Goal: Information Seeking & Learning: Learn about a topic

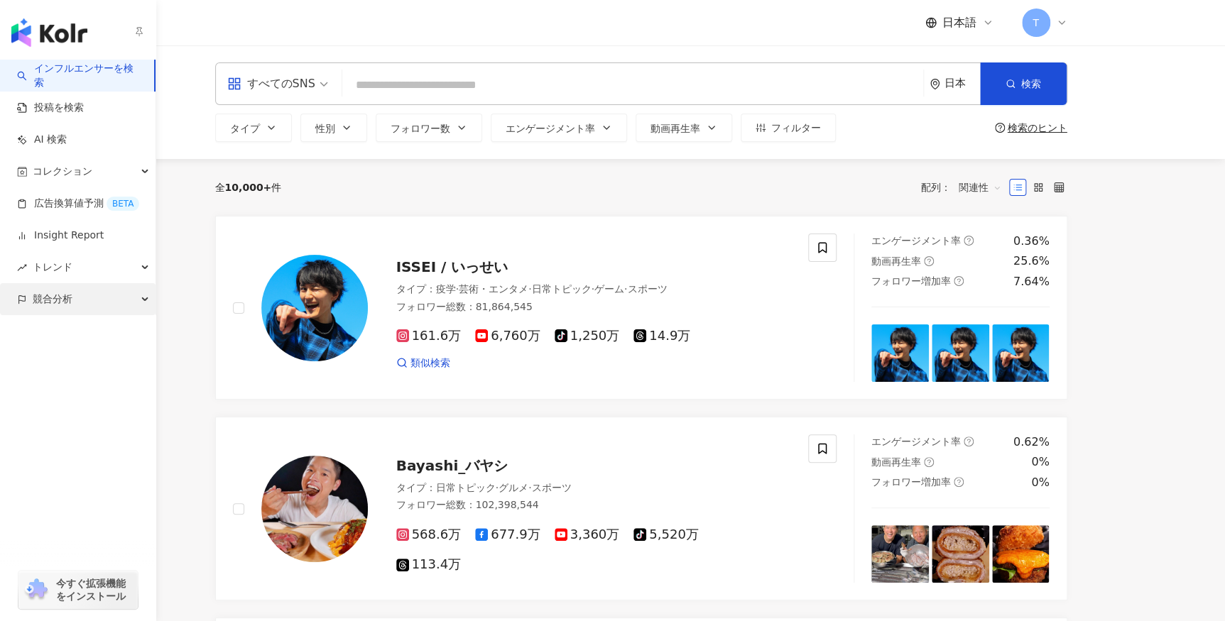
click at [60, 300] on span "競合分析" at bounding box center [53, 299] width 40 height 32
click at [111, 372] on link "キーワードメンション分析" at bounding box center [89, 363] width 110 height 28
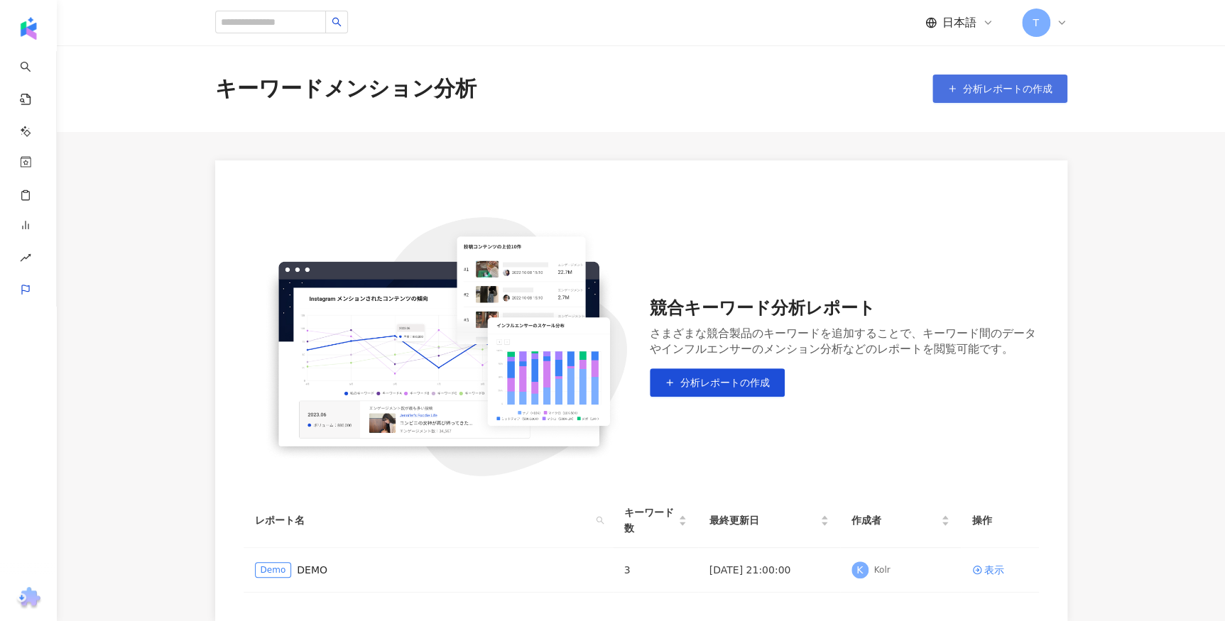
click at [977, 91] on span "分析レポートの作成" at bounding box center [1007, 88] width 89 height 11
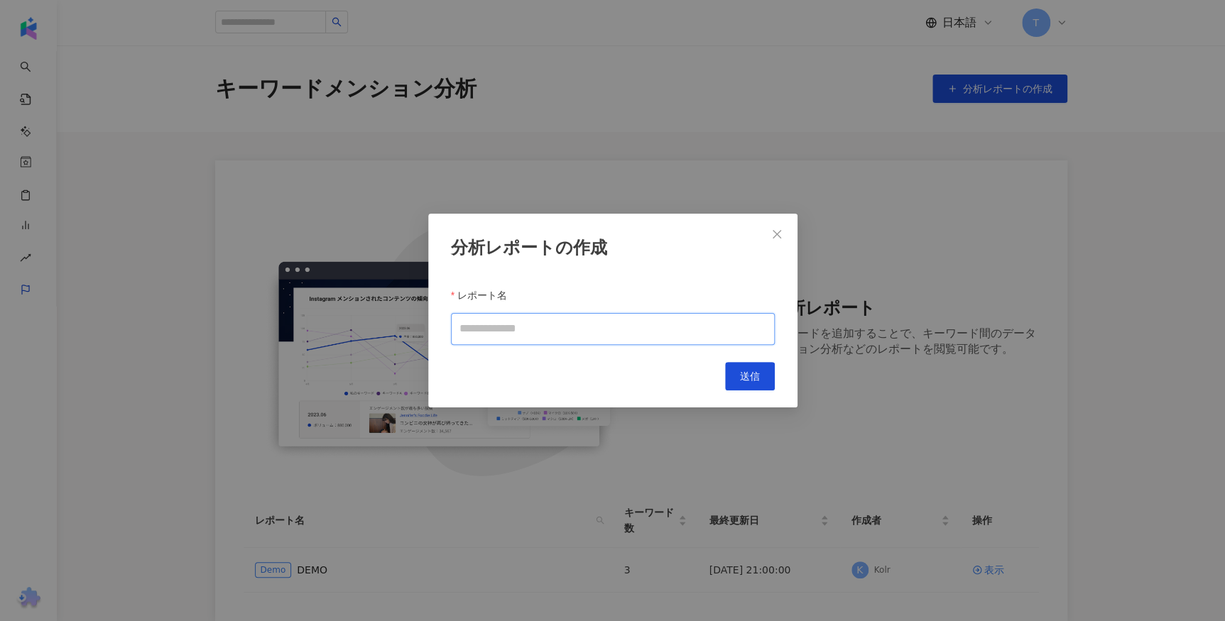
click at [532, 338] on input "レポート名" at bounding box center [613, 329] width 324 height 32
type input "*"
type input "**********"
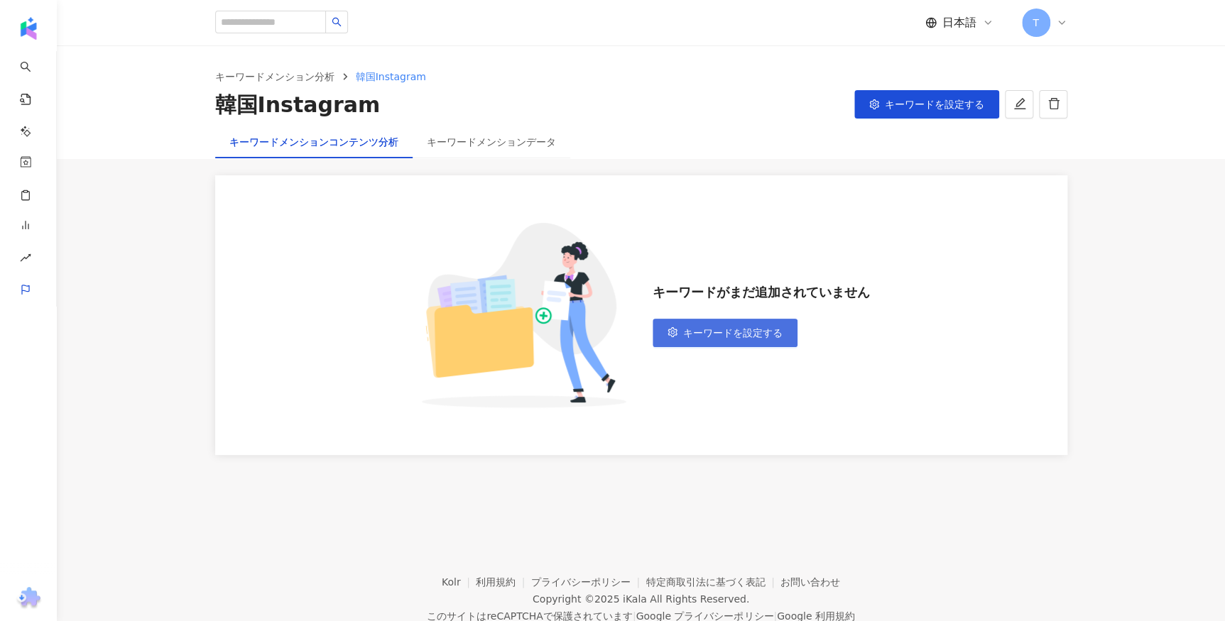
click at [737, 335] on span "キーワードを設定する" at bounding box center [732, 332] width 99 height 11
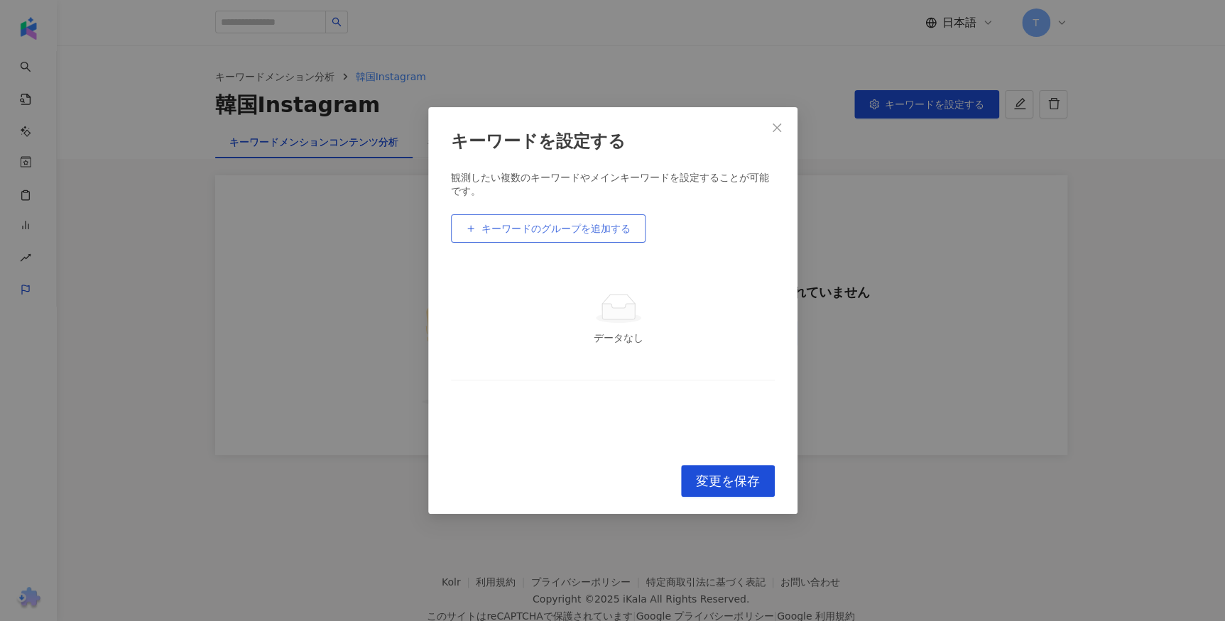
click at [527, 232] on span "キーワードのグループを追加する" at bounding box center [555, 228] width 149 height 11
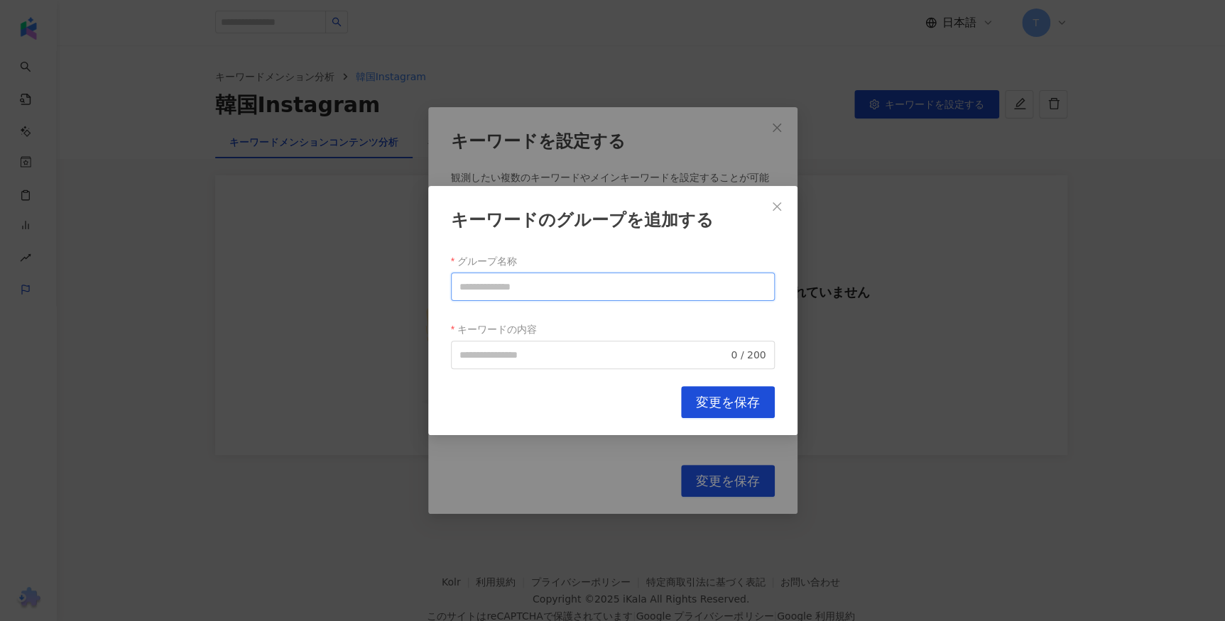
click at [535, 294] on input "グループ名称" at bounding box center [613, 287] width 324 height 28
type input "*"
type input "**"
click at [537, 361] on input "キーワードの内容" at bounding box center [593, 355] width 269 height 16
paste input "**********"
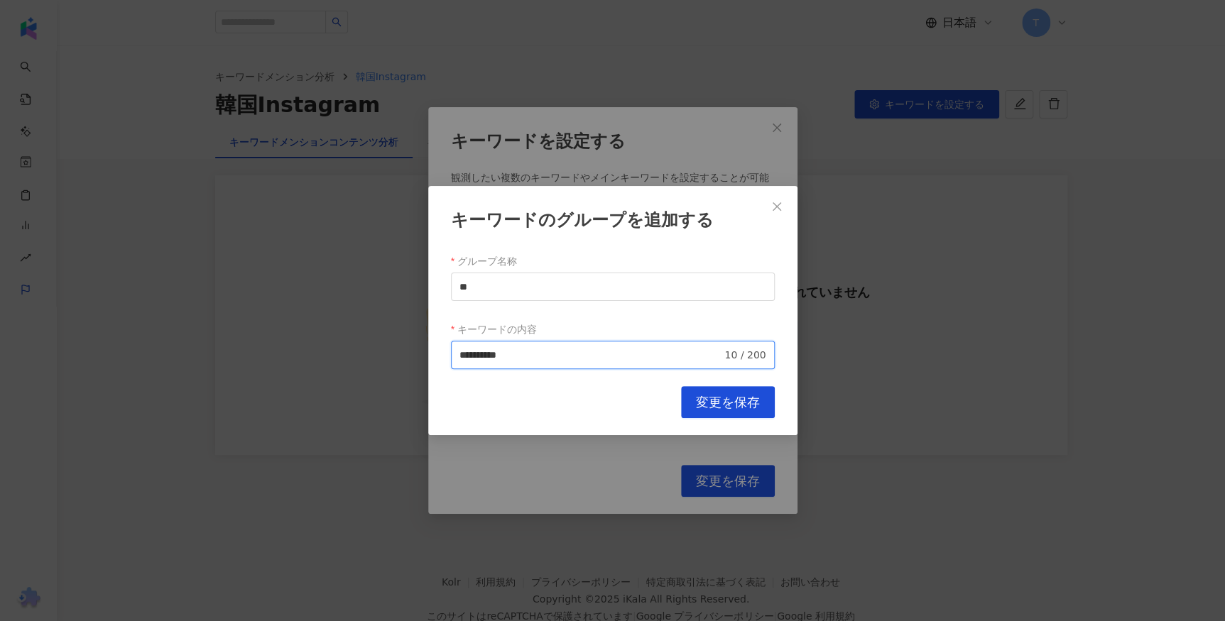
type input "**********"
click at [608, 427] on div "**********" at bounding box center [612, 310] width 369 height 249
click at [718, 408] on span "変更を保存" at bounding box center [728, 403] width 64 height 16
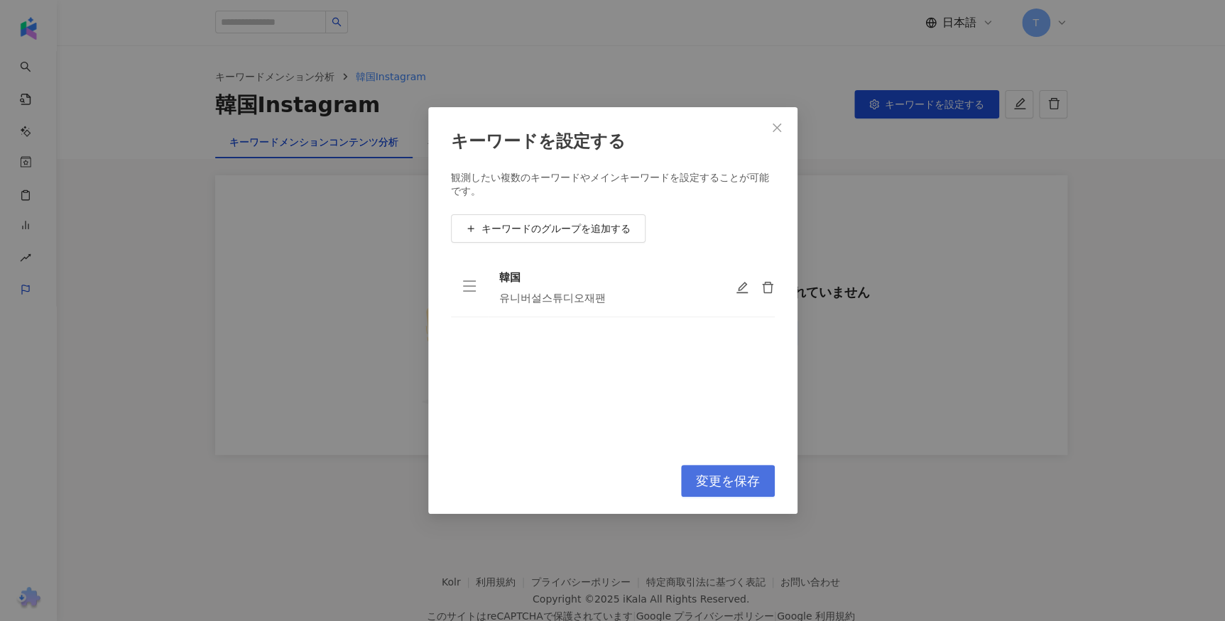
click at [717, 496] on button "変更を保存" at bounding box center [728, 481] width 94 height 32
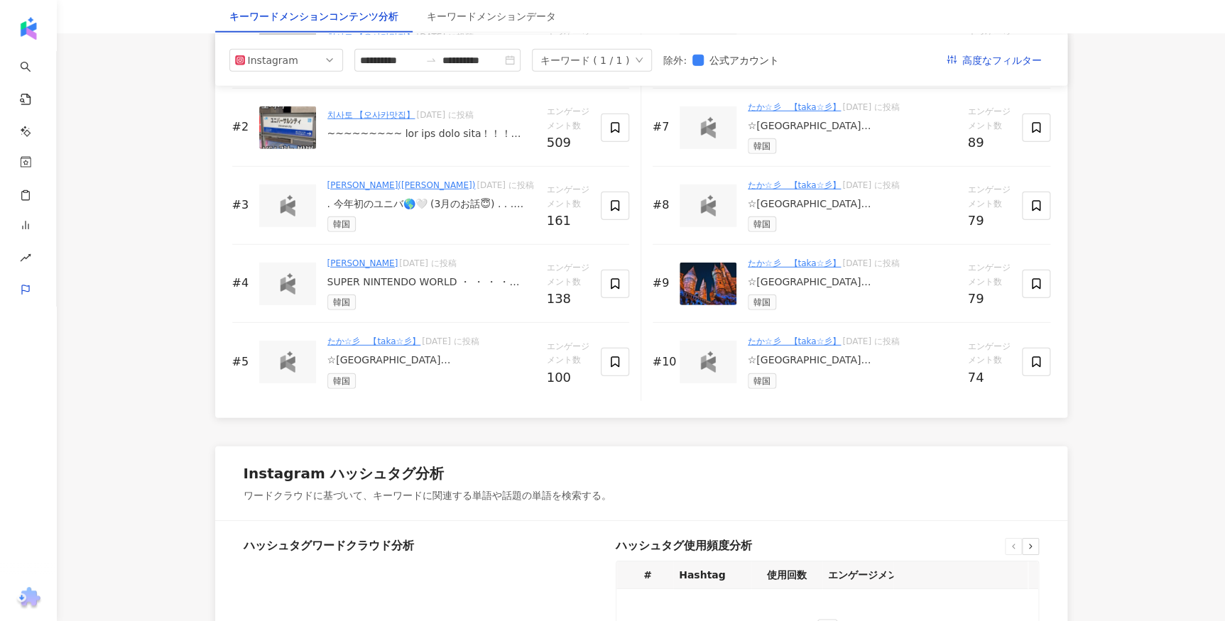
scroll to position [79, 0]
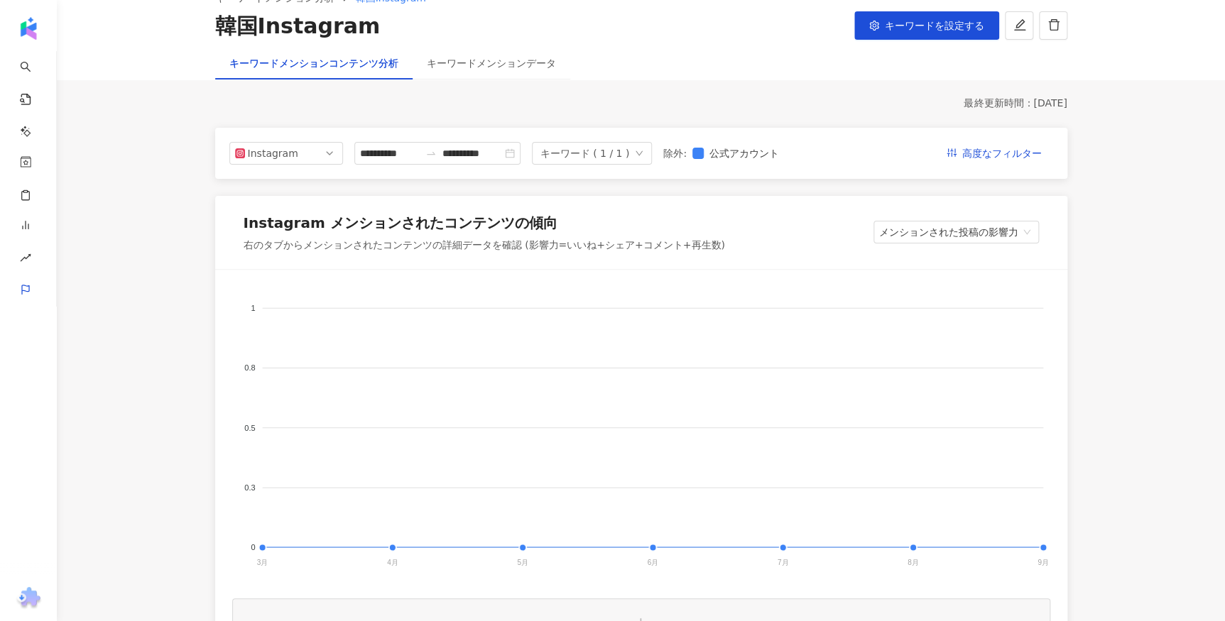
drag, startPoint x: 1181, startPoint y: 400, endPoint x: 1009, endPoint y: 88, distance: 356.5
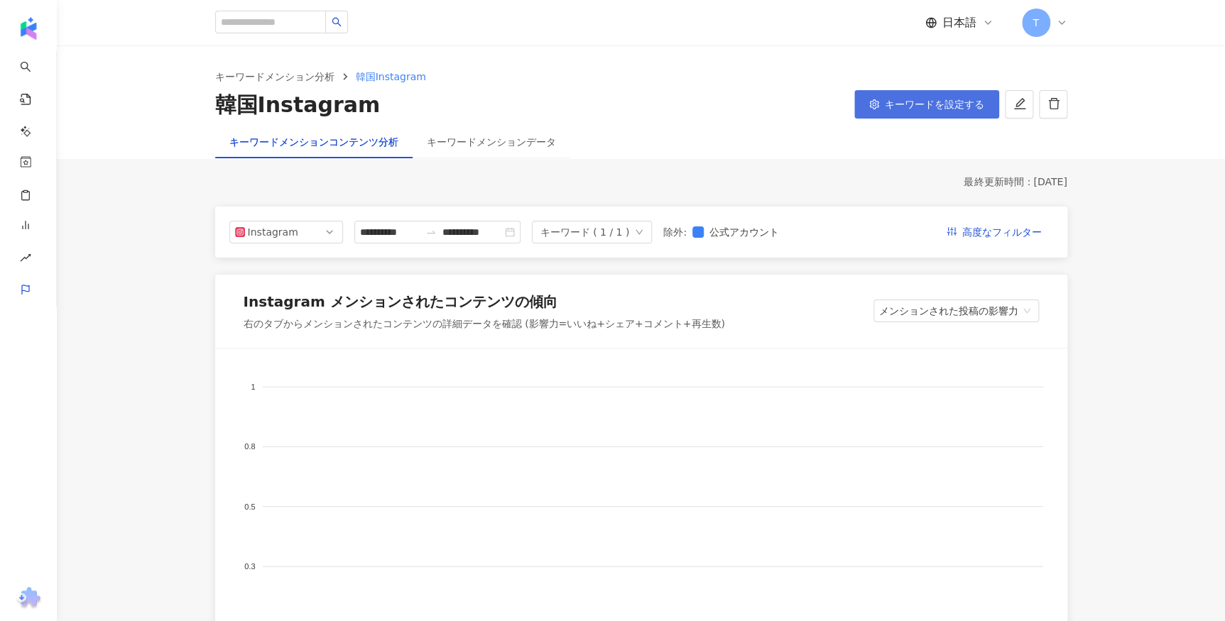
click at [907, 113] on button "キーワードを設定する" at bounding box center [926, 104] width 145 height 28
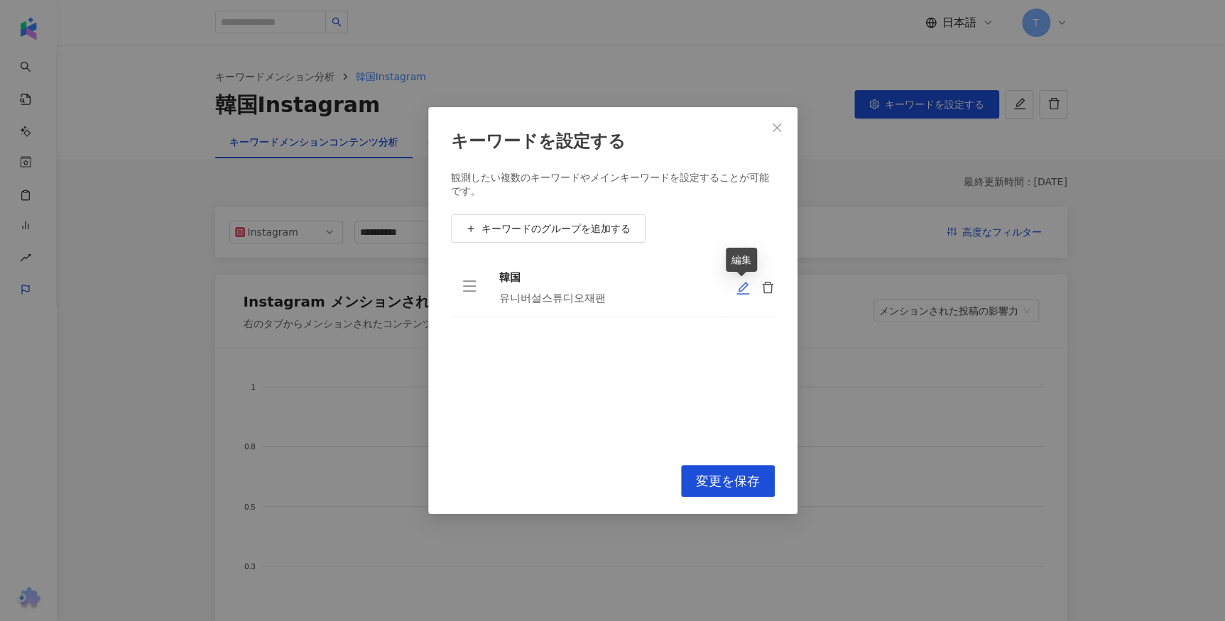
click at [741, 291] on icon "edit" at bounding box center [742, 288] width 14 height 14
type input "**"
type input "**********"
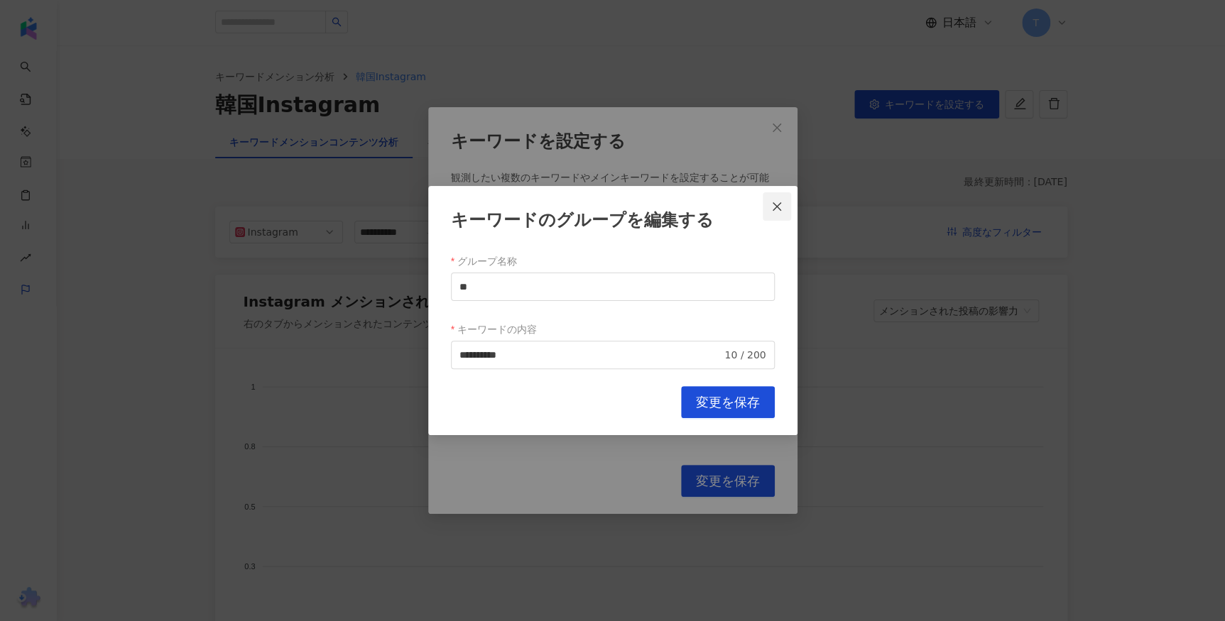
click at [778, 202] on icon "close" at bounding box center [776, 206] width 11 height 11
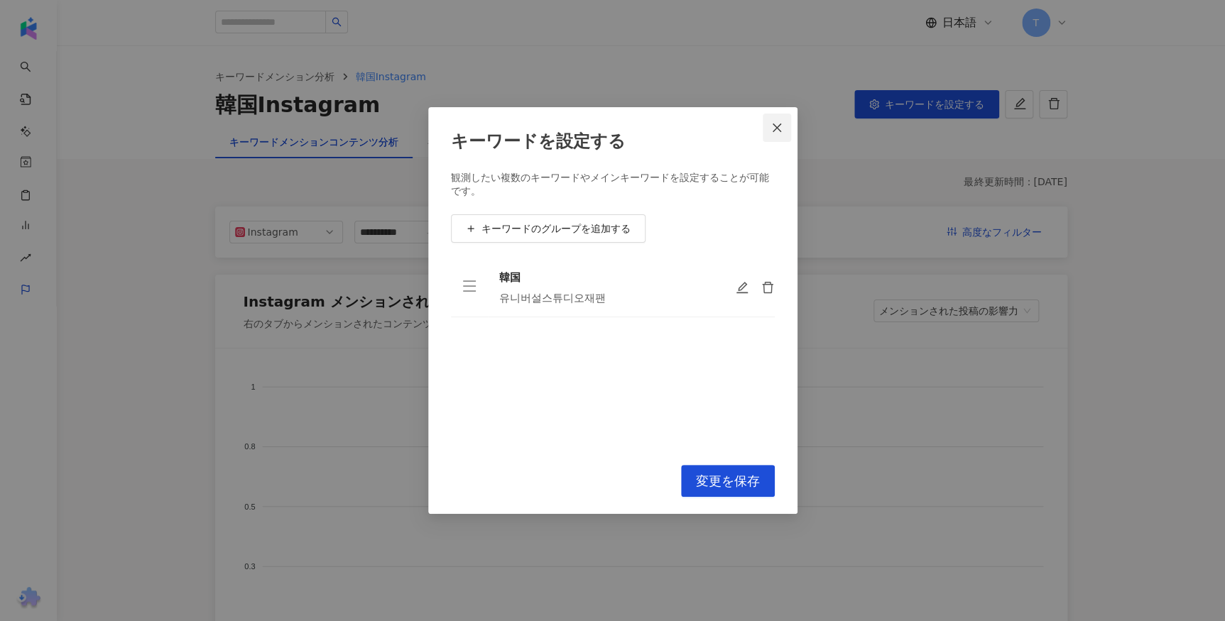
click at [774, 130] on icon "close" at bounding box center [776, 128] width 9 height 9
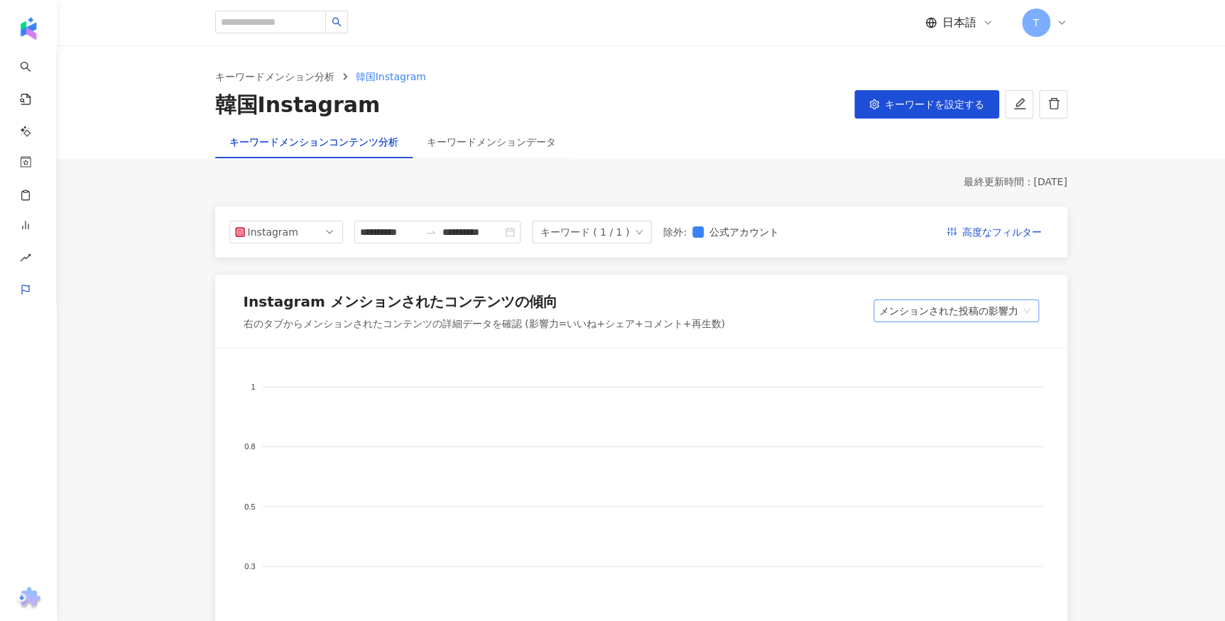
click at [937, 320] on span "メンションされた投稿の影響力" at bounding box center [956, 310] width 154 height 21
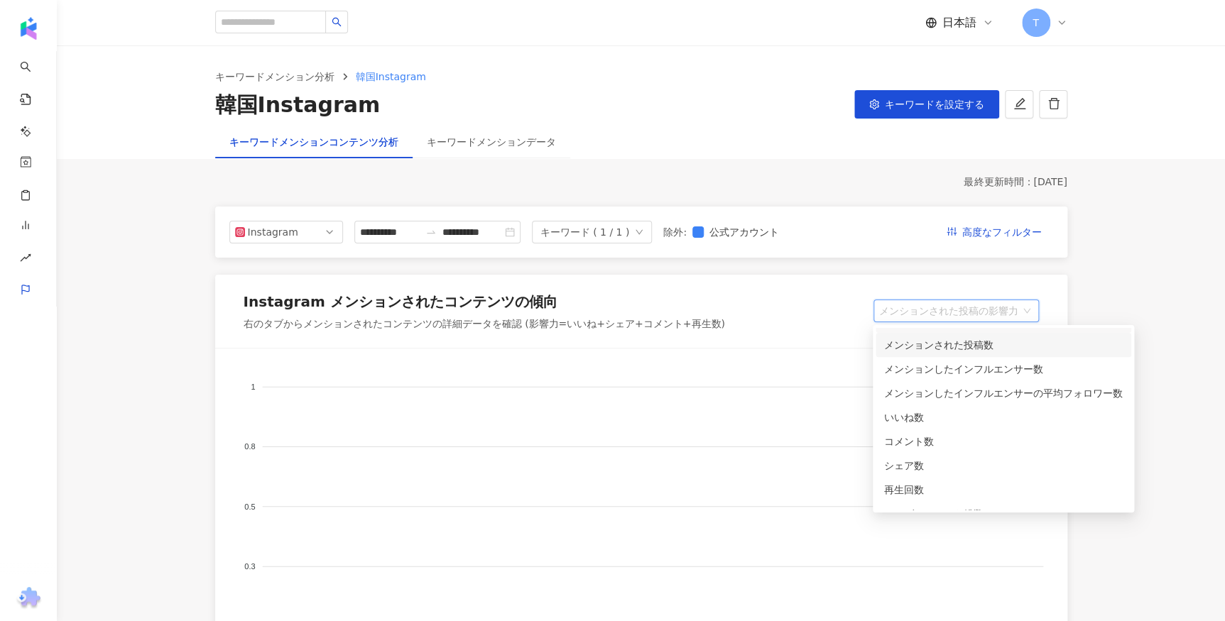
scroll to position [35, 0]
click at [693, 307] on div "Instagram メンションされたコンテンツの傾向" at bounding box center [483, 305] width 481 height 26
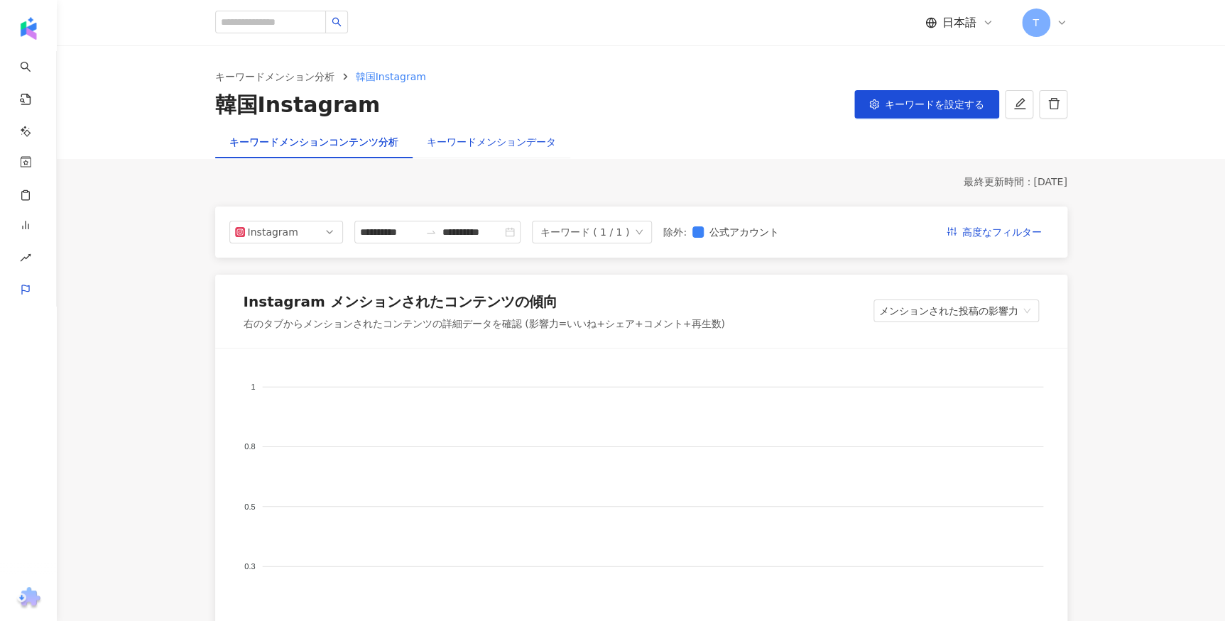
click at [469, 144] on div "キーワードメンションデータ" at bounding box center [491, 142] width 129 height 16
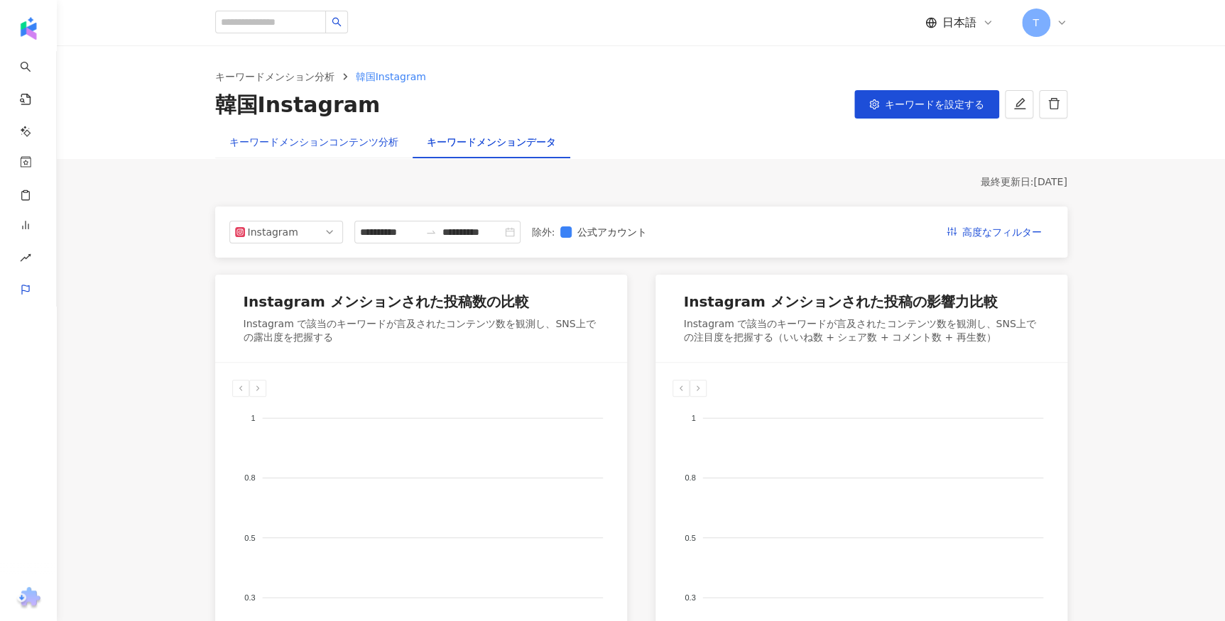
click at [390, 148] on div "キーワードメンションコンテンツ分析" at bounding box center [313, 142] width 169 height 16
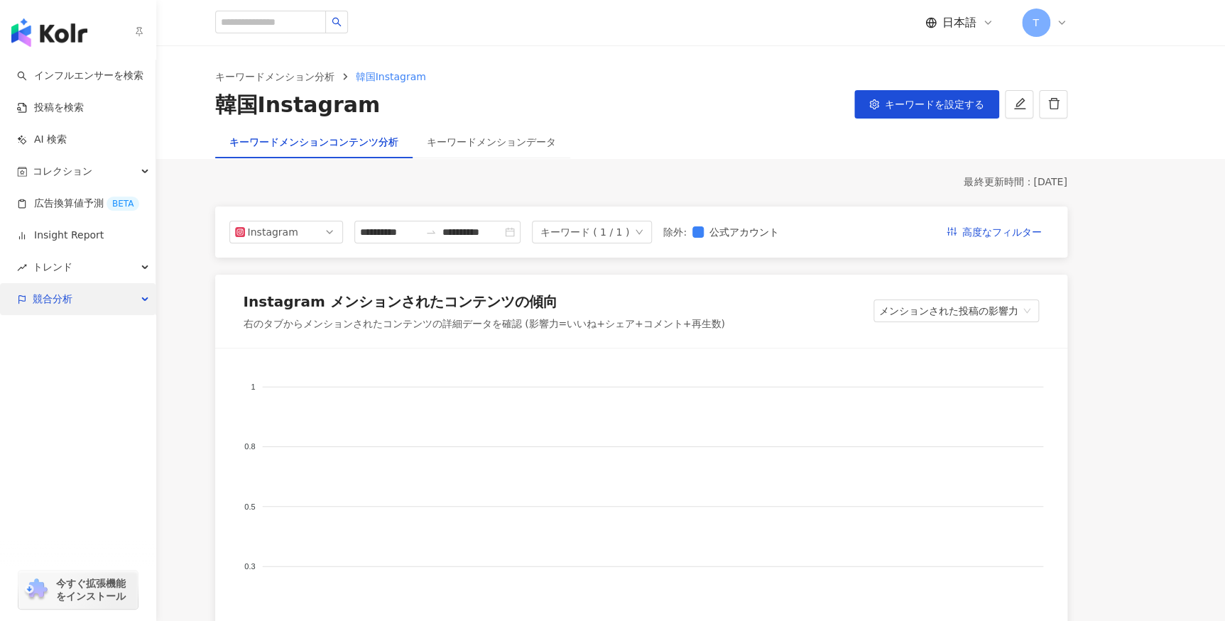
click at [53, 297] on span "競合分析" at bounding box center [53, 299] width 40 height 32
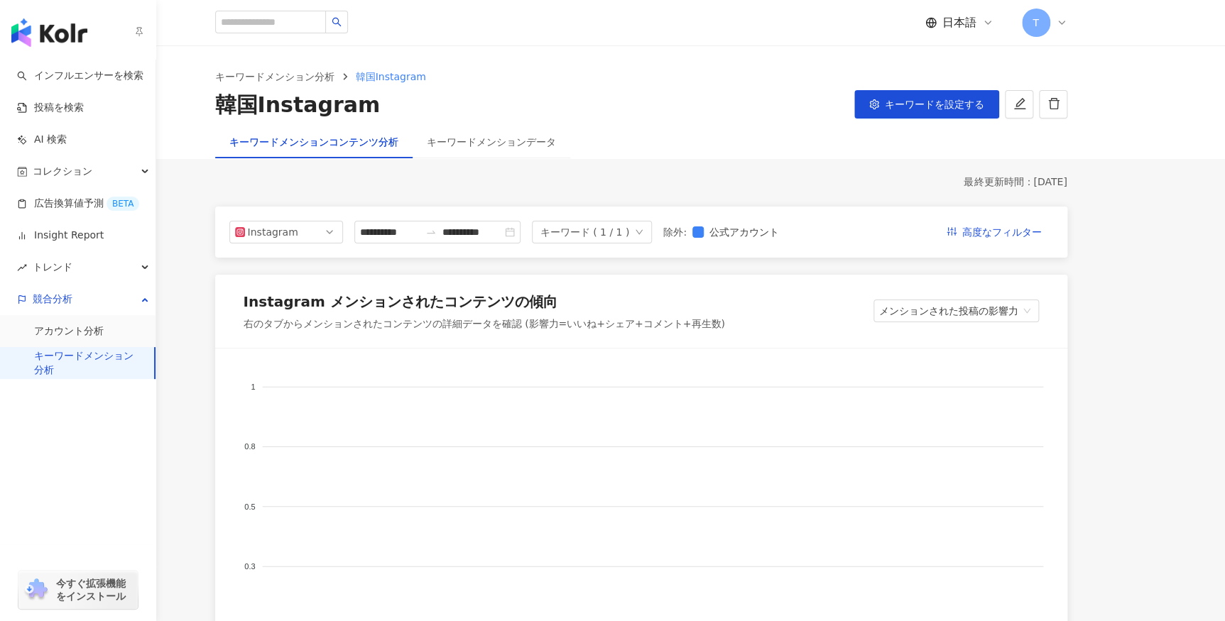
click at [80, 354] on link "キーワードメンション分析" at bounding box center [88, 363] width 109 height 28
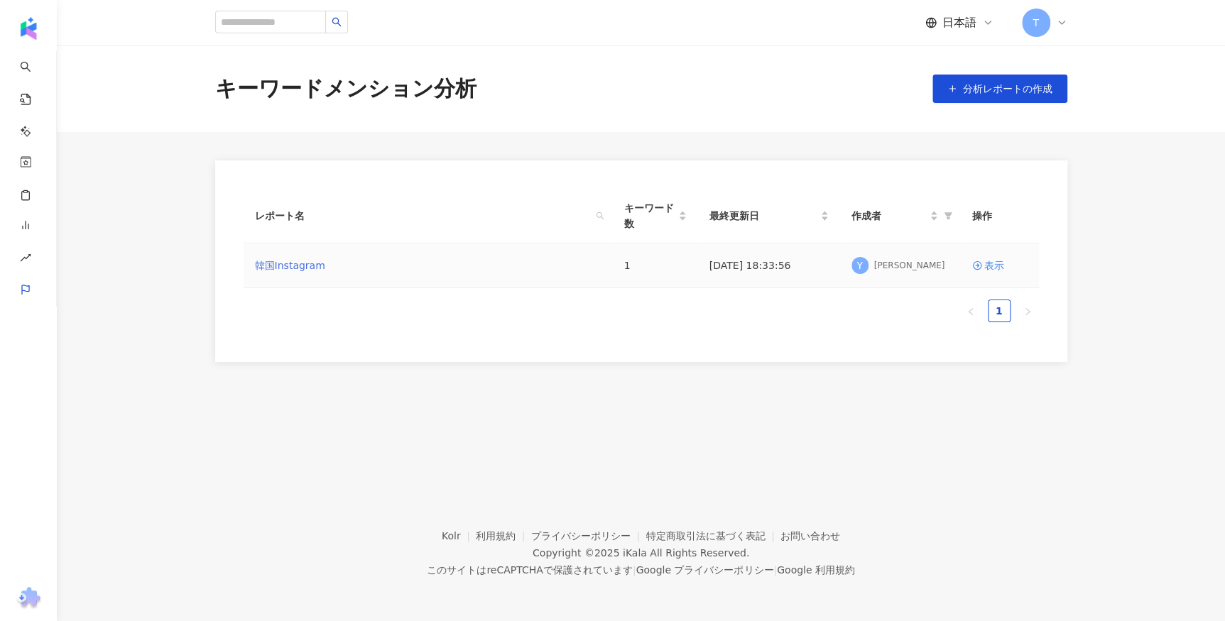
click at [266, 263] on link "韓国Instagram" at bounding box center [290, 266] width 70 height 16
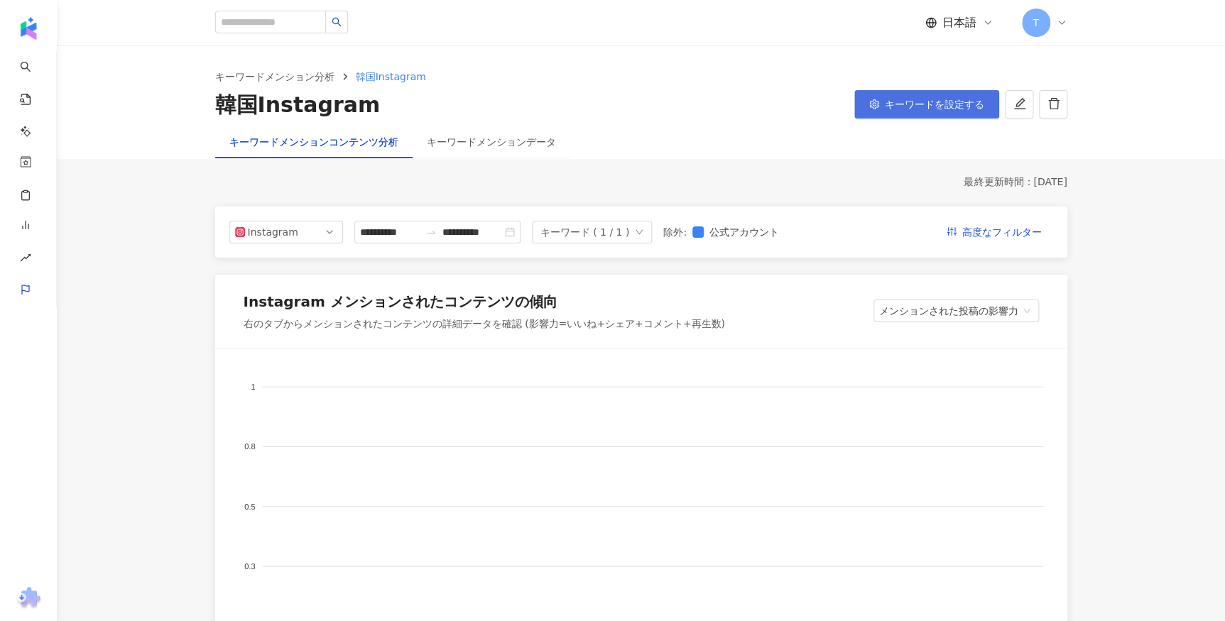
click at [896, 94] on button "キーワードを設定する" at bounding box center [926, 104] width 145 height 28
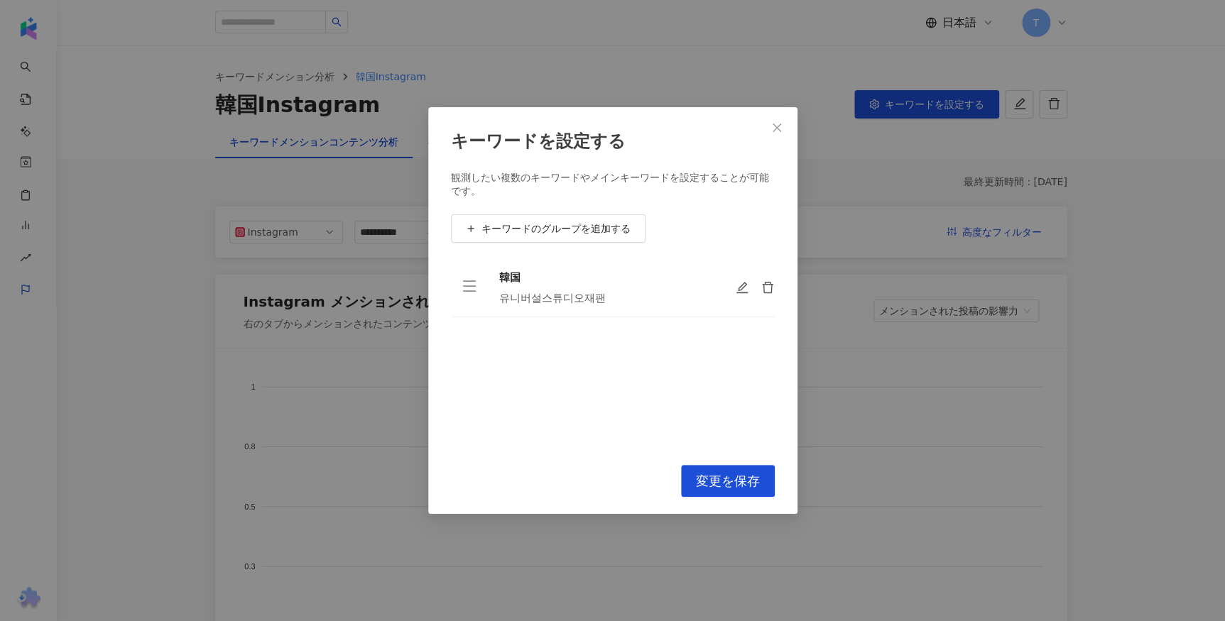
click at [530, 287] on div "韓国 유니버설스튜디오재팬" at bounding box center [605, 287] width 213 height 35
click at [749, 288] on div at bounding box center [755, 287] width 40 height 14
click at [748, 290] on div at bounding box center [755, 287] width 40 height 14
drag, startPoint x: 748, startPoint y: 290, endPoint x: 740, endPoint y: 284, distance: 9.7
click at [740, 284] on icon "edit" at bounding box center [742, 288] width 14 height 14
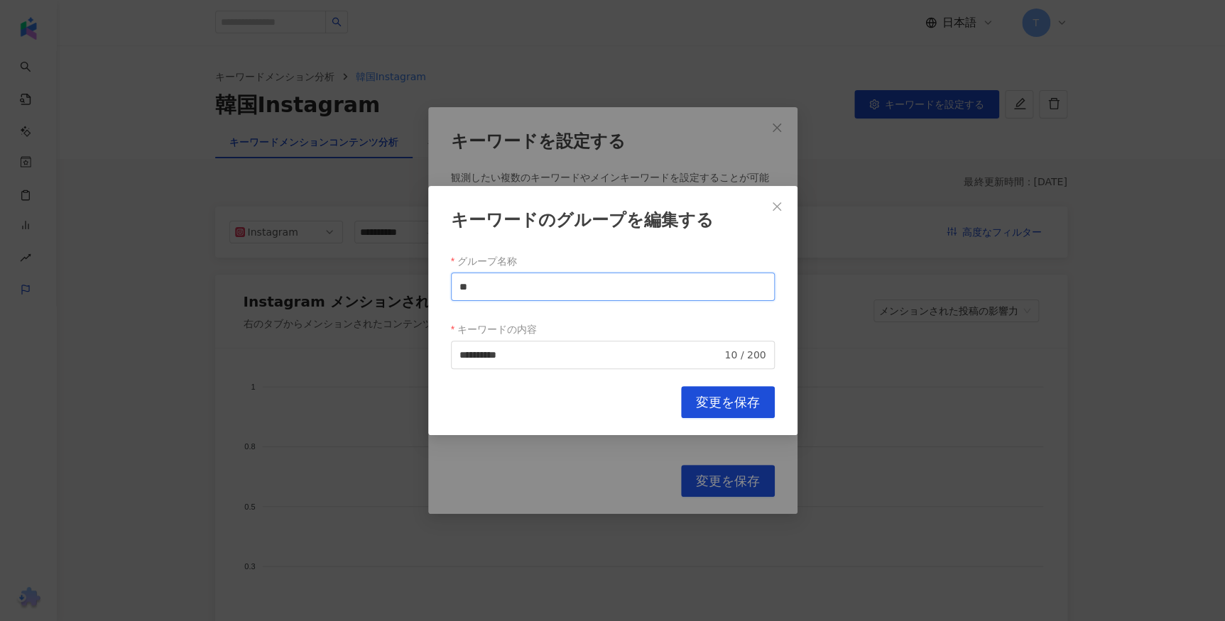
click at [686, 285] on input "**" at bounding box center [613, 287] width 324 height 28
click at [772, 198] on button "Close" at bounding box center [776, 206] width 28 height 28
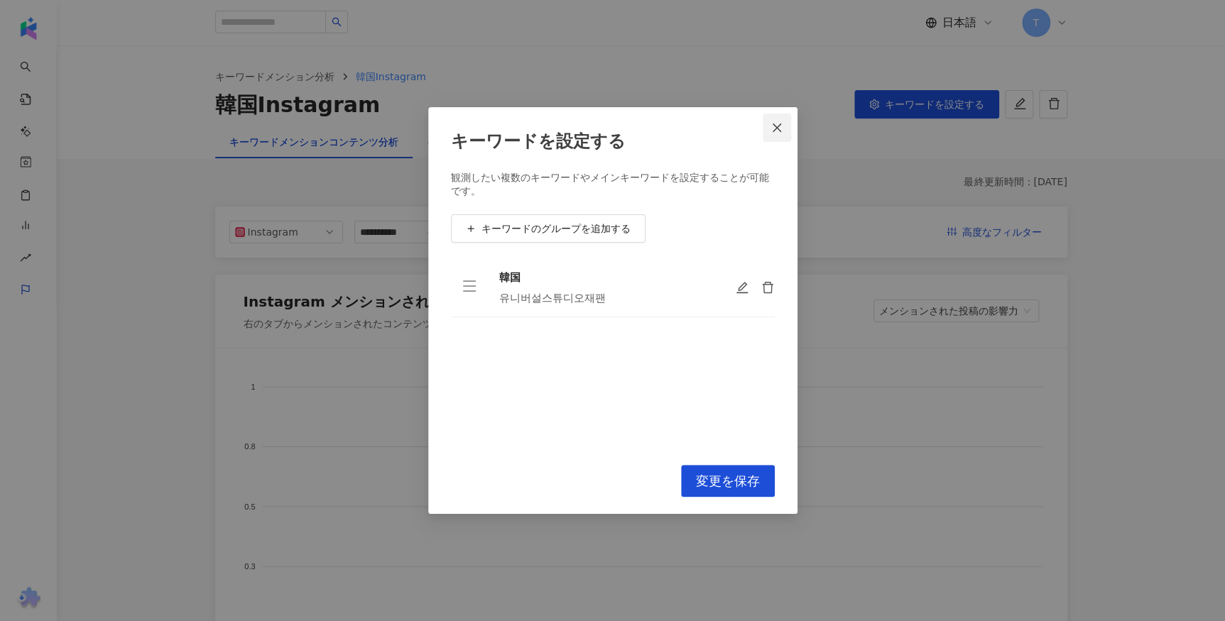
click at [781, 122] on icon "close" at bounding box center [776, 127] width 11 height 11
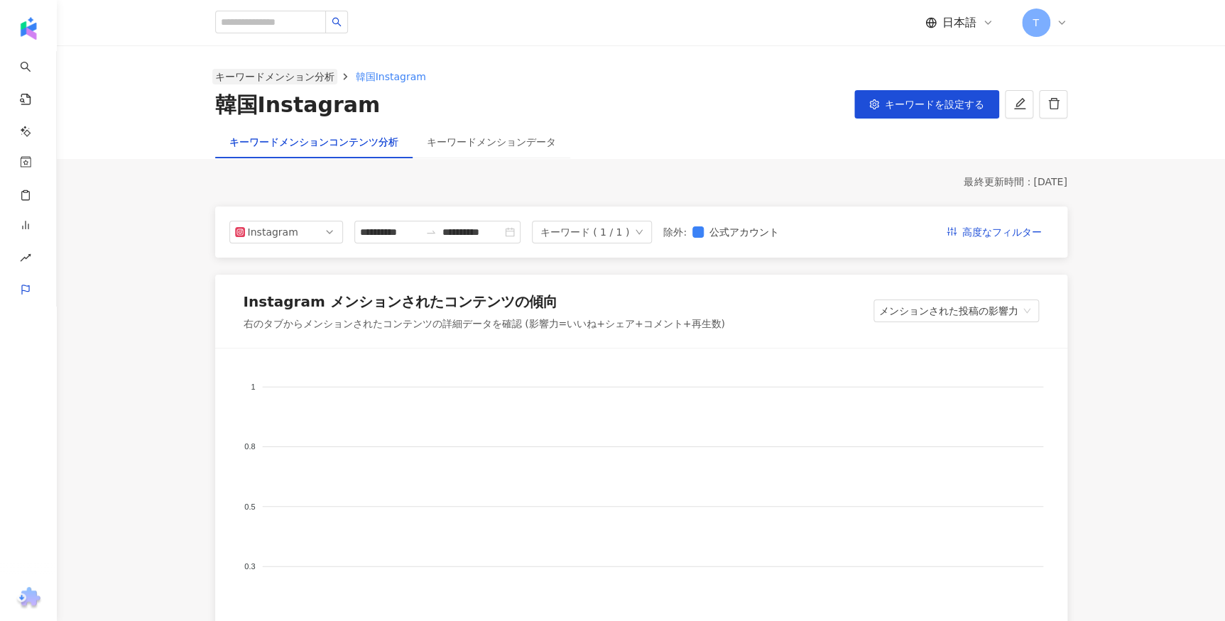
click at [275, 76] on link "キーワードメンション分析" at bounding box center [274, 77] width 125 height 16
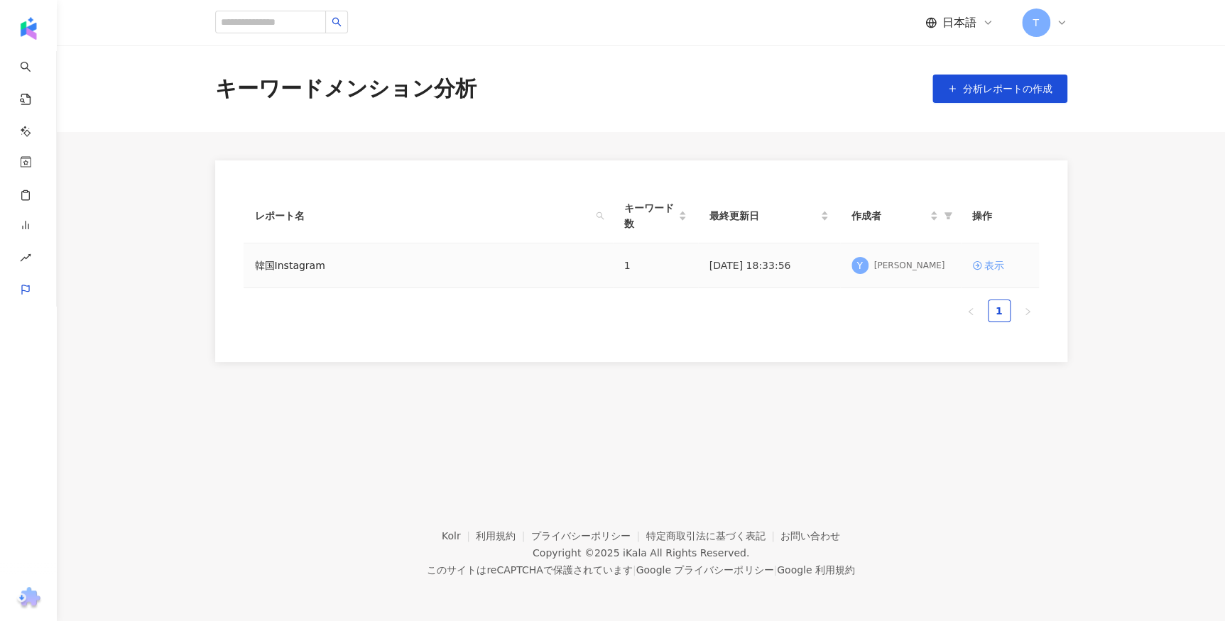
click at [984, 268] on div "表示" at bounding box center [994, 266] width 20 height 16
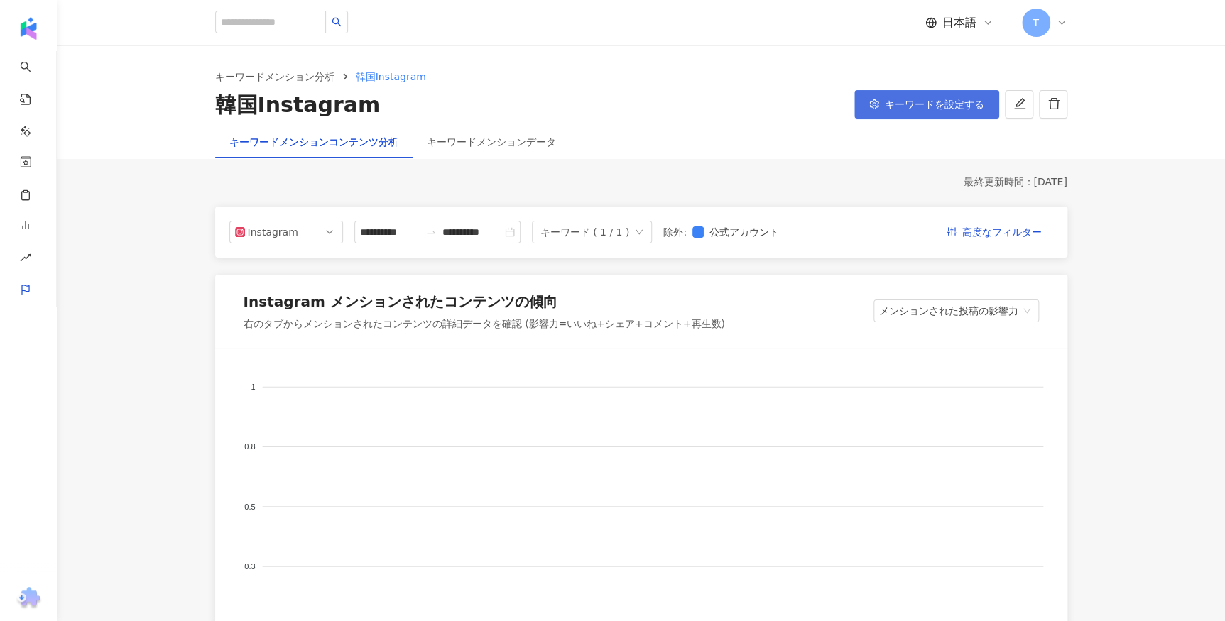
click at [992, 106] on button "キーワードを設定する" at bounding box center [926, 104] width 145 height 28
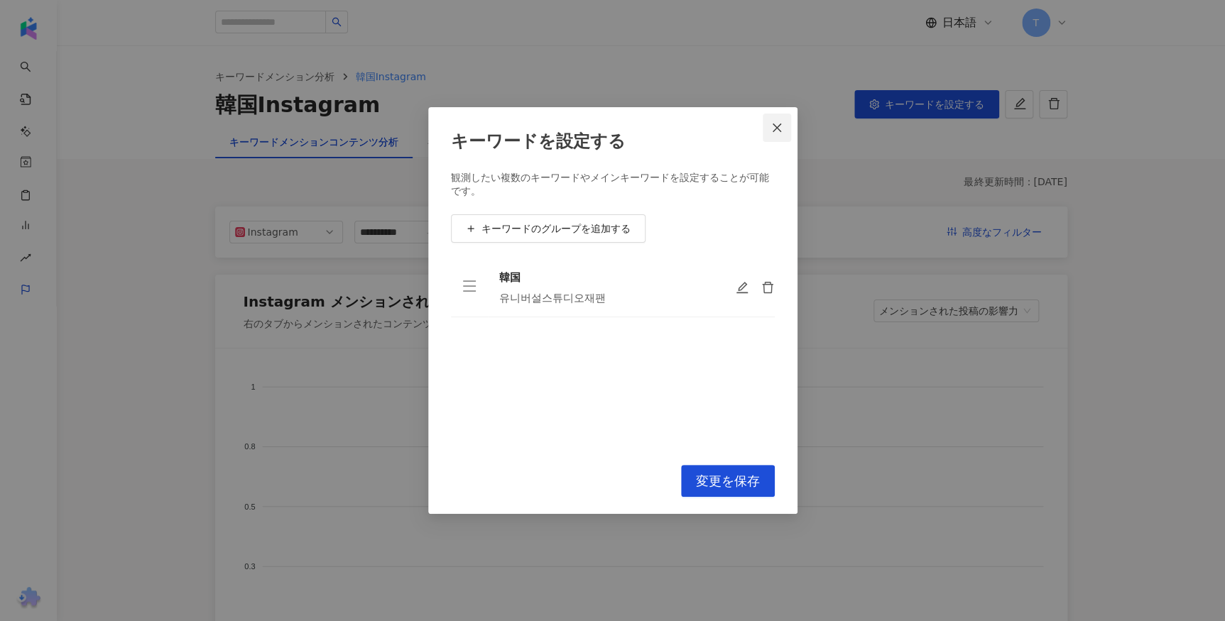
click at [783, 125] on span "Close" at bounding box center [776, 127] width 28 height 11
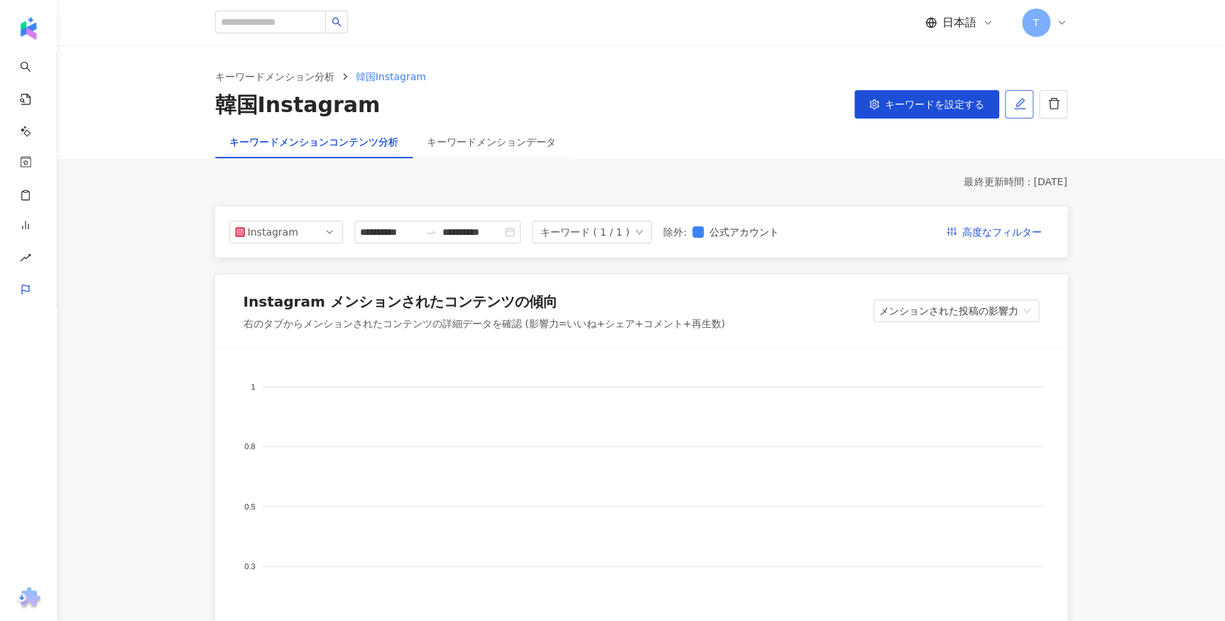
click at [1019, 99] on icon "edit" at bounding box center [1019, 103] width 13 height 13
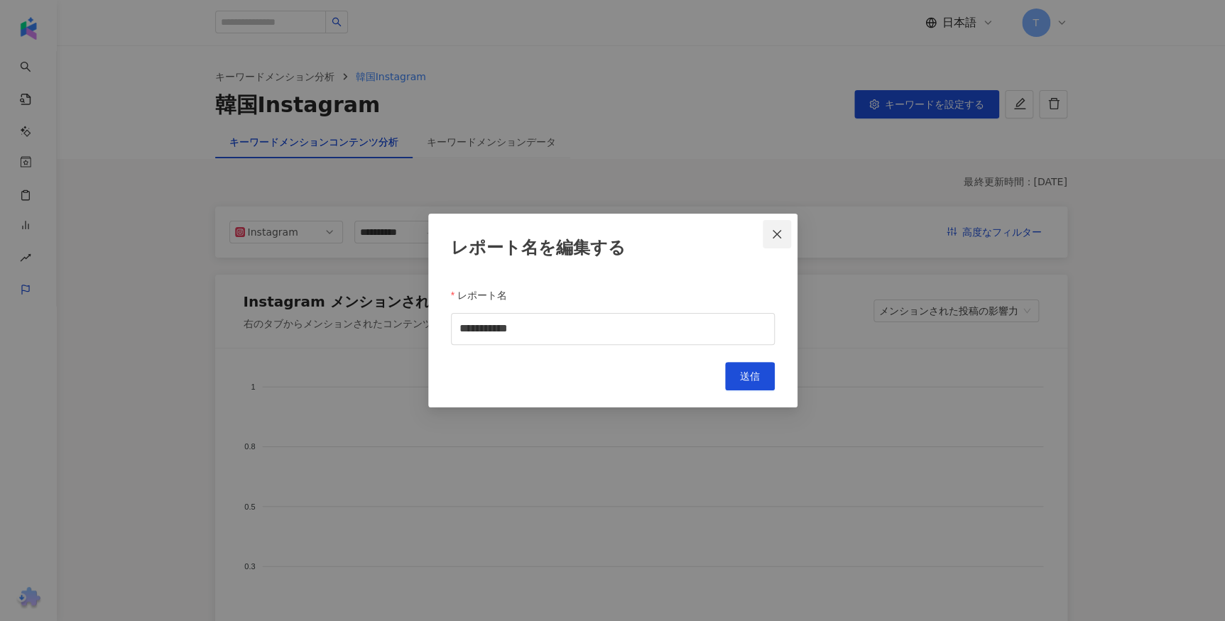
click at [774, 227] on button "Close" at bounding box center [776, 234] width 28 height 28
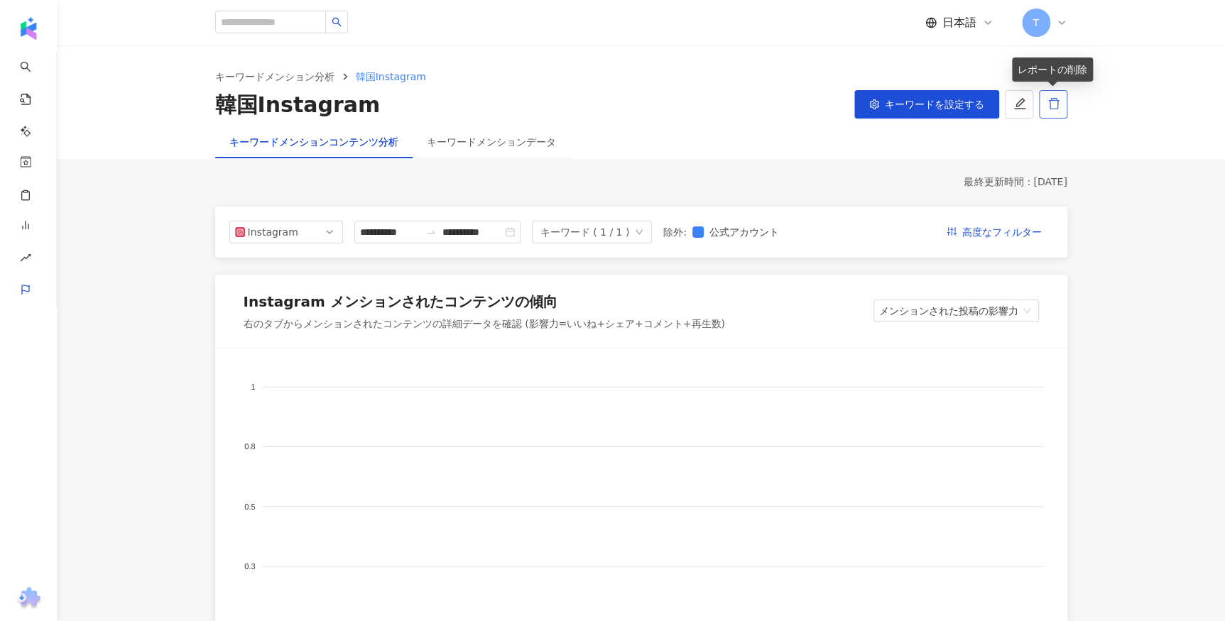
click at [1049, 106] on icon "delete" at bounding box center [1053, 103] width 11 height 11
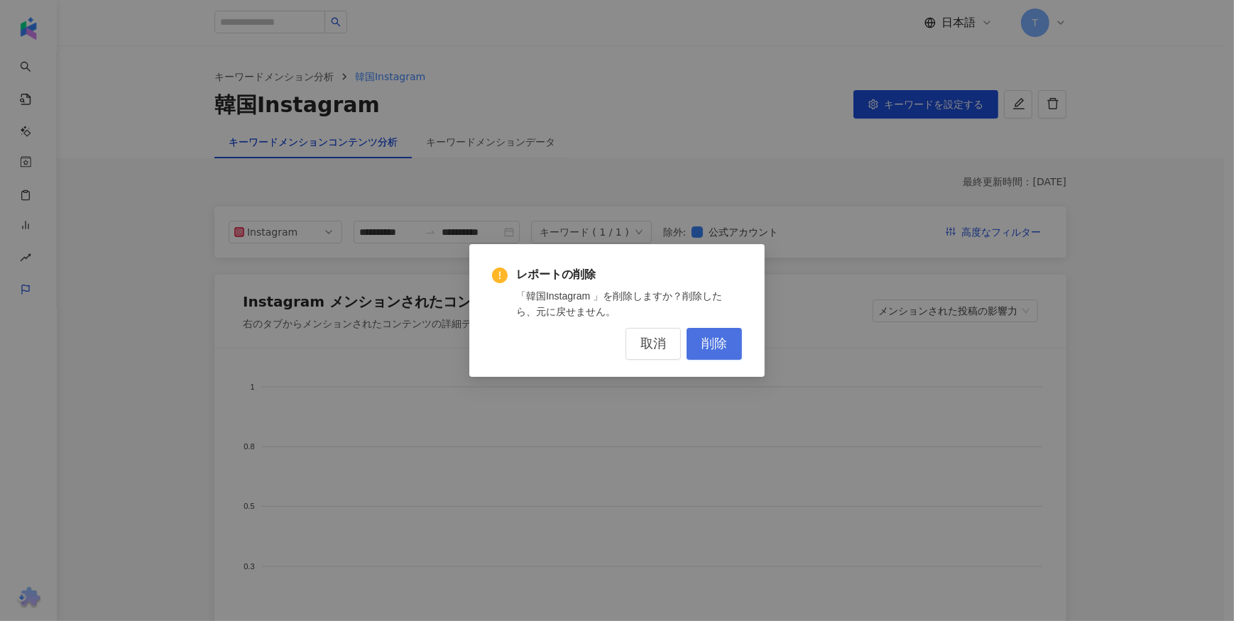
click at [701, 349] on span "削除" at bounding box center [714, 344] width 26 height 16
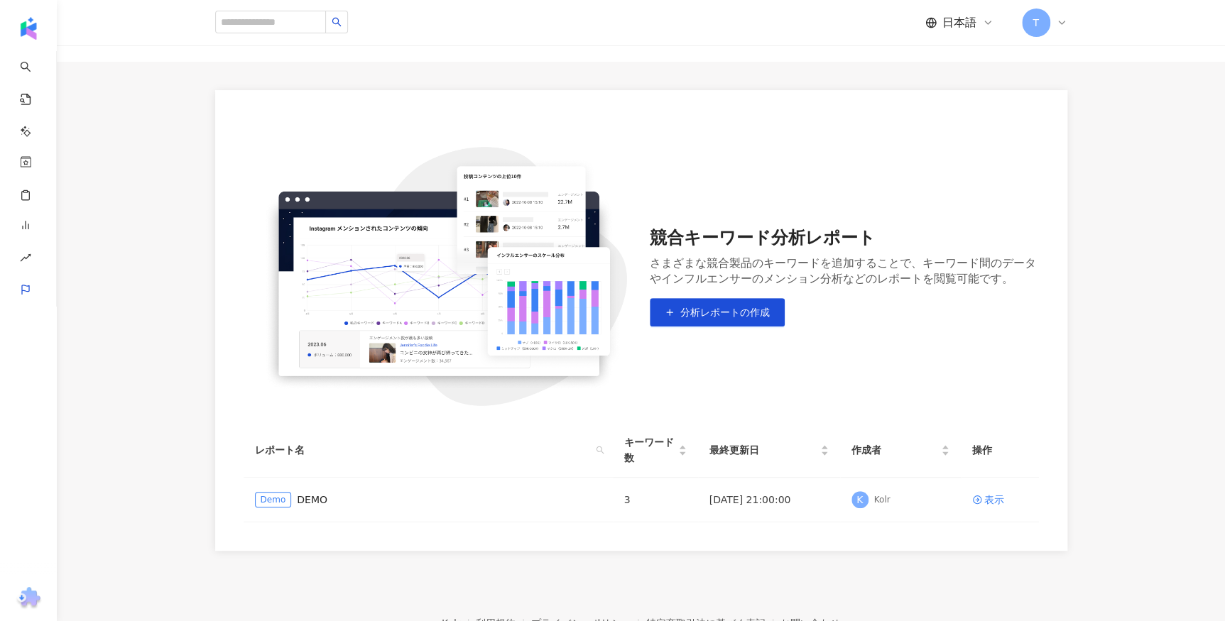
scroll to position [128, 0]
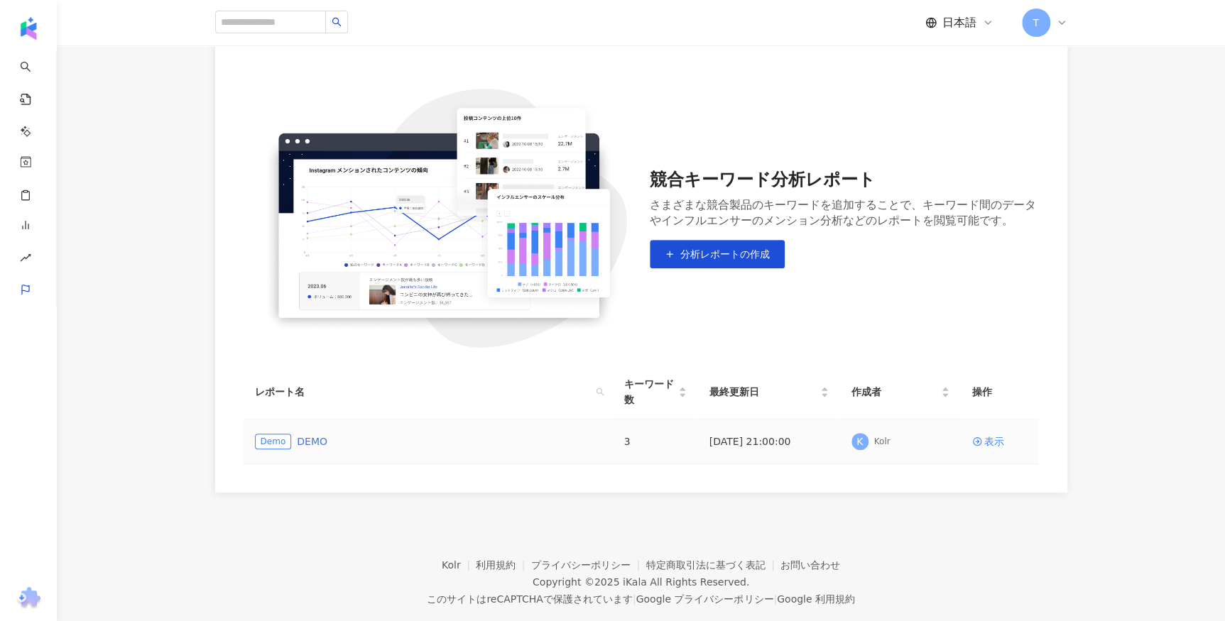
click at [317, 447] on link "DEMO" at bounding box center [312, 442] width 31 height 16
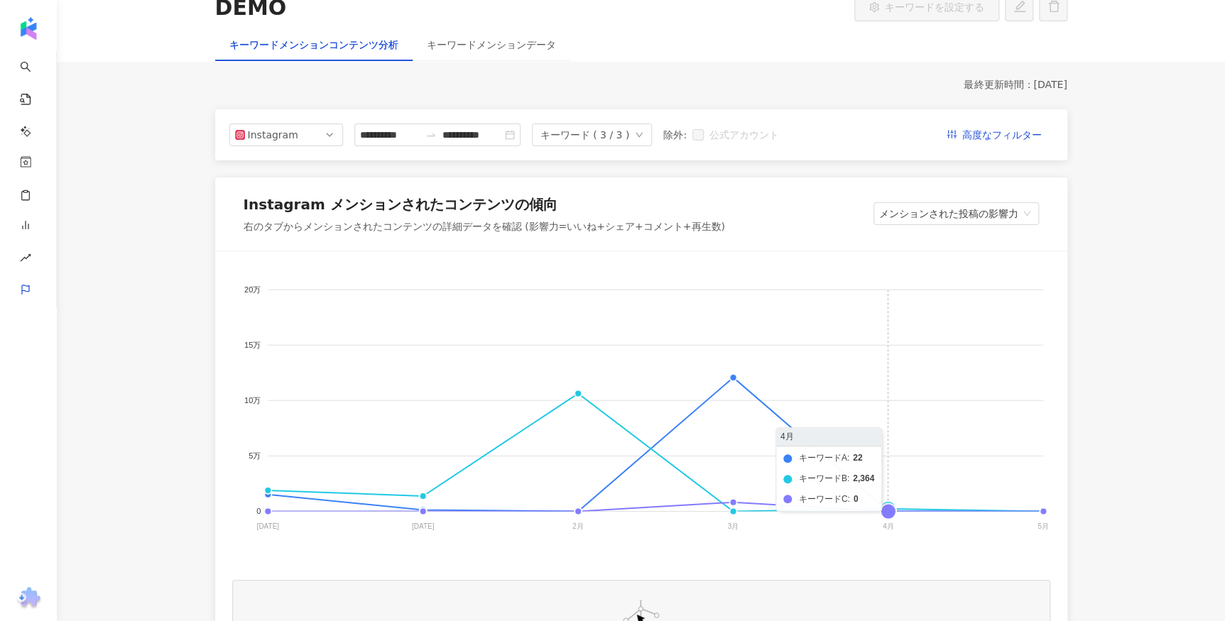
scroll to position [193, 0]
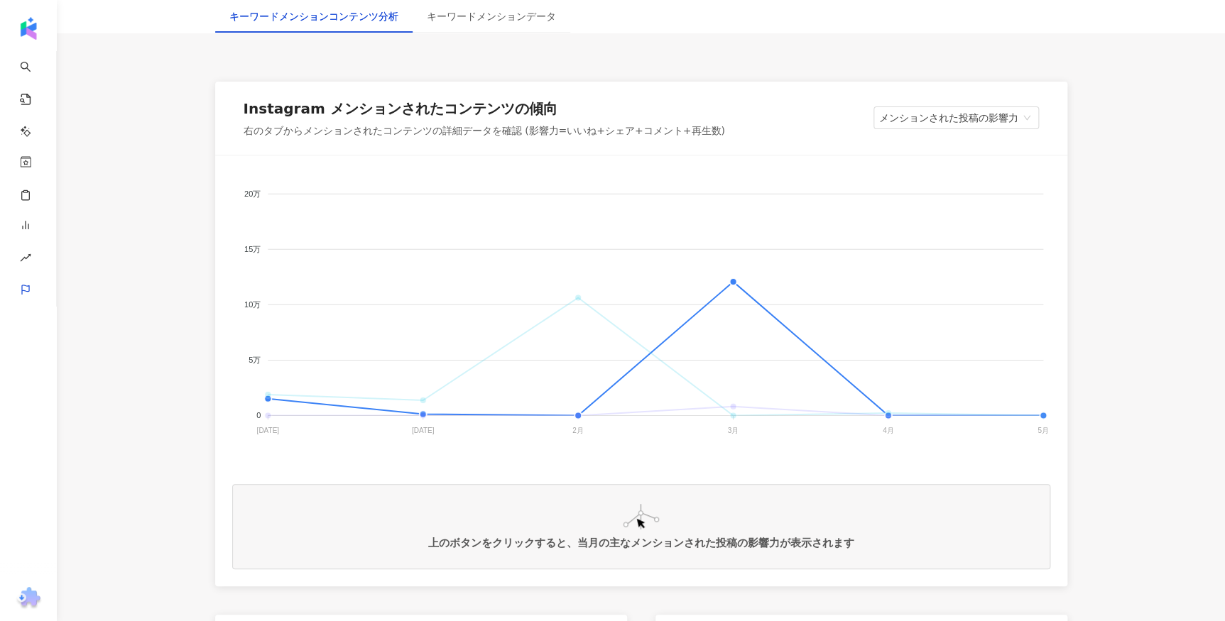
click at [284, 551] on span "キーワードA" at bounding box center [254, 556] width 59 height 10
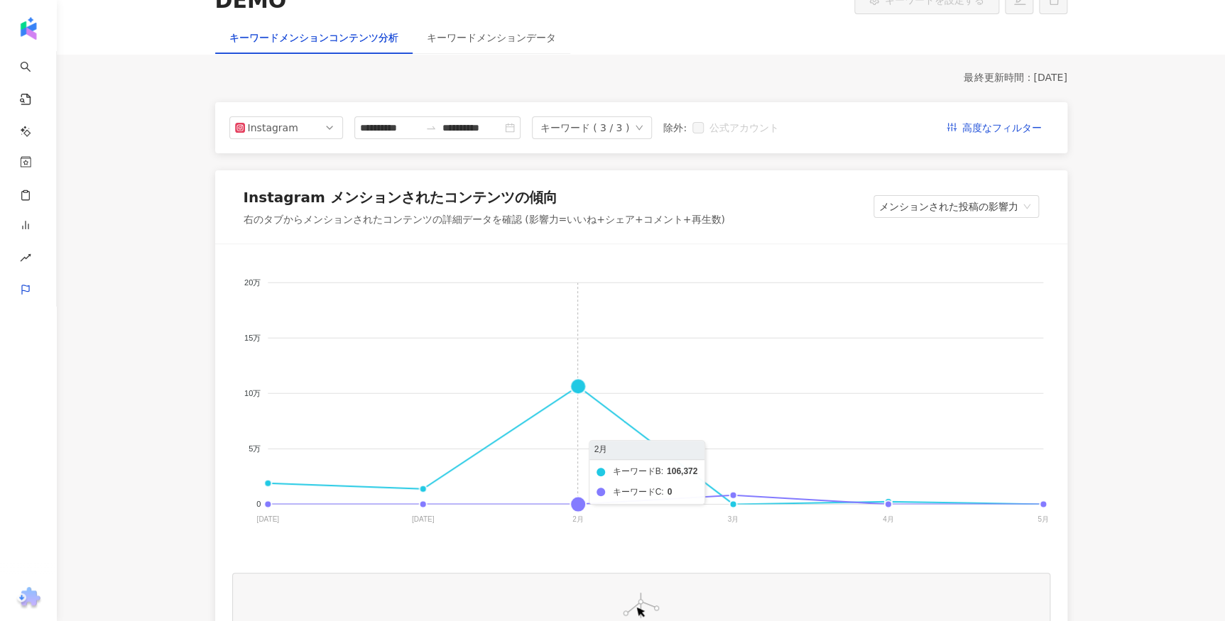
scroll to position [0, 0]
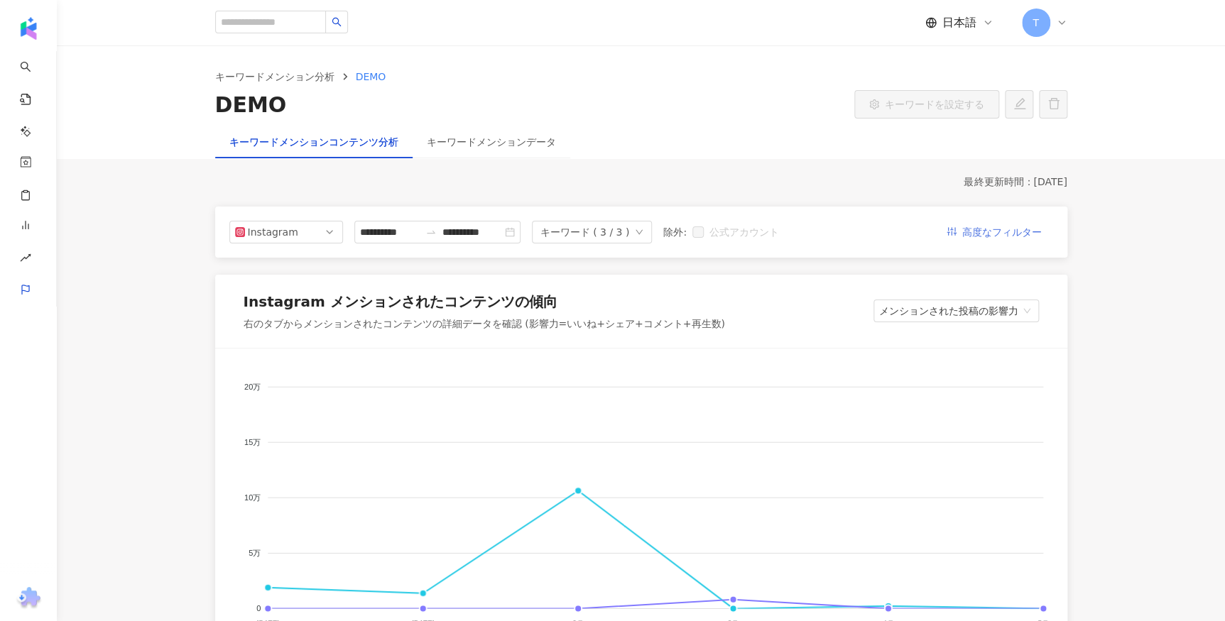
click at [971, 238] on span "高度なフィルター" at bounding box center [1002, 232] width 80 height 23
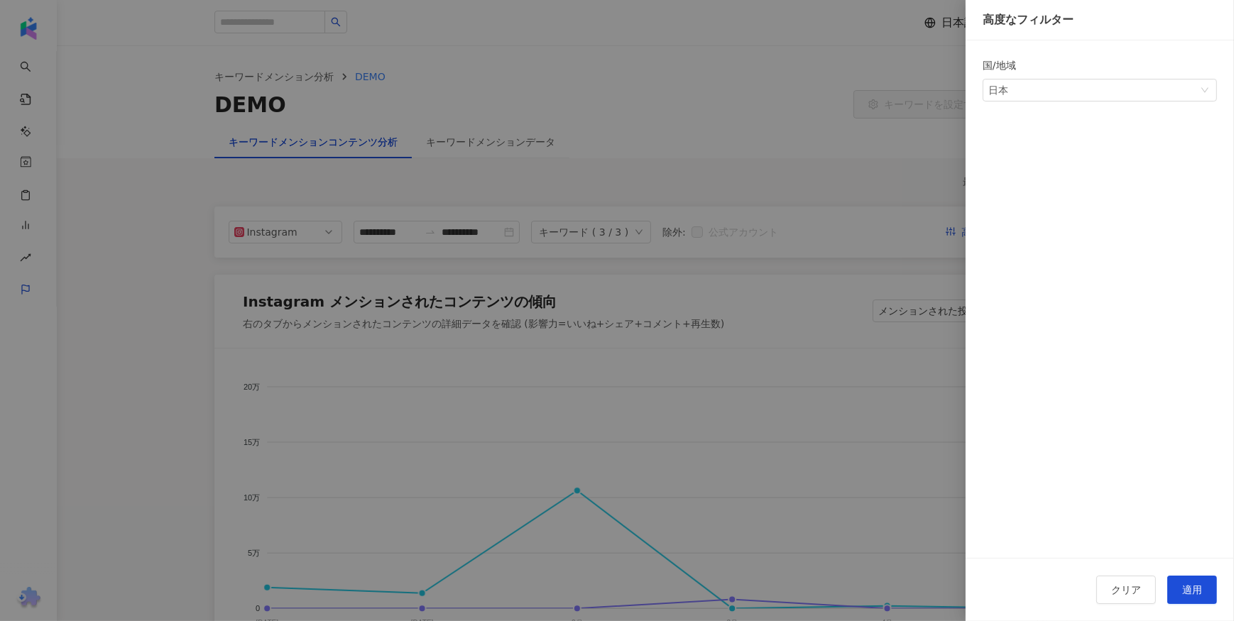
click at [835, 183] on div at bounding box center [617, 310] width 1234 height 621
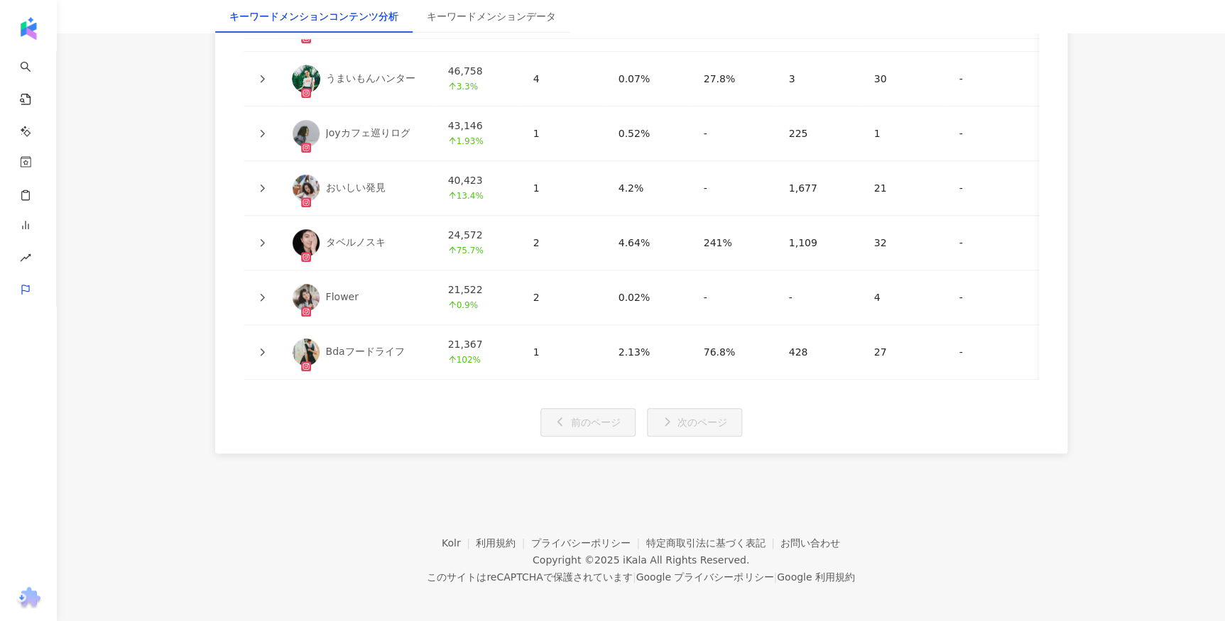
scroll to position [3047, 0]
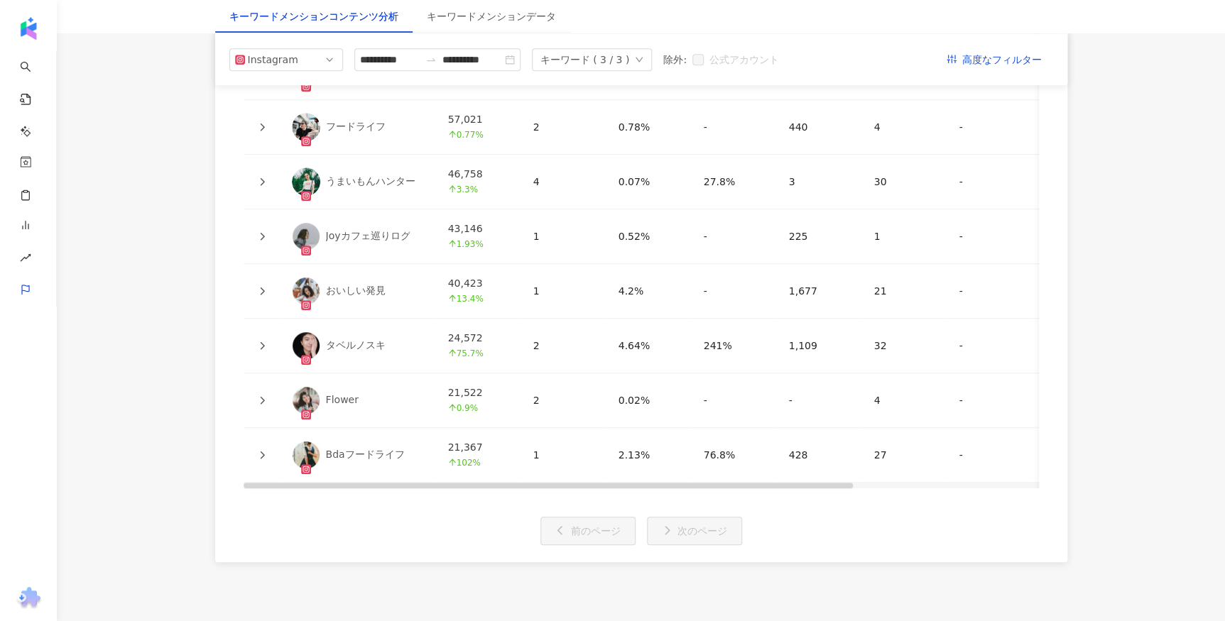
drag, startPoint x: 965, startPoint y: 456, endPoint x: 811, endPoint y: 221, distance: 281.2
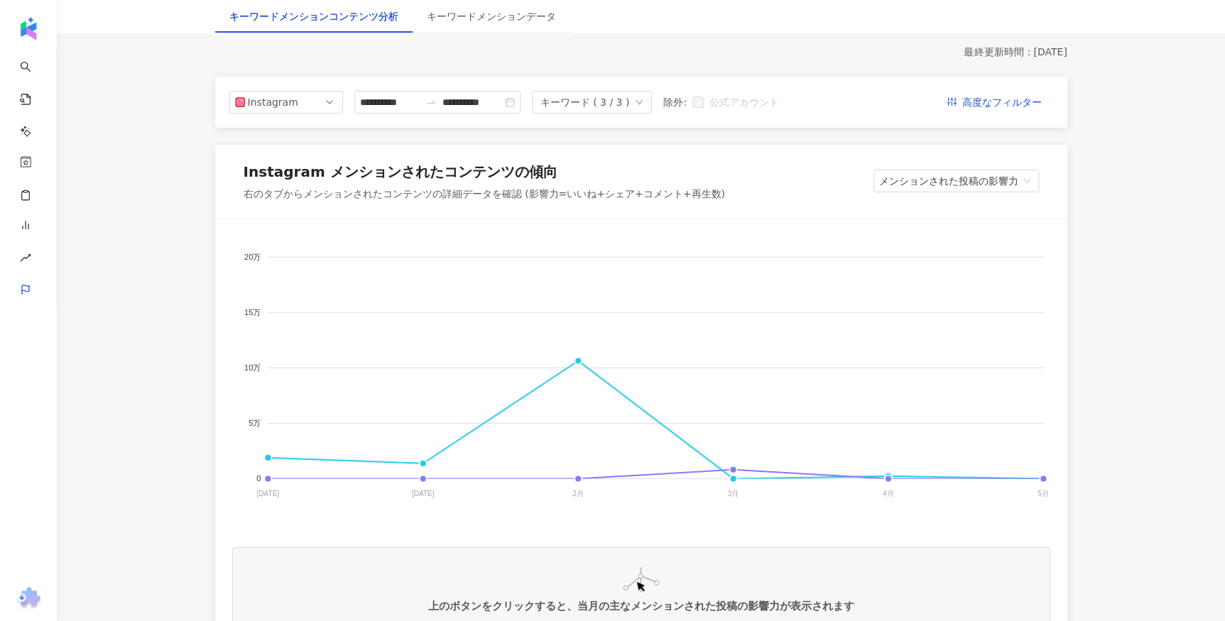
scroll to position [0, 0]
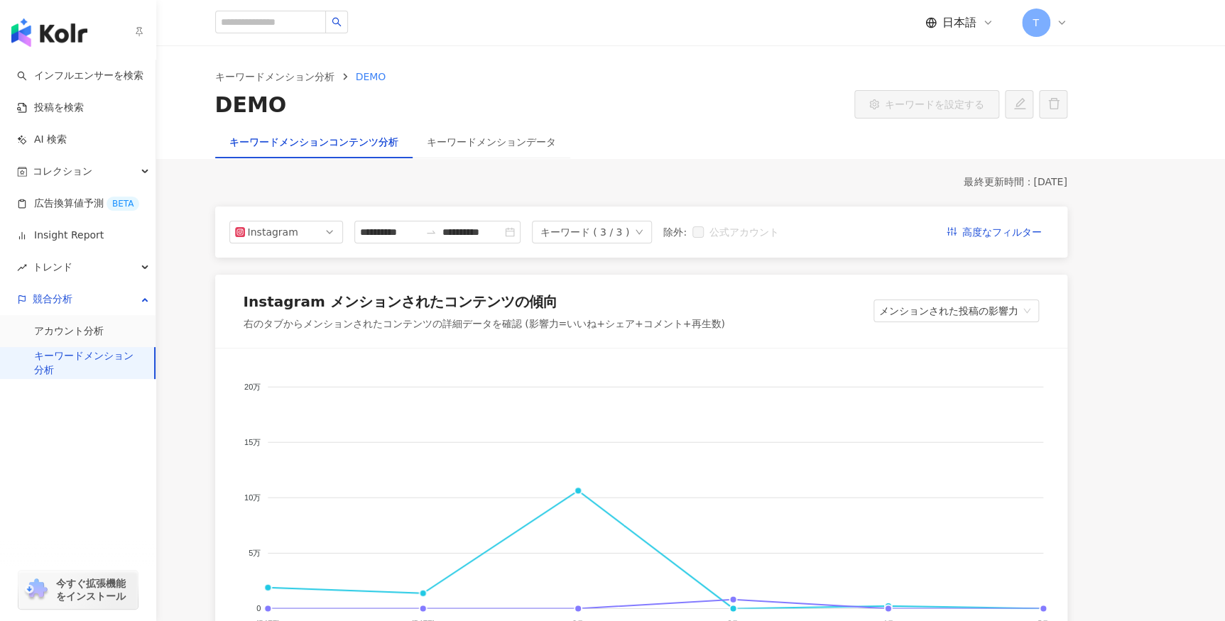
click at [62, 359] on link "キーワードメンション分析" at bounding box center [88, 363] width 109 height 28
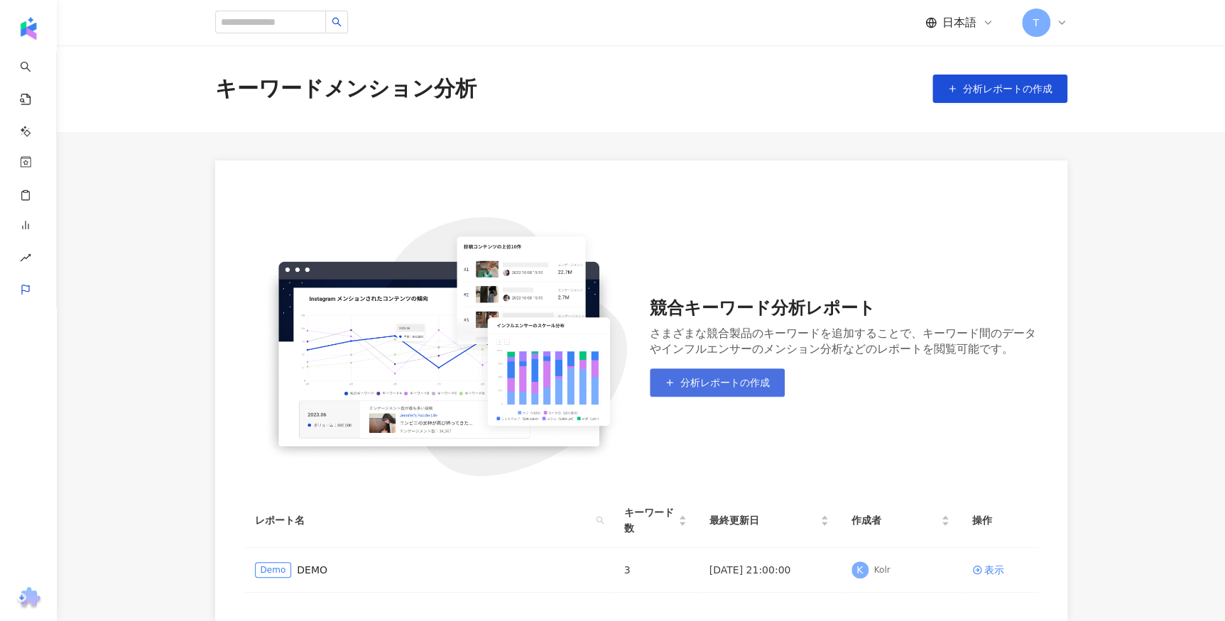
click at [689, 392] on button "分析レポートの作成" at bounding box center [717, 382] width 135 height 28
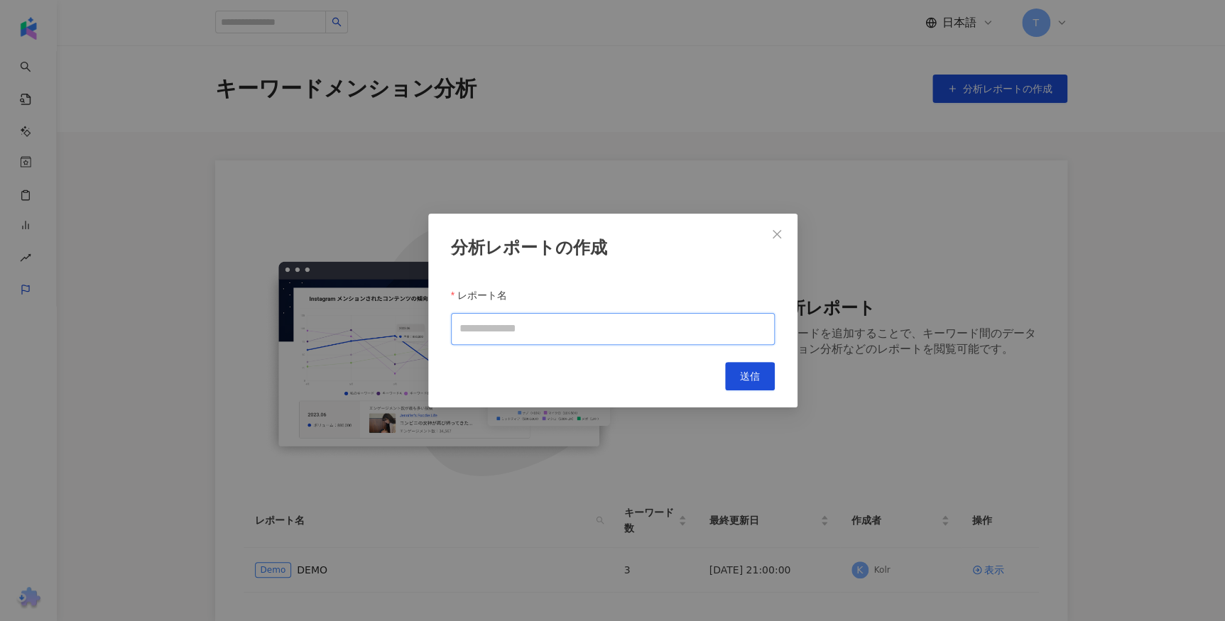
click at [637, 336] on input "レポート名" at bounding box center [613, 329] width 324 height 32
type input "**********"
click at [762, 376] on button "送信" at bounding box center [750, 376] width 50 height 28
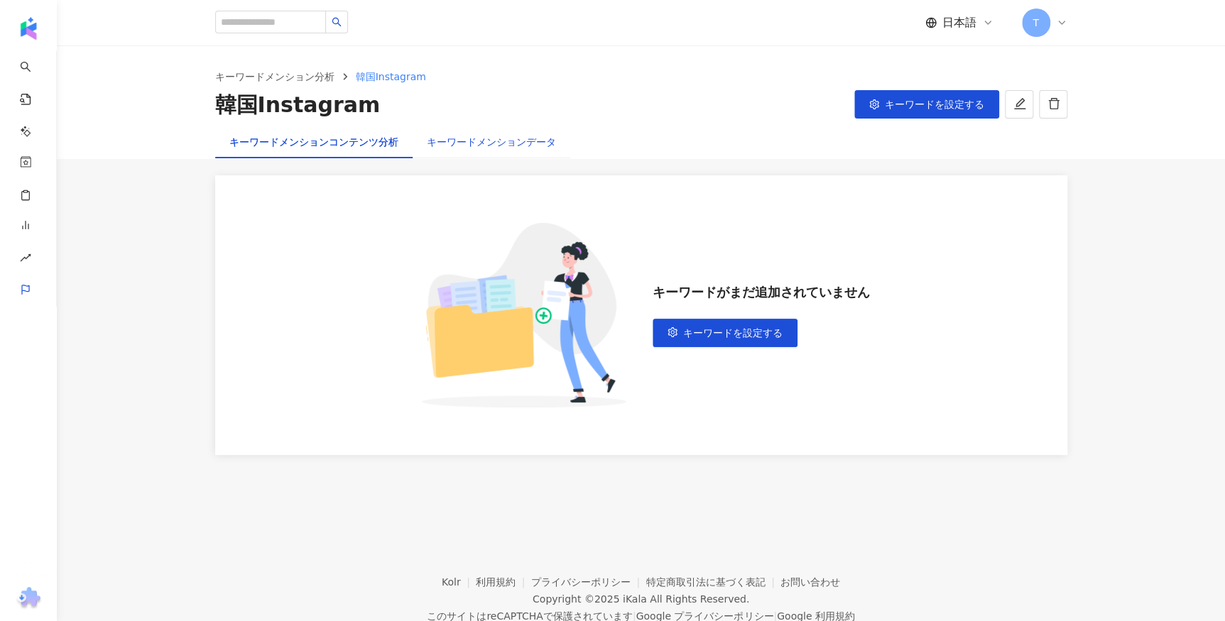
click at [508, 138] on div "キーワードメンションデータ" at bounding box center [491, 142] width 129 height 16
click at [369, 141] on div "キーワードメンションコンテンツ分析" at bounding box center [313, 142] width 169 height 16
click at [478, 144] on div "キーワードメンションデータ" at bounding box center [491, 142] width 129 height 16
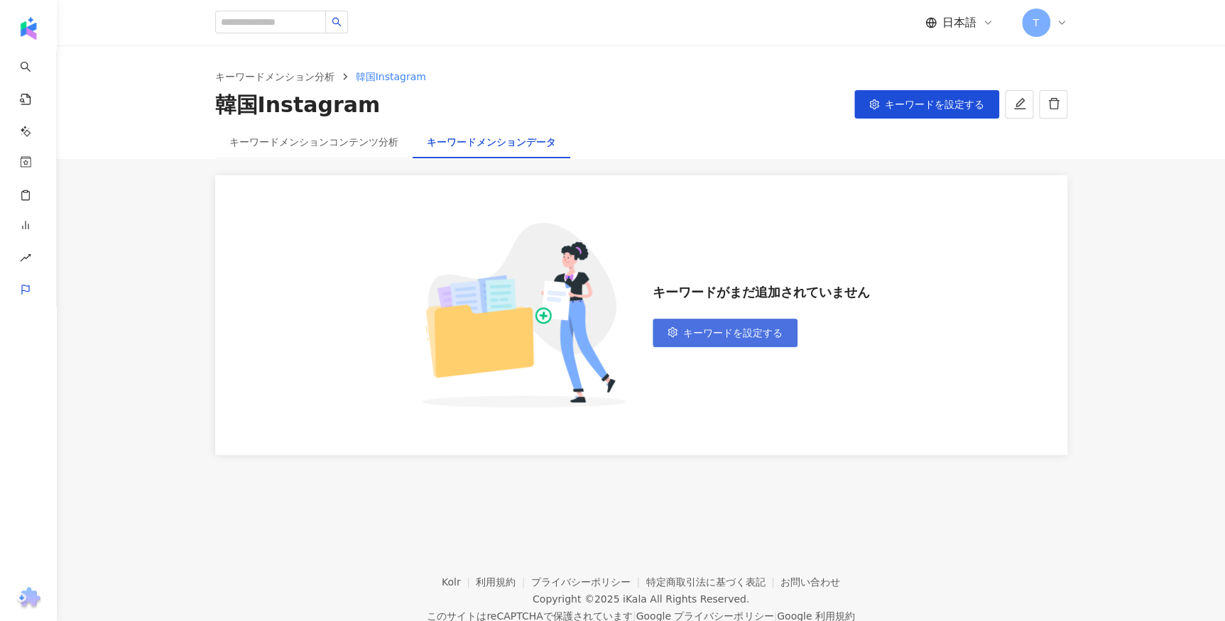
drag, startPoint x: 752, startPoint y: 354, endPoint x: 753, endPoint y: 337, distance: 16.3
click at [752, 353] on div "キーワードがまだ追加されていません キーワードを設定する" at bounding box center [641, 315] width 852 height 280
click at [753, 337] on span "キーワードを設定する" at bounding box center [732, 332] width 99 height 11
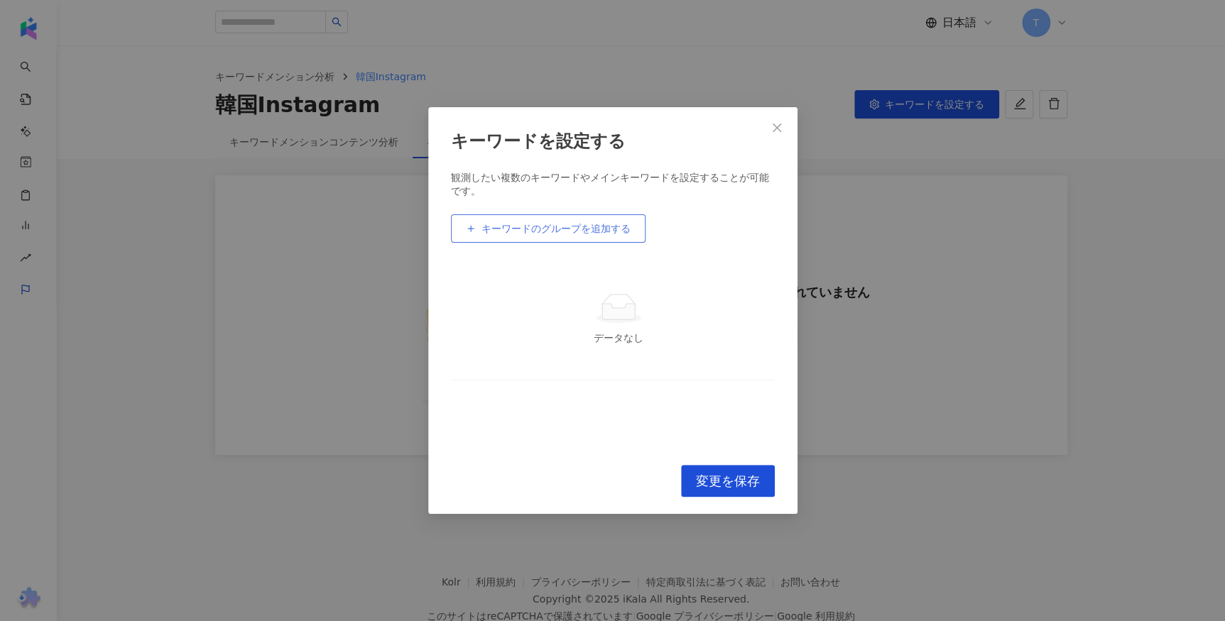
click at [549, 236] on button "キーワードのグループを追加する" at bounding box center [548, 228] width 195 height 28
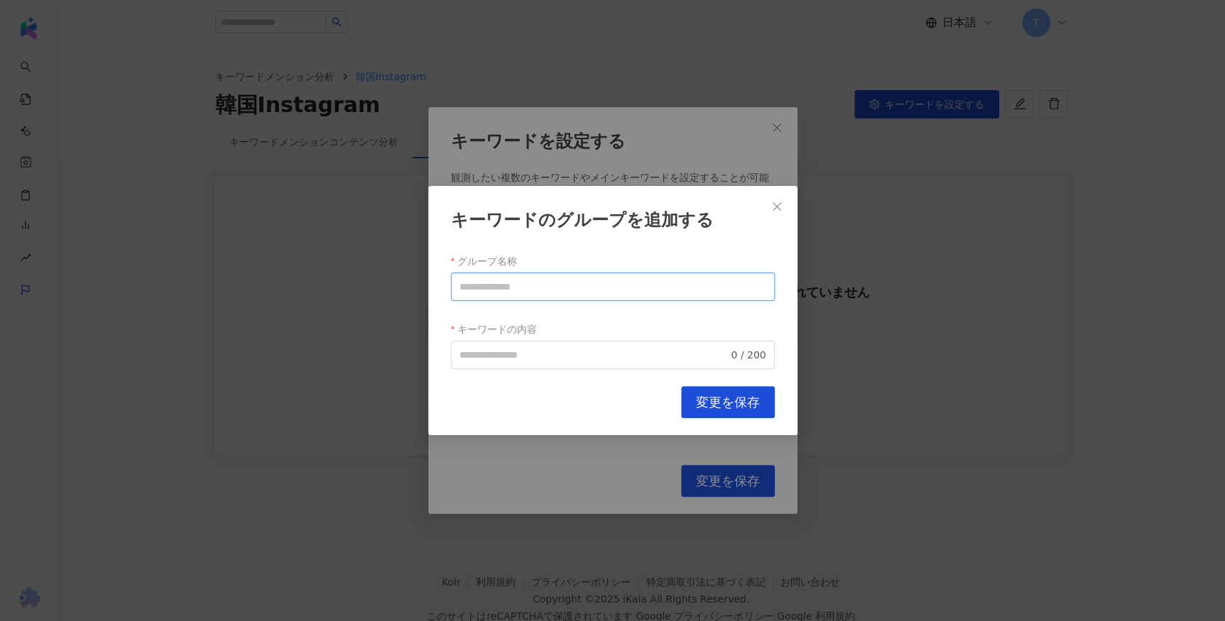
click at [561, 289] on input "グループ名称" at bounding box center [613, 287] width 324 height 28
type input "**********"
click at [782, 208] on span "Close" at bounding box center [776, 206] width 28 height 11
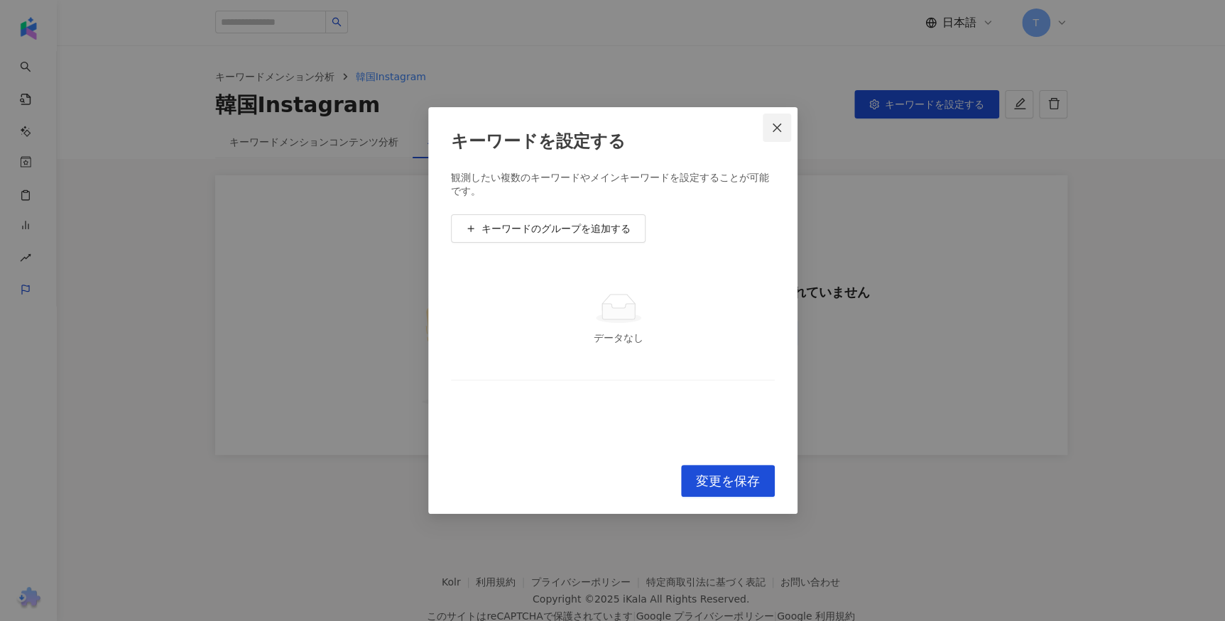
click at [780, 116] on button "Close" at bounding box center [776, 128] width 28 height 28
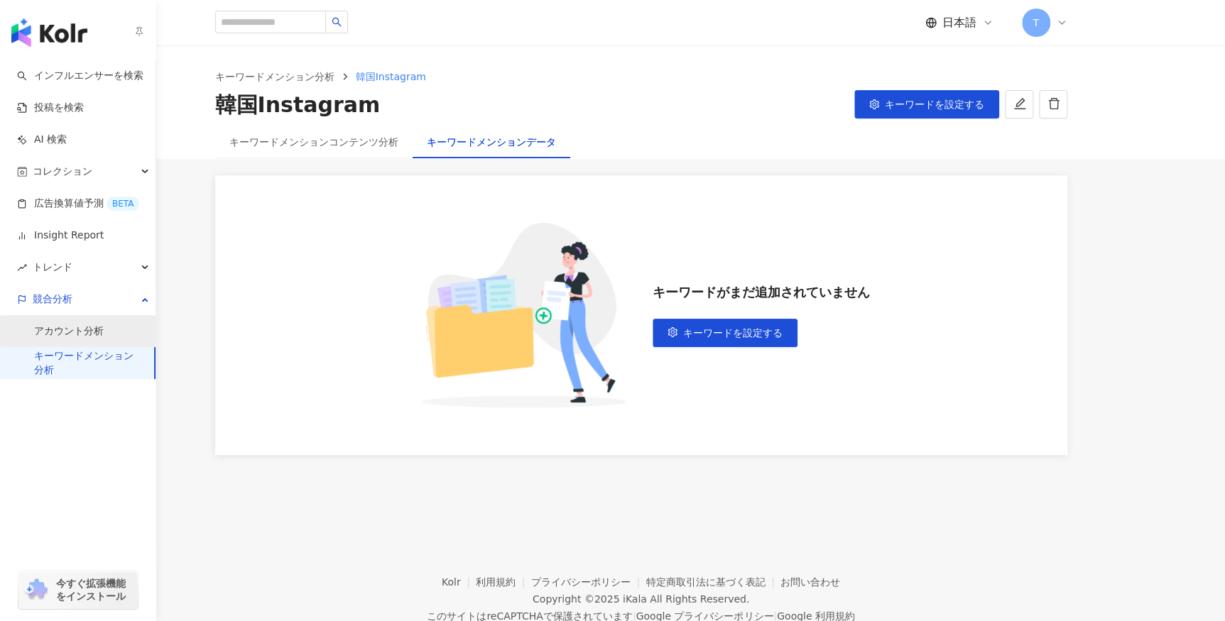
click at [104, 332] on link "アカウント分析" at bounding box center [69, 331] width 70 height 14
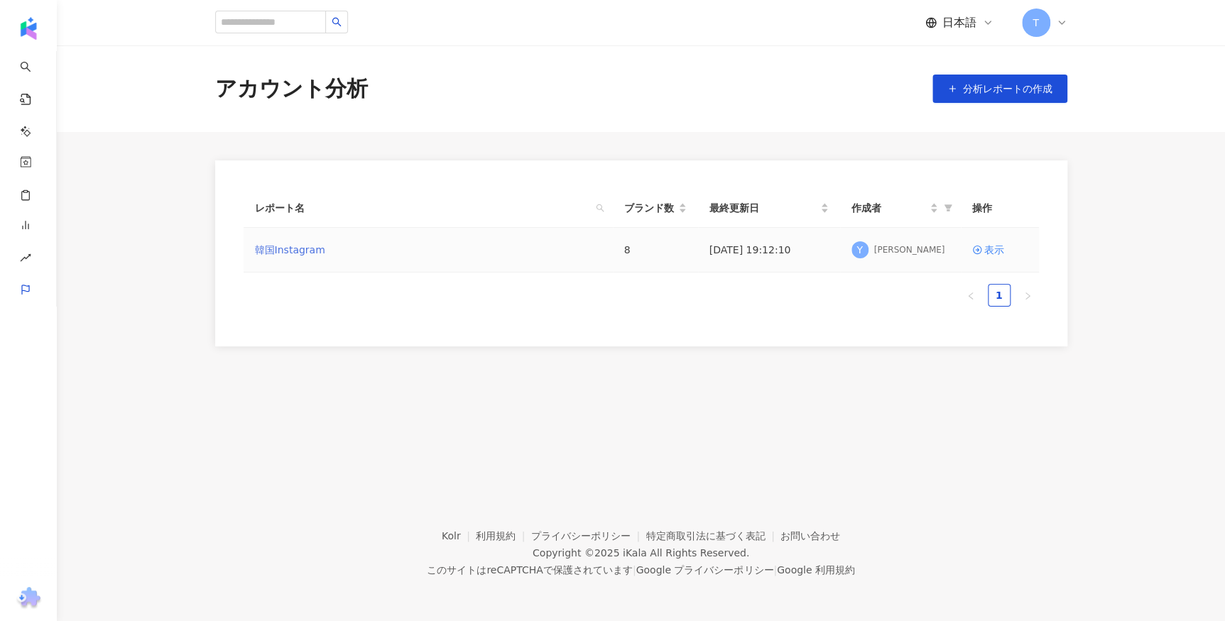
click at [301, 254] on link "韓国Instagram" at bounding box center [290, 250] width 70 height 16
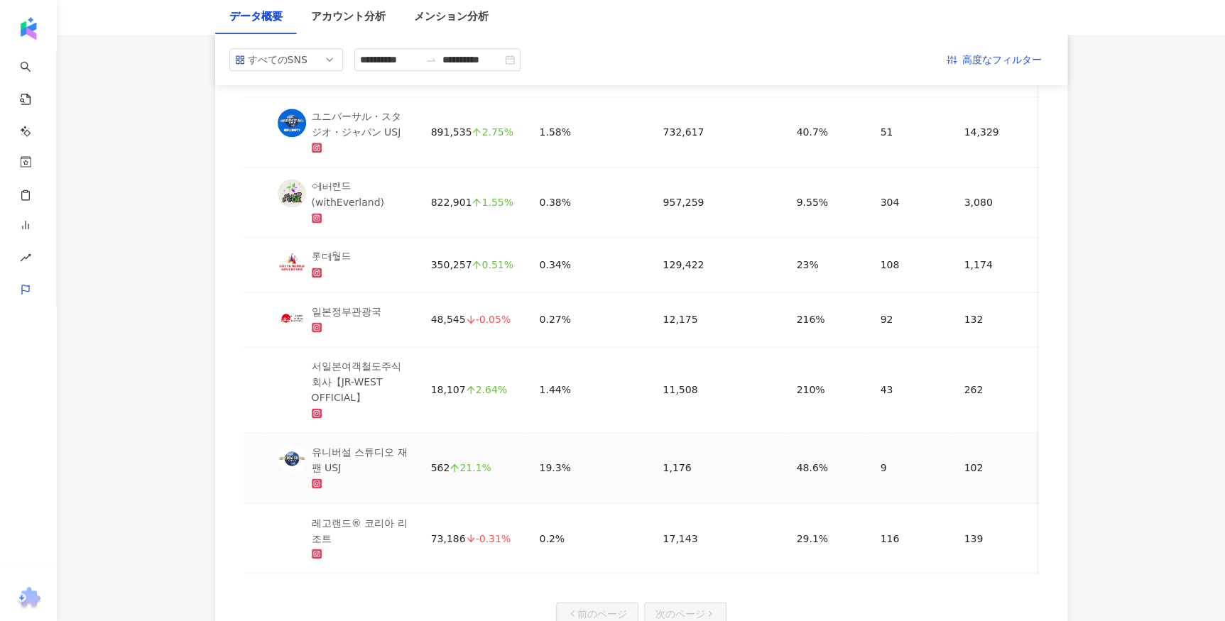
scroll to position [838, 0]
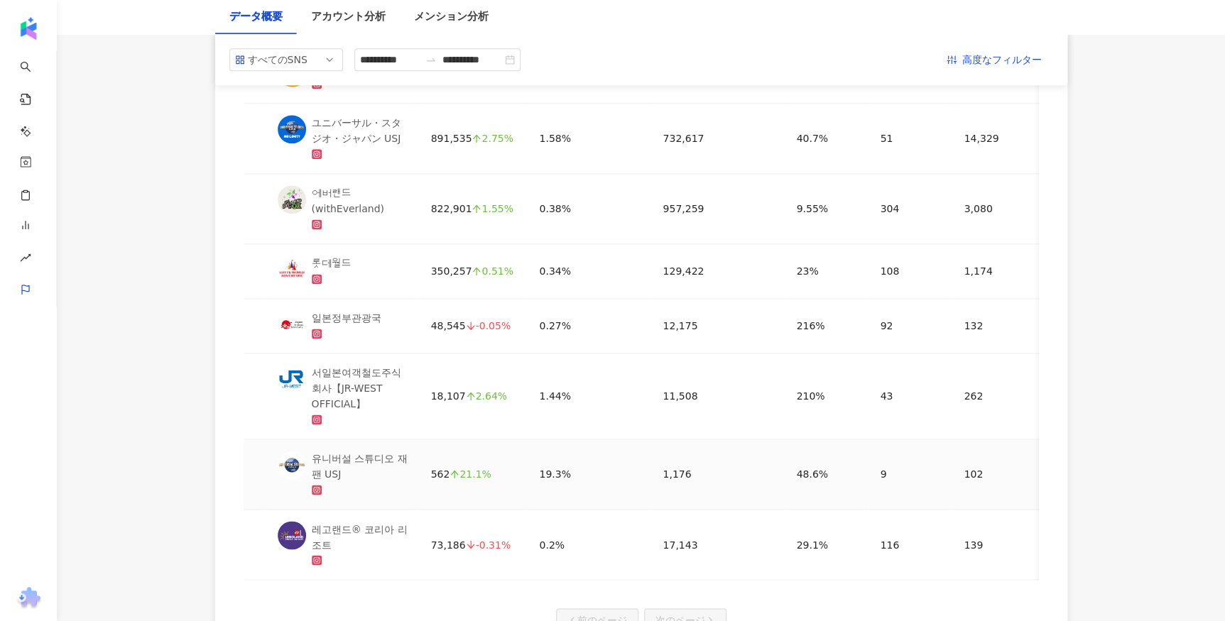
click at [363, 456] on div "유니버설 스튜디오 재팬 USJ" at bounding box center [360, 466] width 97 height 31
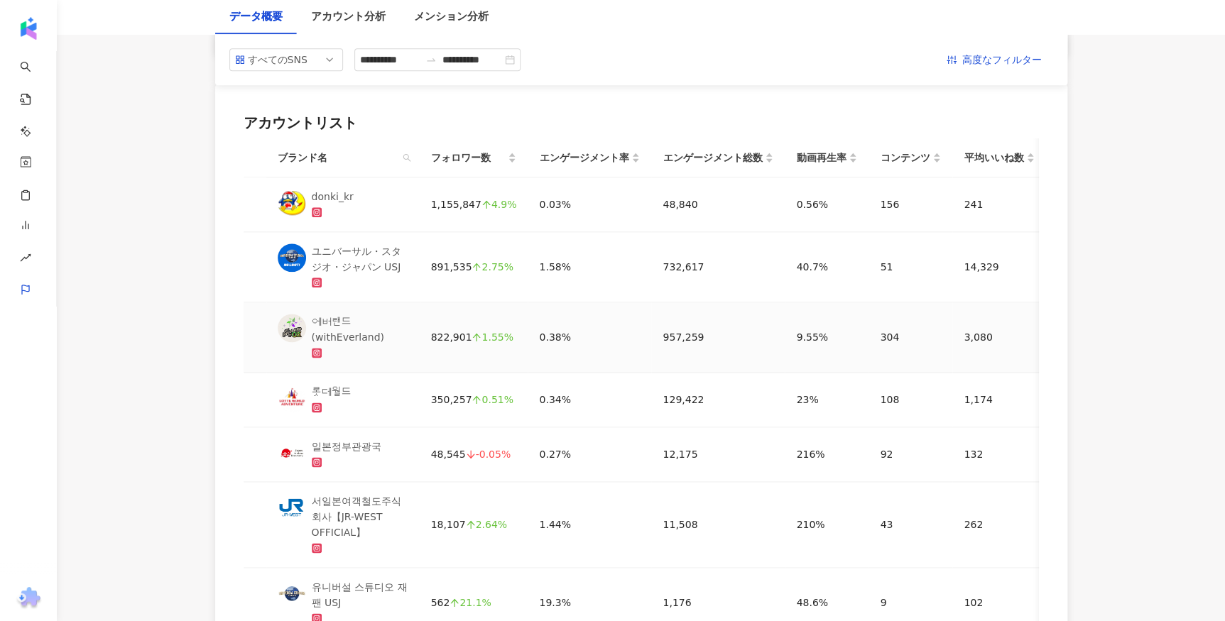
scroll to position [710, 0]
click at [333, 388] on div "롯데월드" at bounding box center [332, 392] width 40 height 16
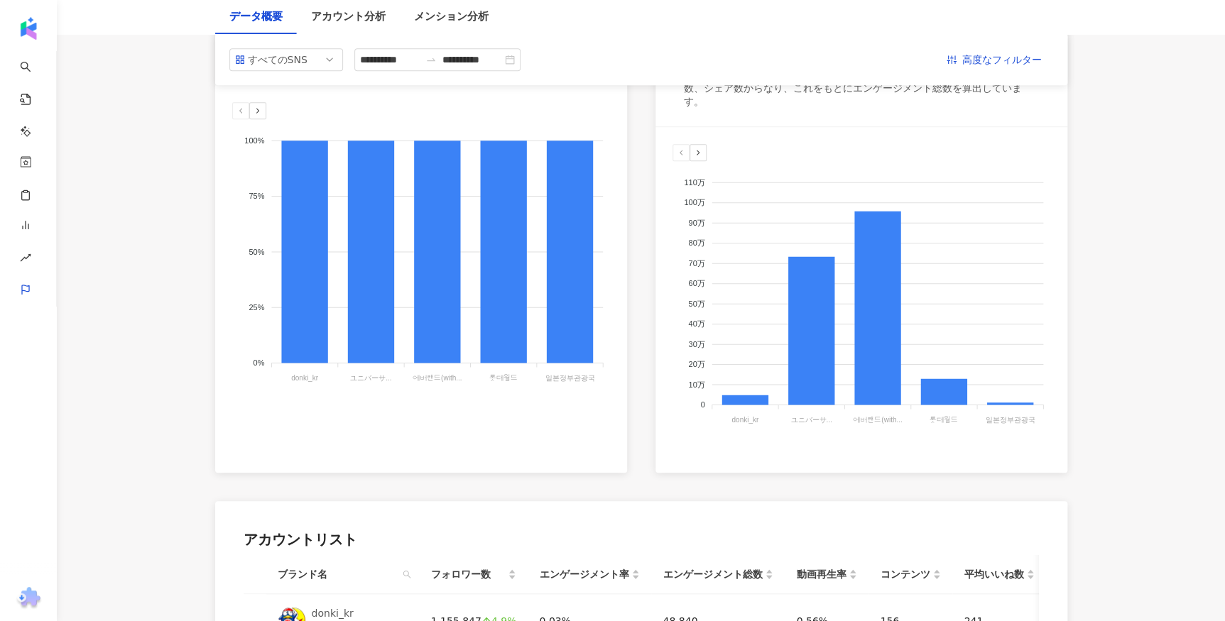
scroll to position [0, 0]
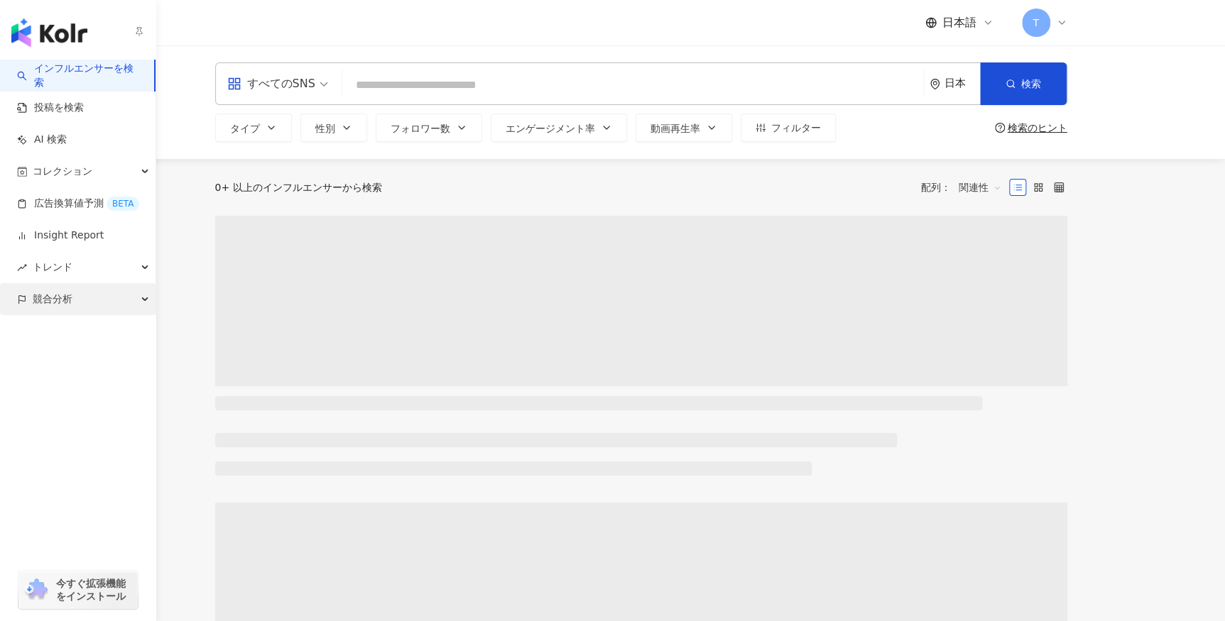
click at [50, 294] on span "競合分析" at bounding box center [53, 299] width 40 height 32
click at [80, 333] on link "アカウント分析" at bounding box center [69, 331] width 70 height 14
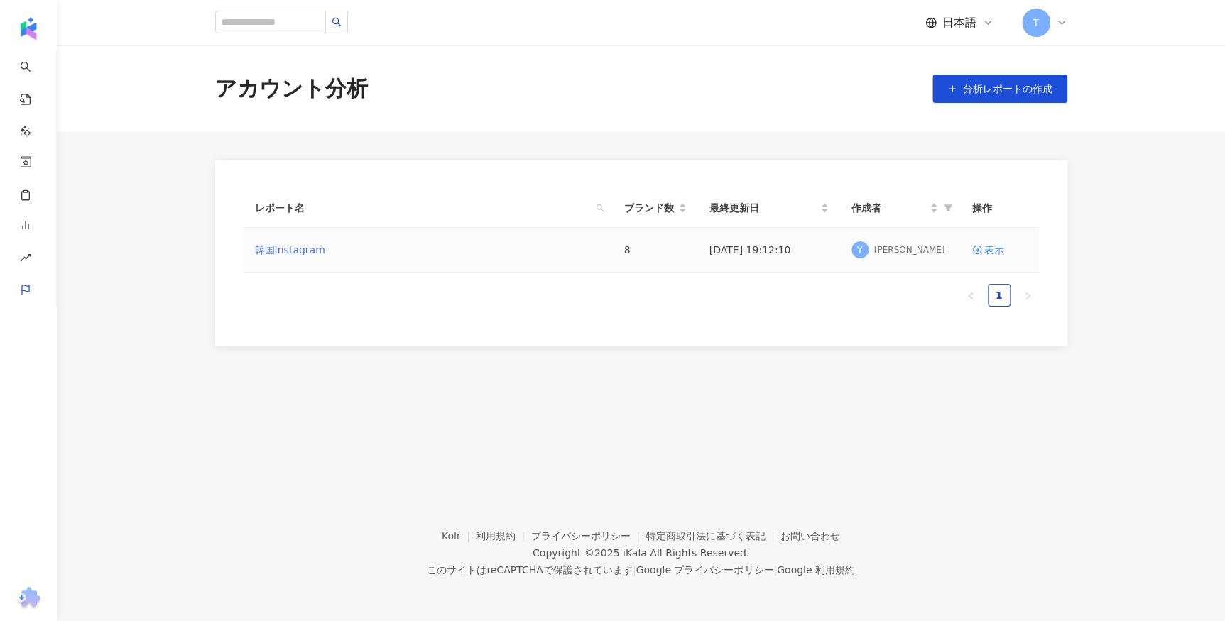
click at [295, 249] on link "韓国Instagram" at bounding box center [290, 250] width 70 height 16
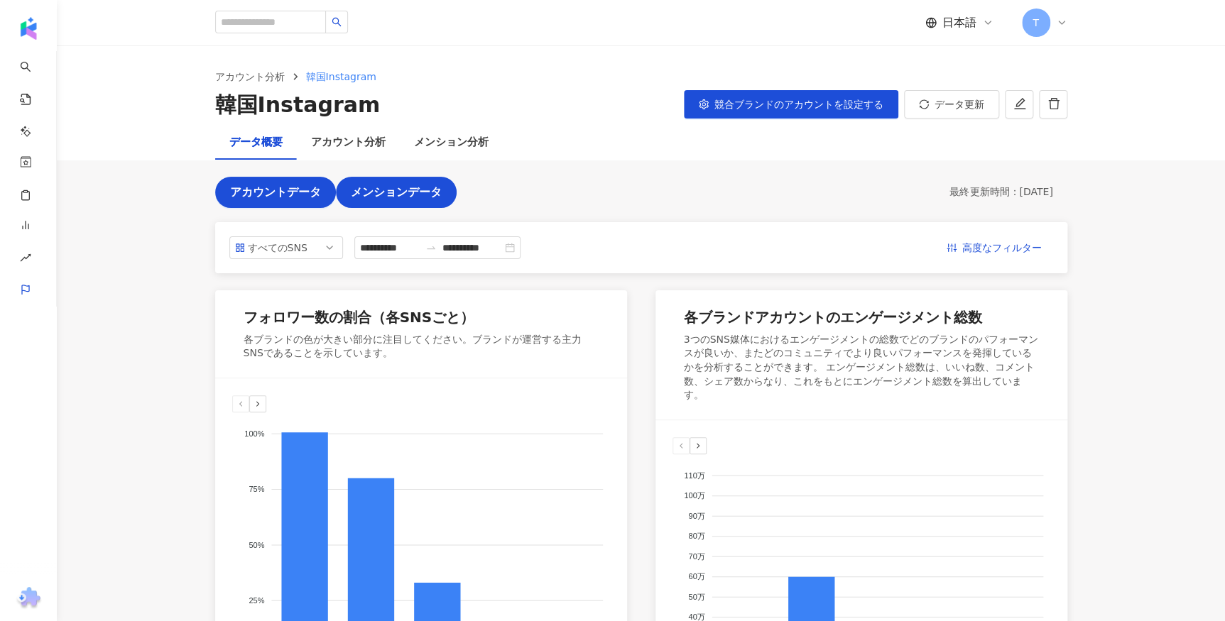
click at [415, 199] on span "メンションデータ" at bounding box center [396, 192] width 91 height 13
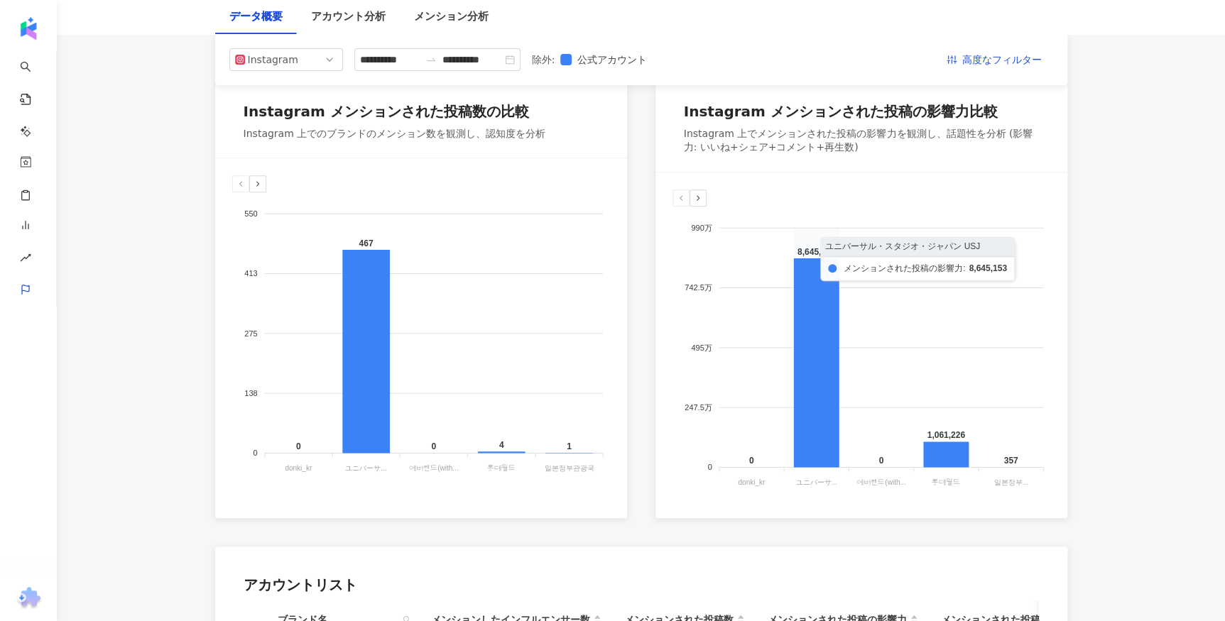
scroll to position [135, 0]
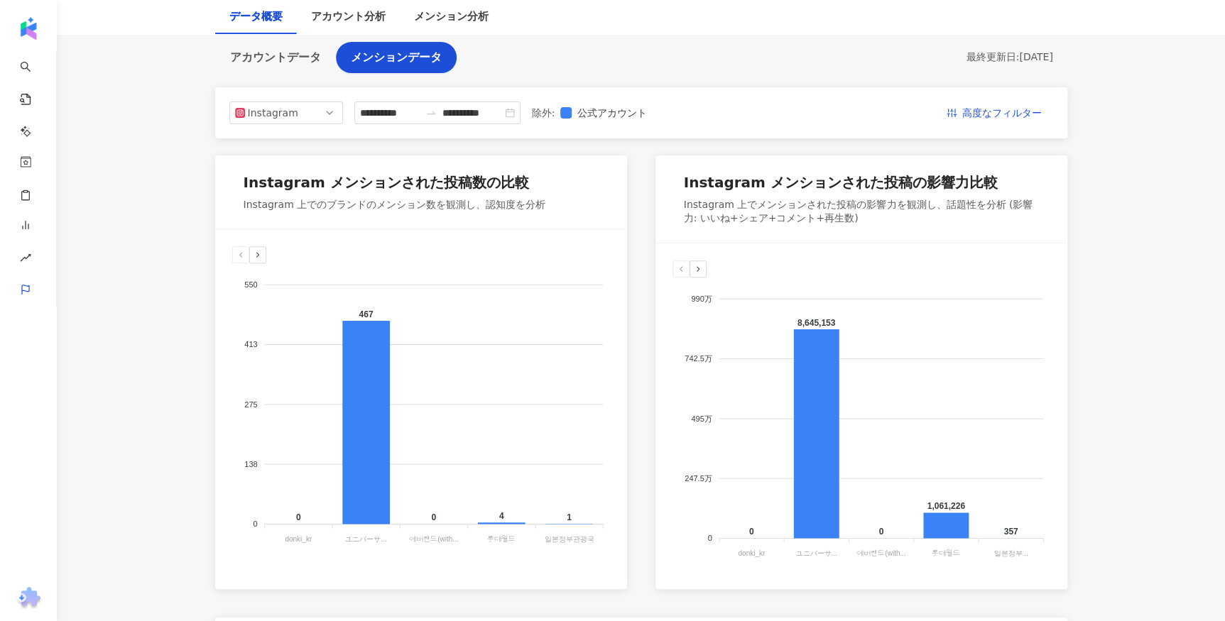
click at [695, 266] on icon at bounding box center [698, 269] width 9 height 9
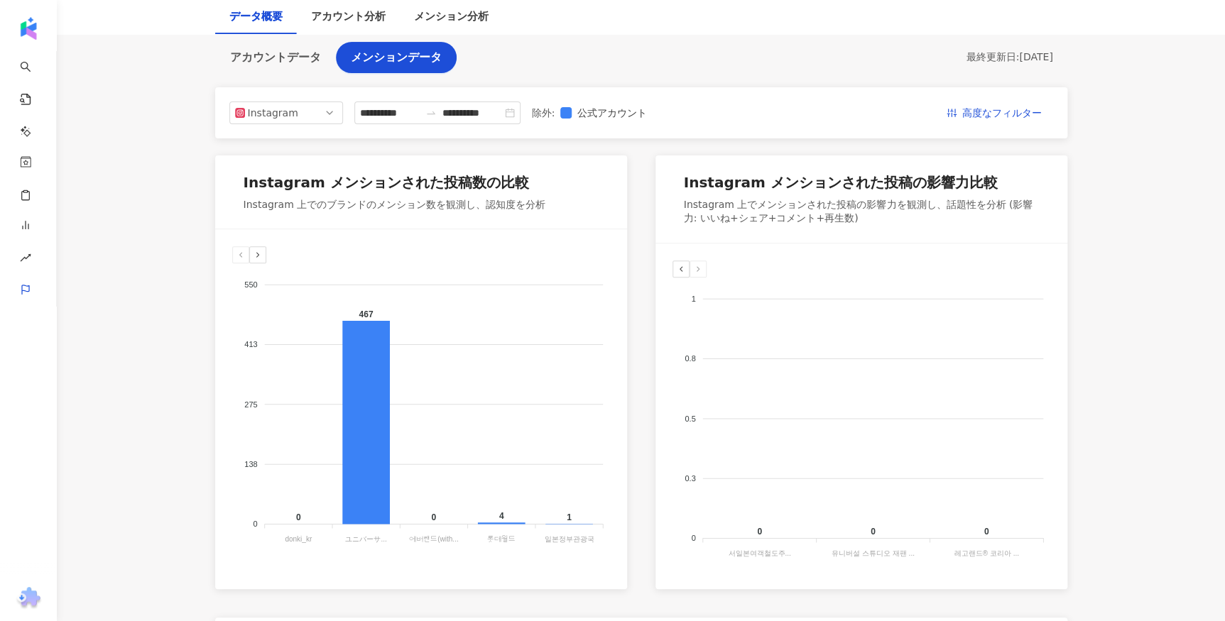
click at [695, 270] on icon at bounding box center [698, 269] width 9 height 9
click at [669, 270] on div "1 1 0.8 0.8 0.5 0.5 0.3 0.3 0 0 0 0 0 서일본여객철도주... 서일본여객철도주식회사【JR-WEST OFFICIAL】…" at bounding box center [861, 416] width 412 height 346
click at [674, 270] on div at bounding box center [680, 269] width 17 height 17
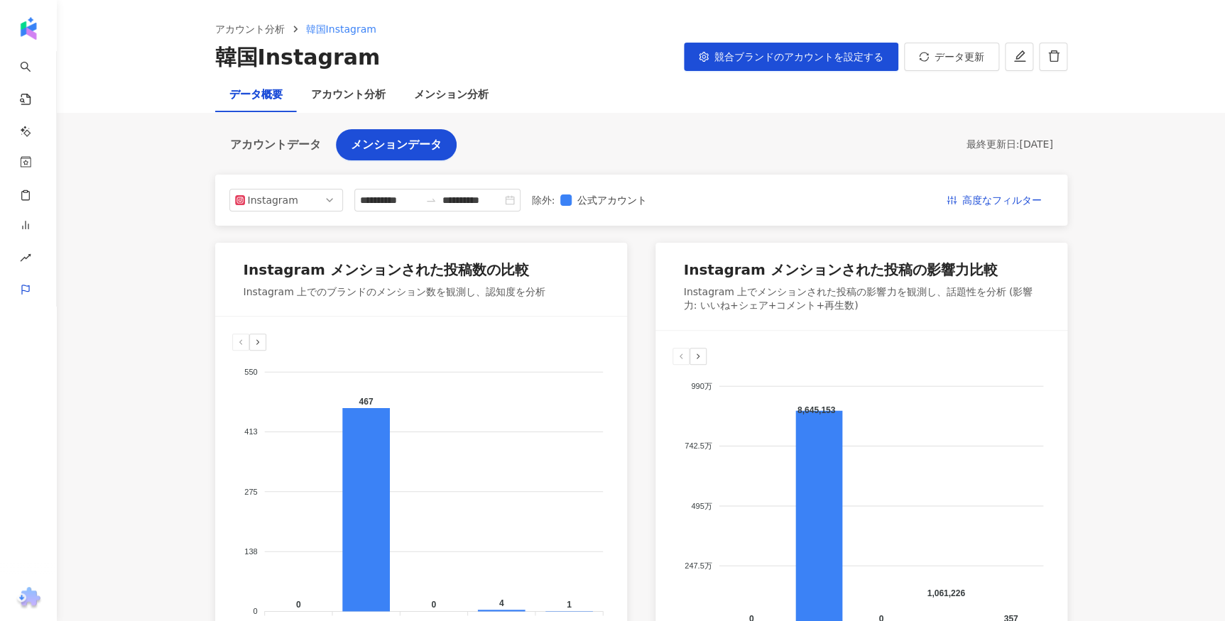
scroll to position [0, 0]
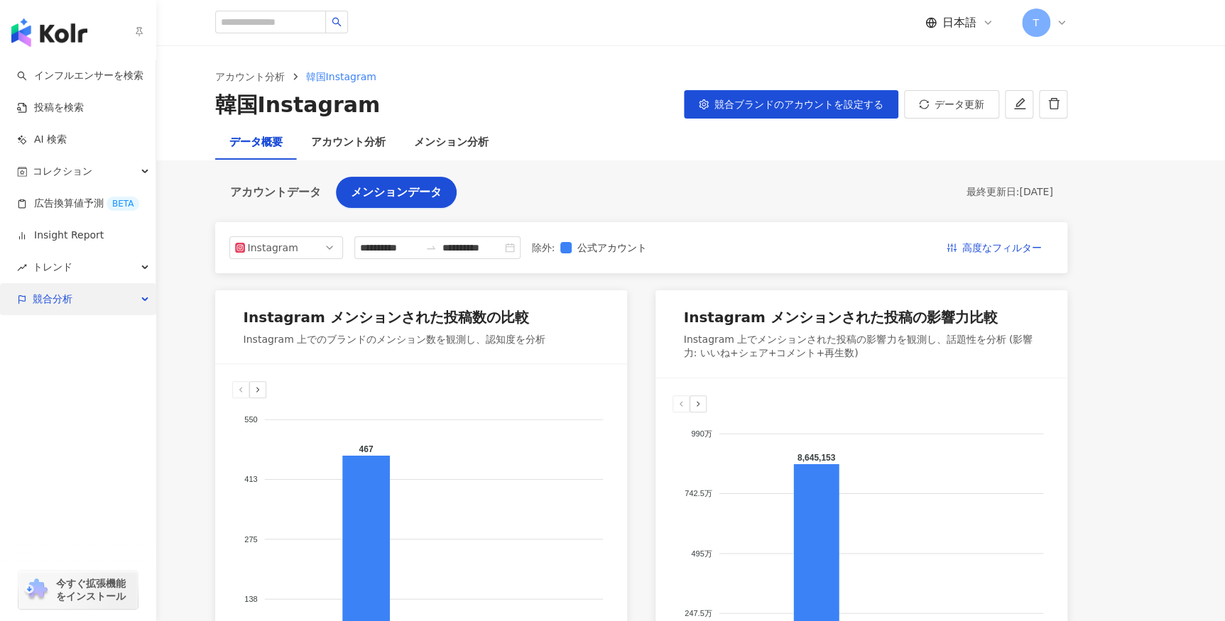
click at [58, 289] on span "競合分析" at bounding box center [53, 299] width 40 height 32
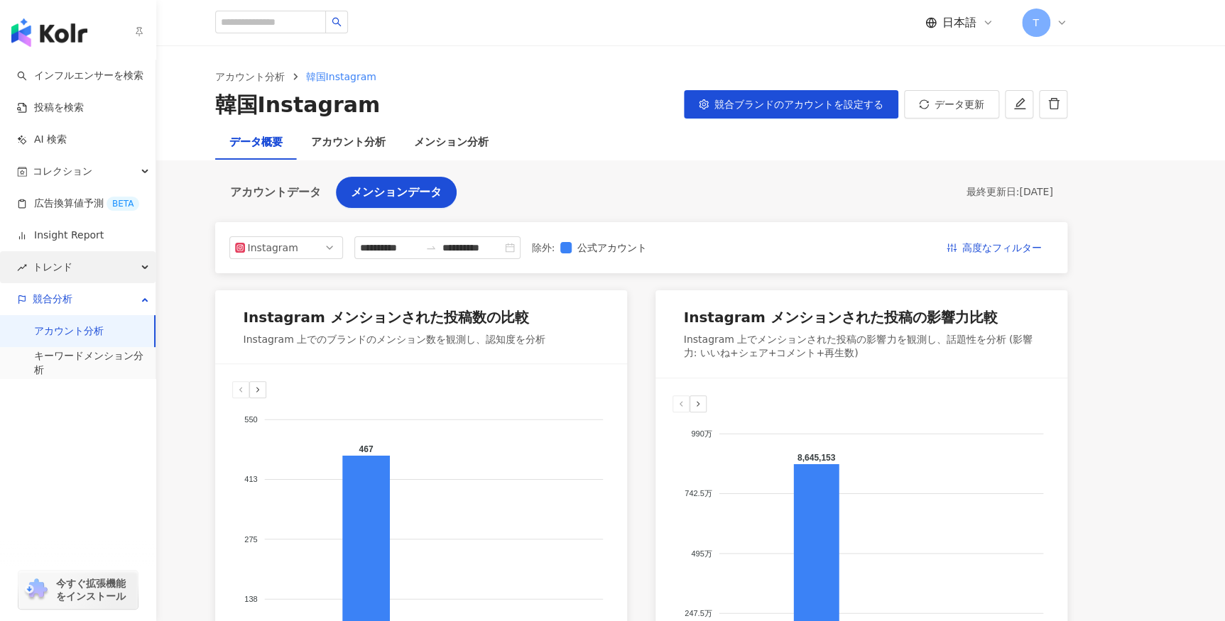
click at [58, 278] on span "トレンド" at bounding box center [53, 267] width 40 height 32
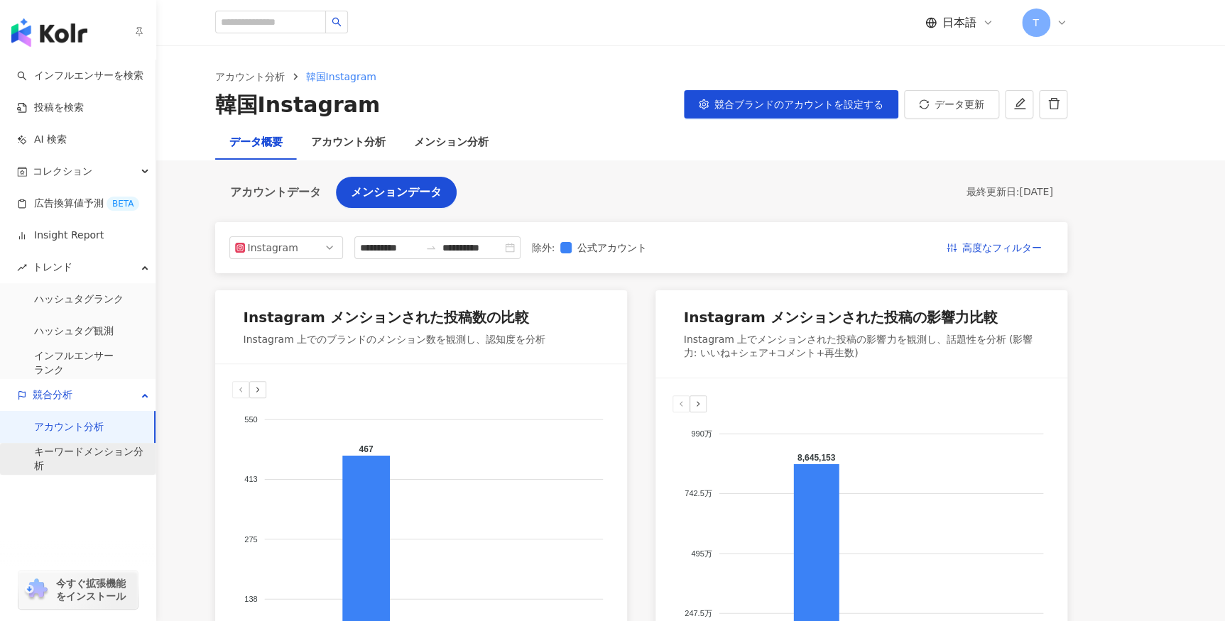
click at [87, 455] on link "キーワードメンション分析" at bounding box center [89, 459] width 110 height 28
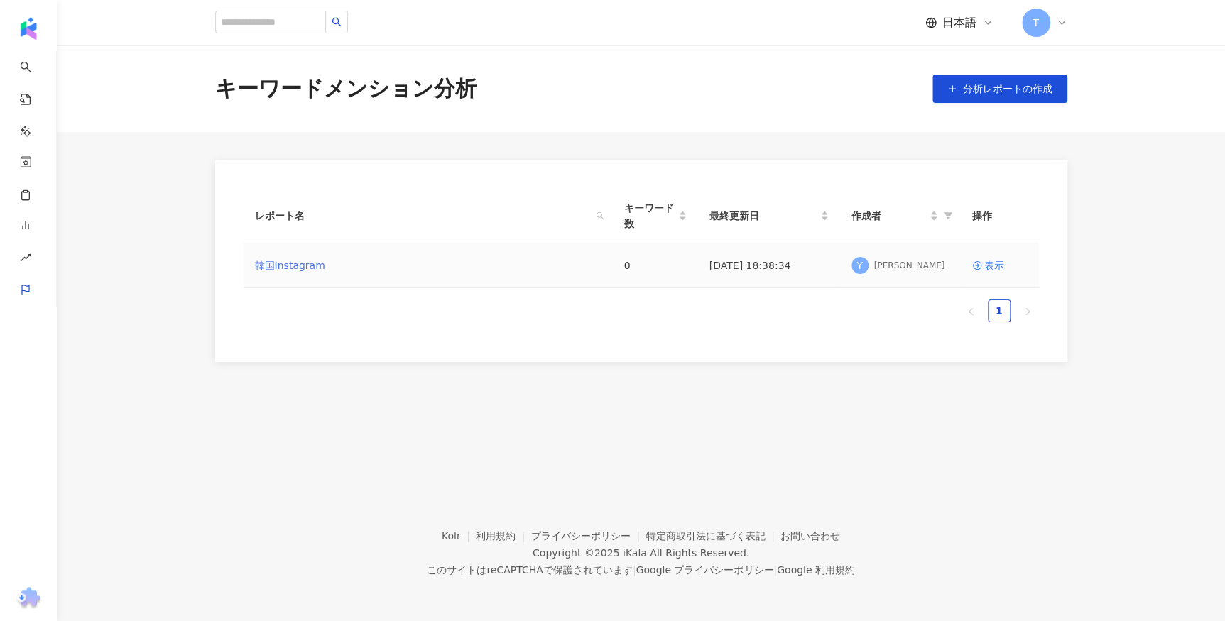
click at [277, 269] on link "韓国Instagram" at bounding box center [290, 266] width 70 height 16
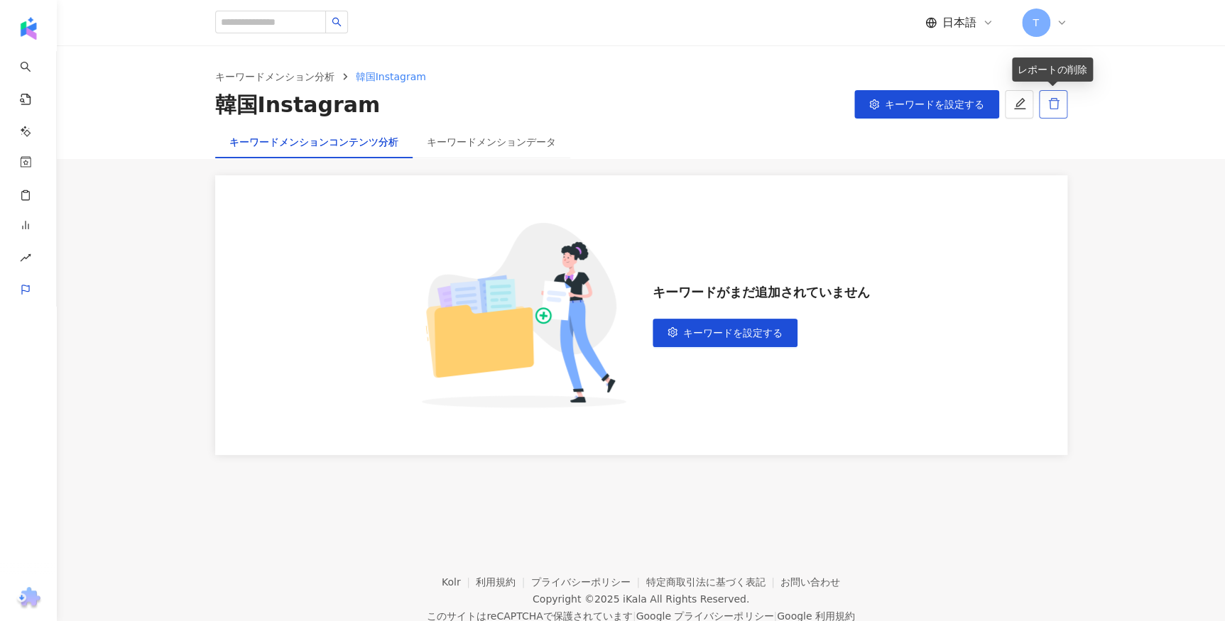
click at [1051, 106] on icon "delete" at bounding box center [1053, 103] width 13 height 13
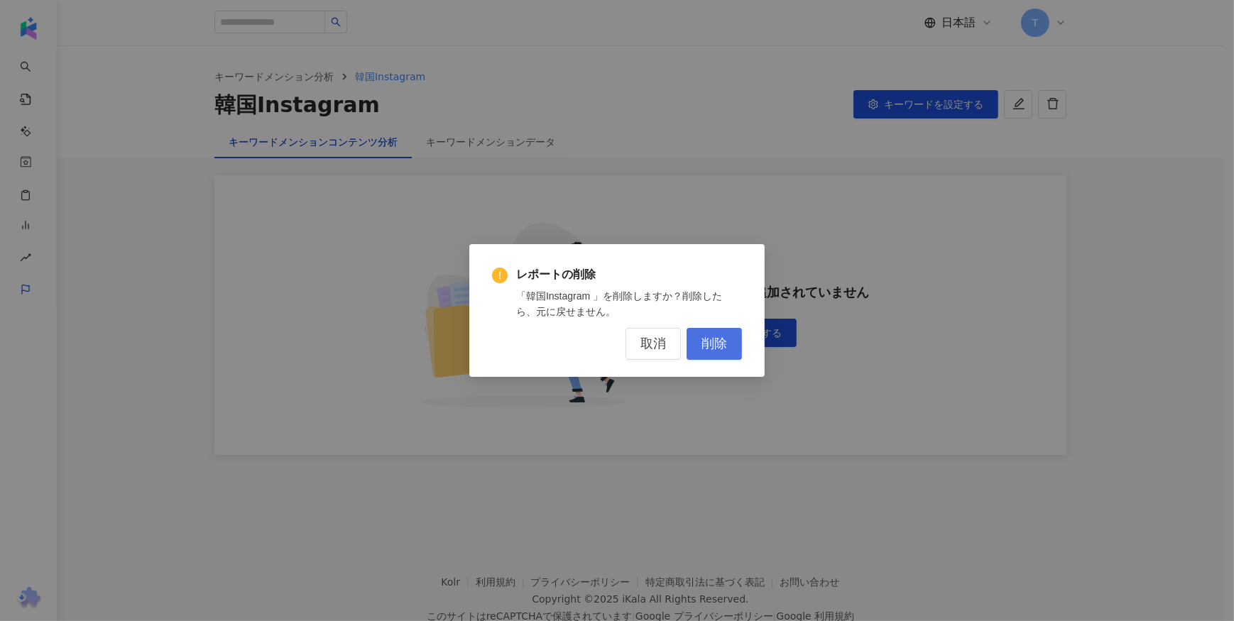
click at [696, 340] on button "削除" at bounding box center [713, 344] width 55 height 32
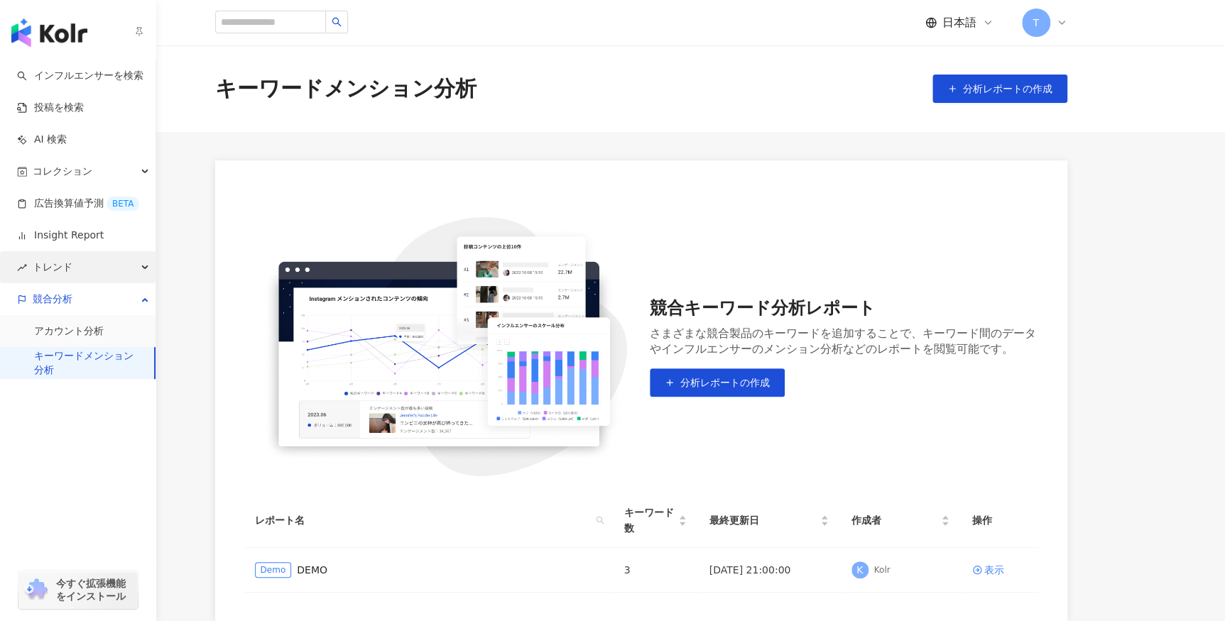
click at [52, 260] on span "トレンド" at bounding box center [53, 267] width 40 height 32
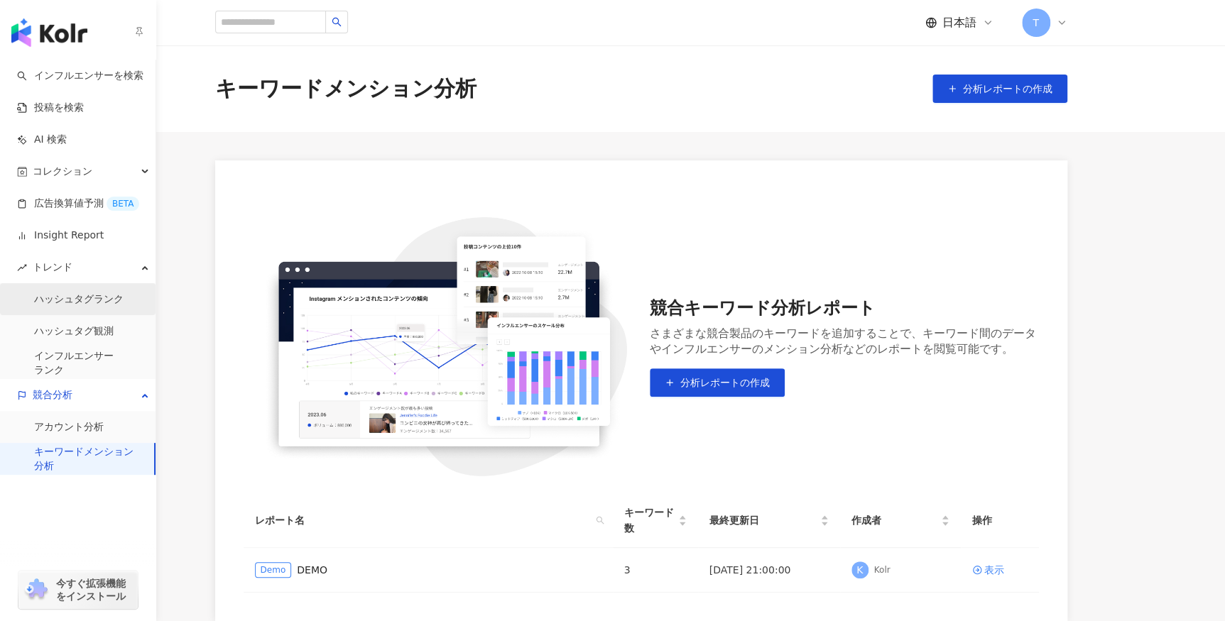
click at [94, 307] on link "ハッシュタグランク" at bounding box center [78, 299] width 89 height 14
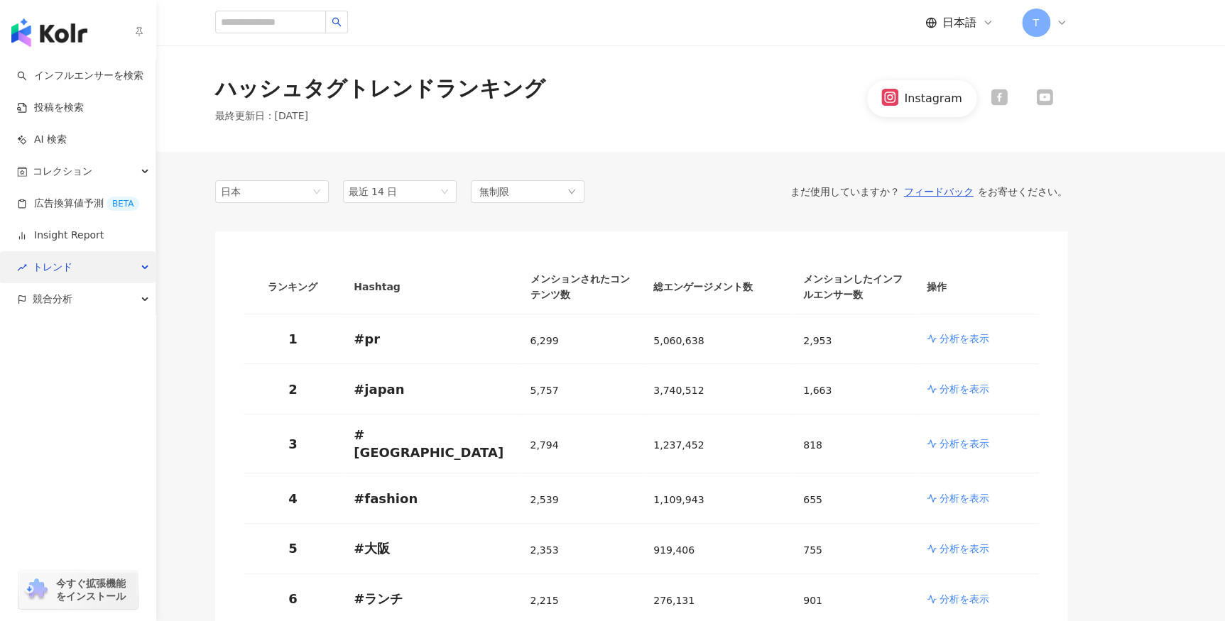
click at [53, 267] on span "トレンド" at bounding box center [53, 267] width 40 height 32
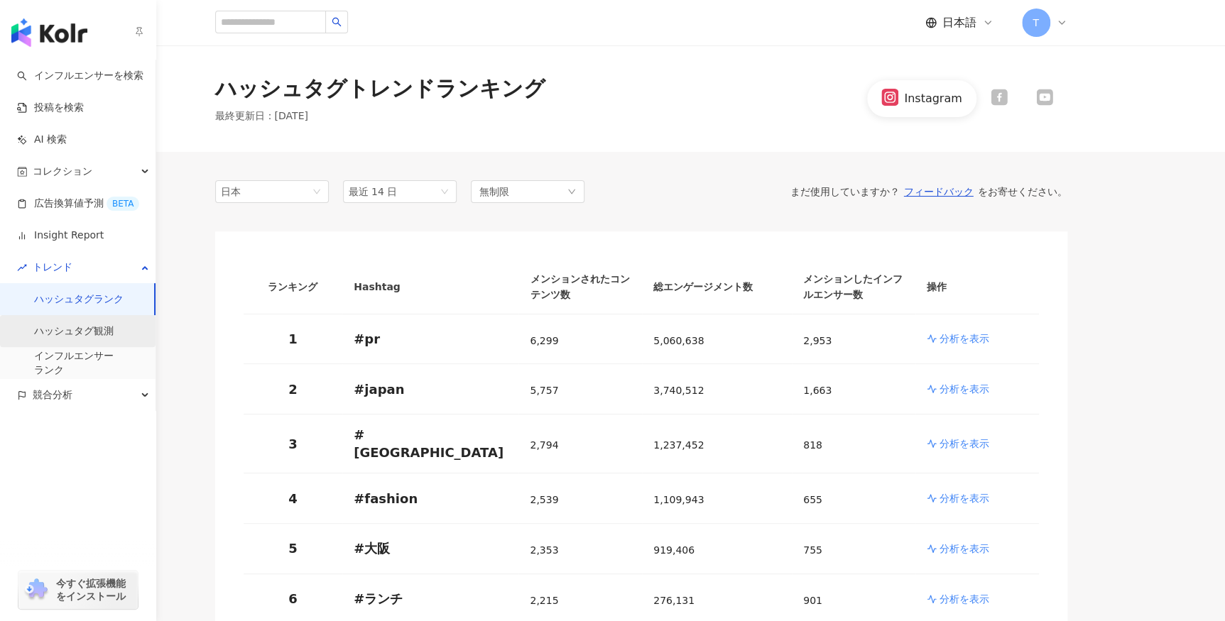
click at [89, 336] on link "ハッシュタグ観測" at bounding box center [74, 331] width 80 height 14
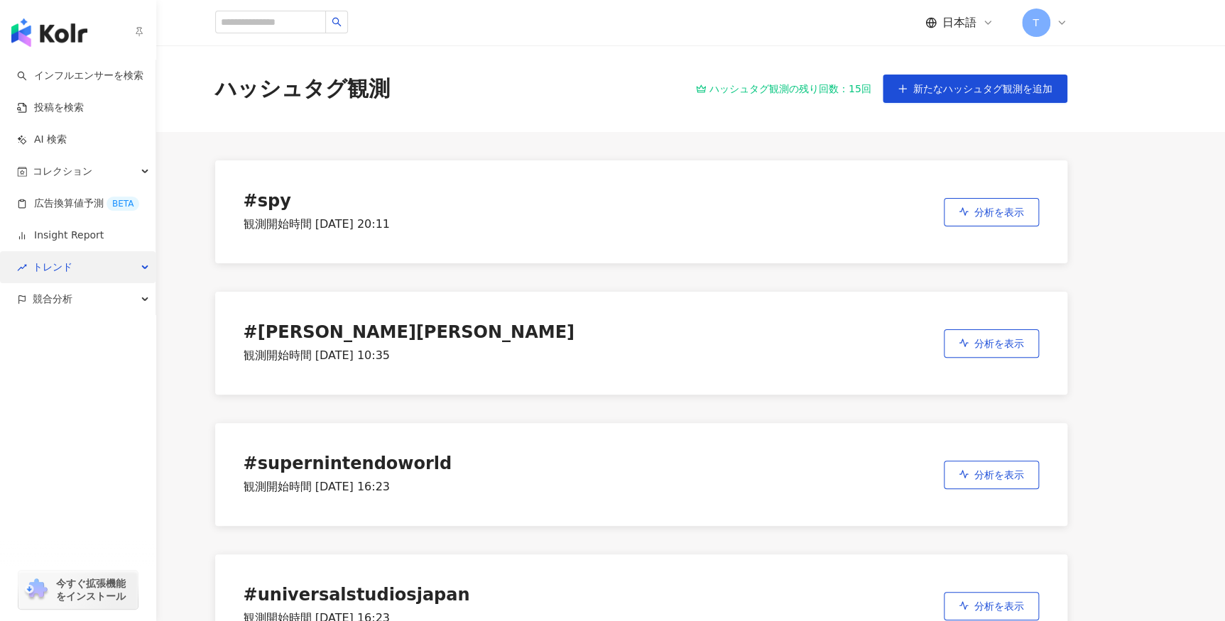
click at [26, 268] on icon "rise" at bounding box center [22, 268] width 10 height 10
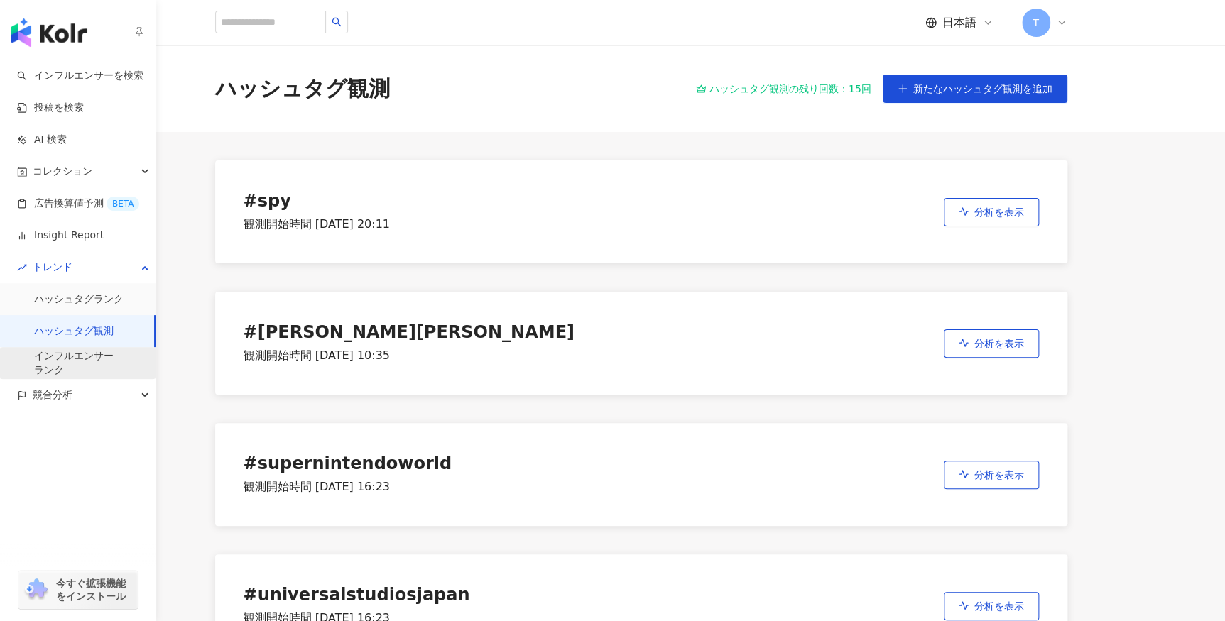
click at [114, 354] on link "インフルエンサー ランク" at bounding box center [74, 363] width 80 height 28
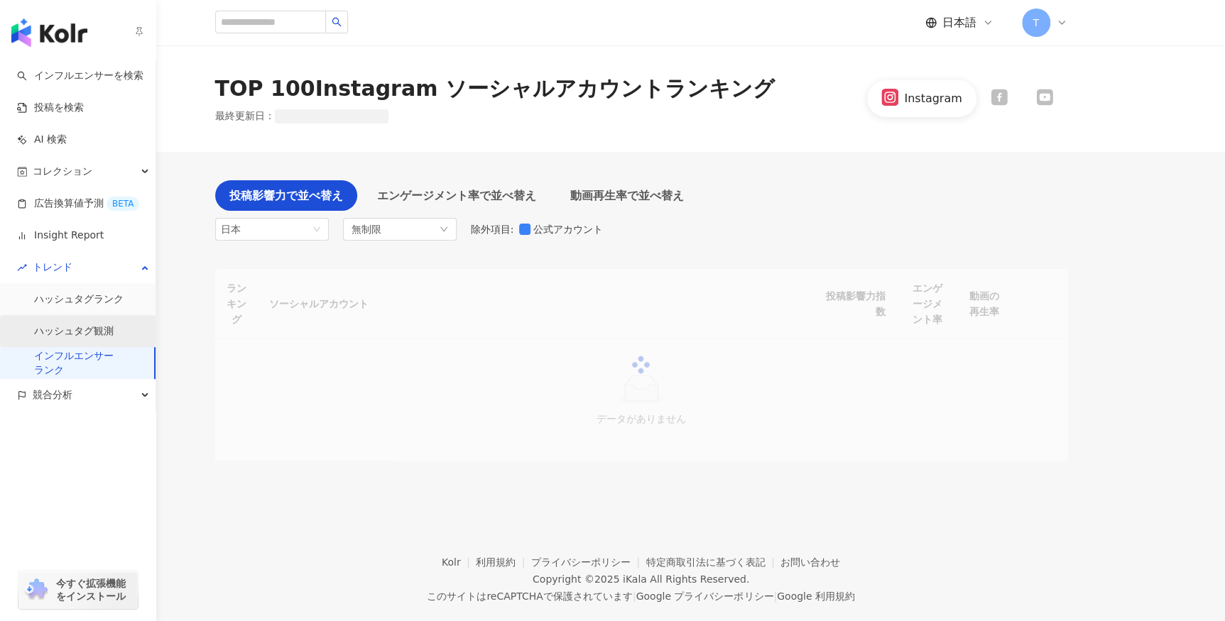
click at [100, 335] on link "ハッシュタグ観測" at bounding box center [74, 331] width 80 height 14
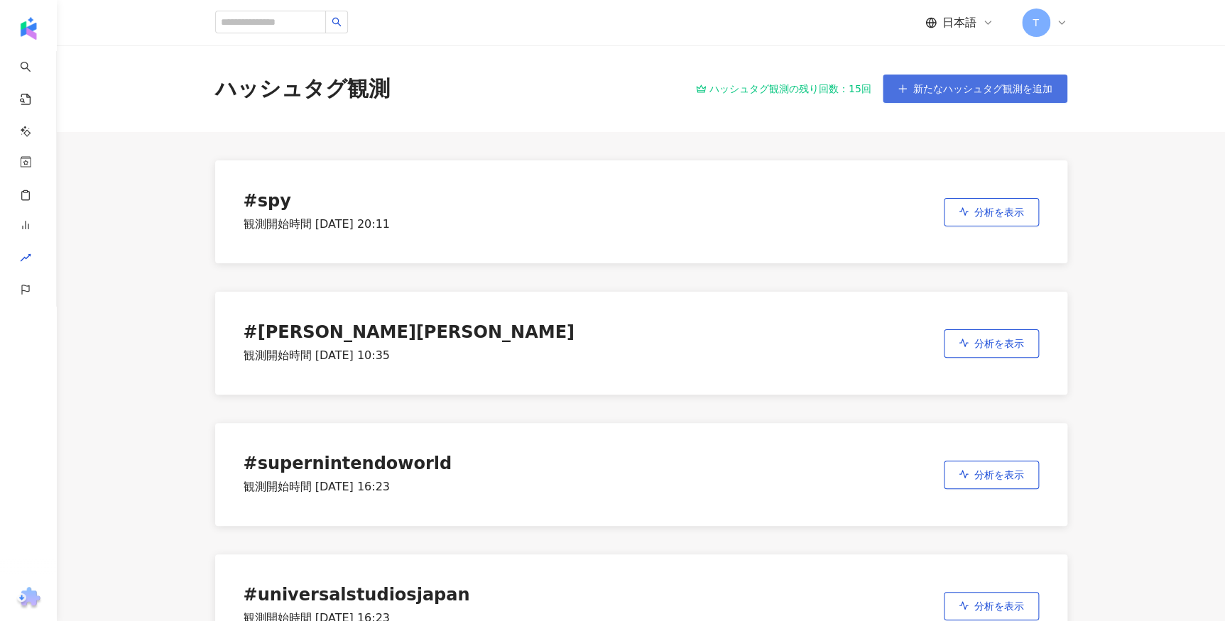
click at [907, 97] on button "新たなハッシュタグ観測を追加" at bounding box center [974, 89] width 185 height 28
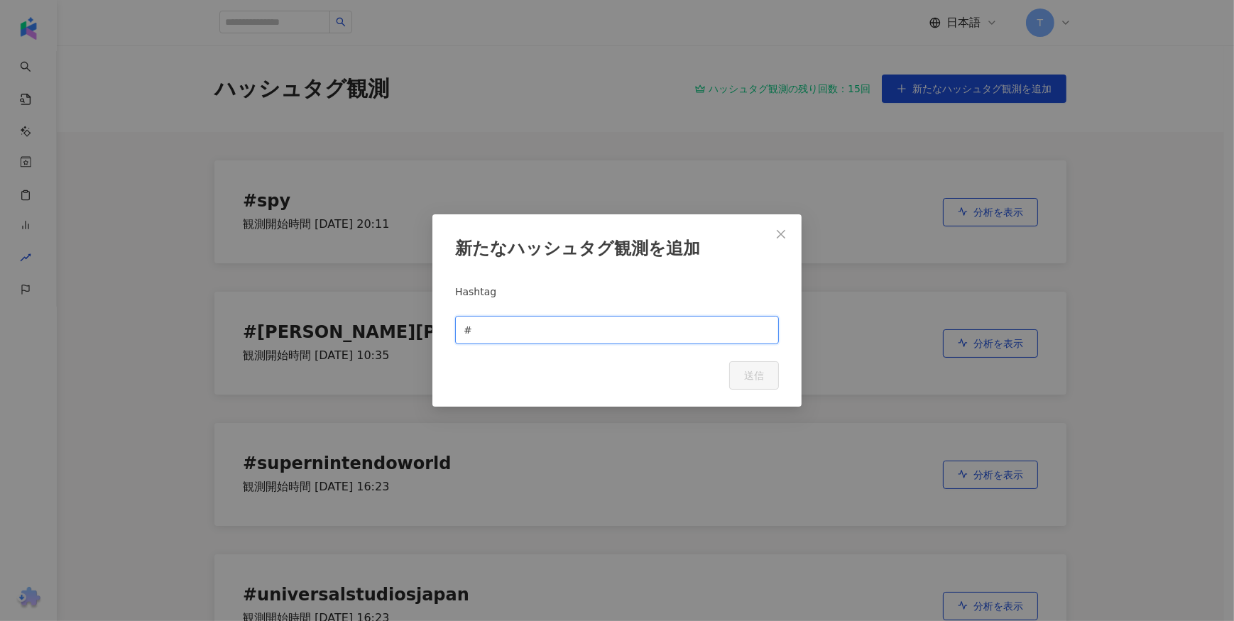
click at [545, 333] on input "text" at bounding box center [622, 330] width 295 height 16
paste input "**********"
click at [475, 328] on input "**********" at bounding box center [622, 330] width 295 height 16
type input "**********"
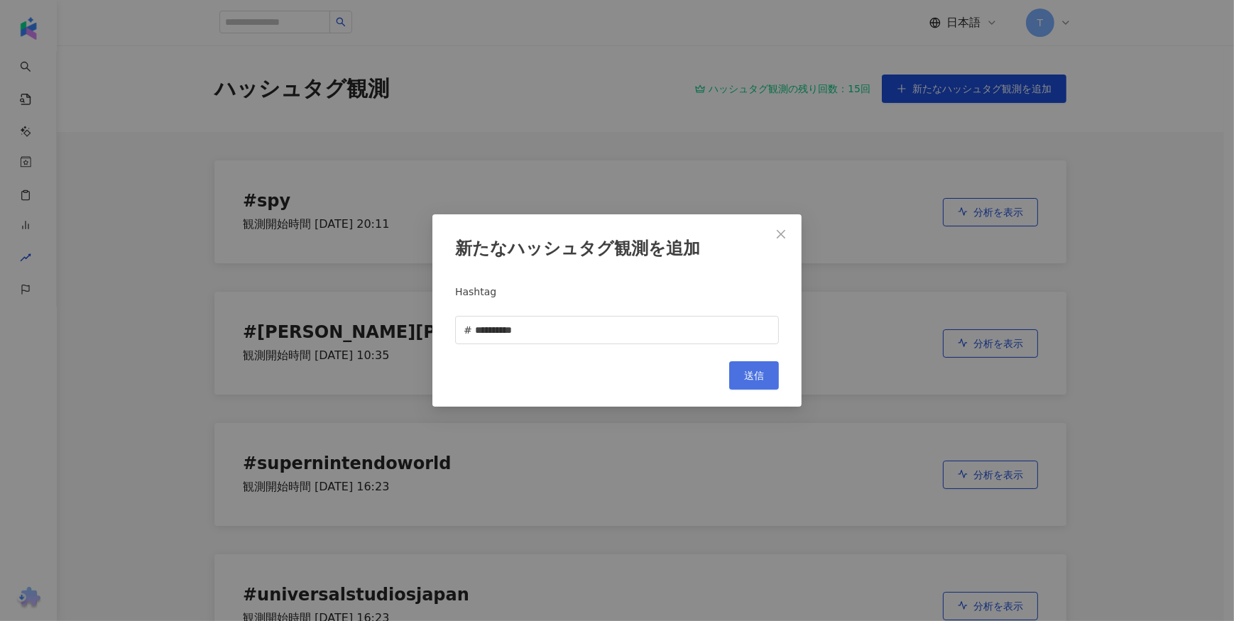
click at [759, 376] on span "送信" at bounding box center [754, 375] width 20 height 11
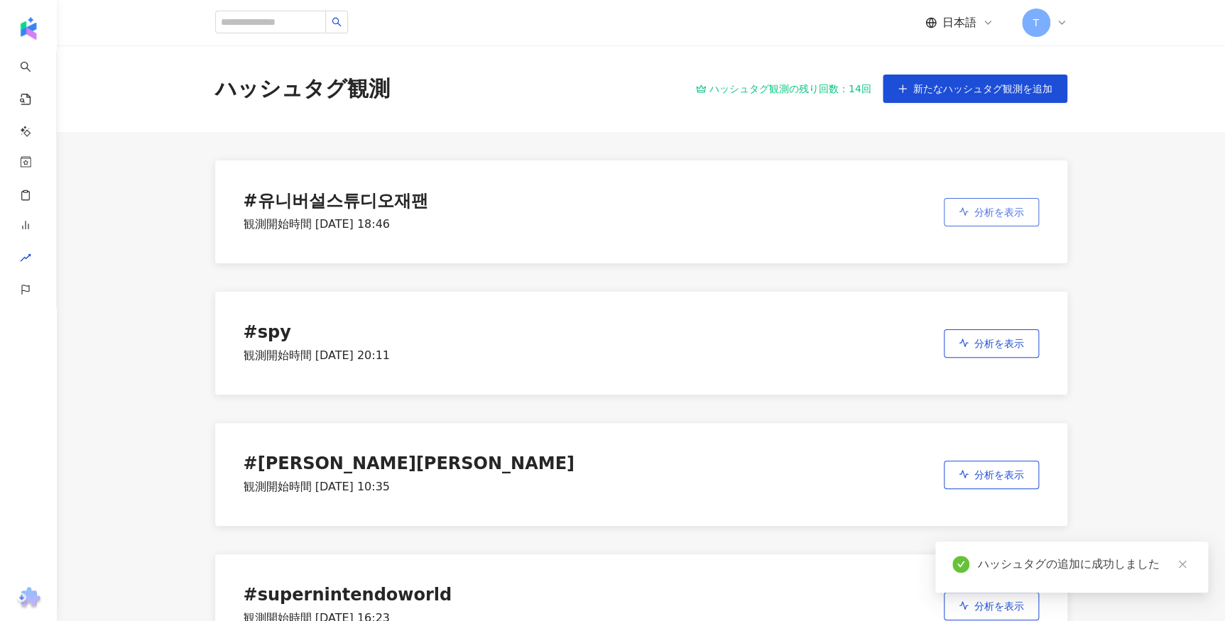
click at [960, 214] on icon "button" at bounding box center [963, 212] width 10 height 10
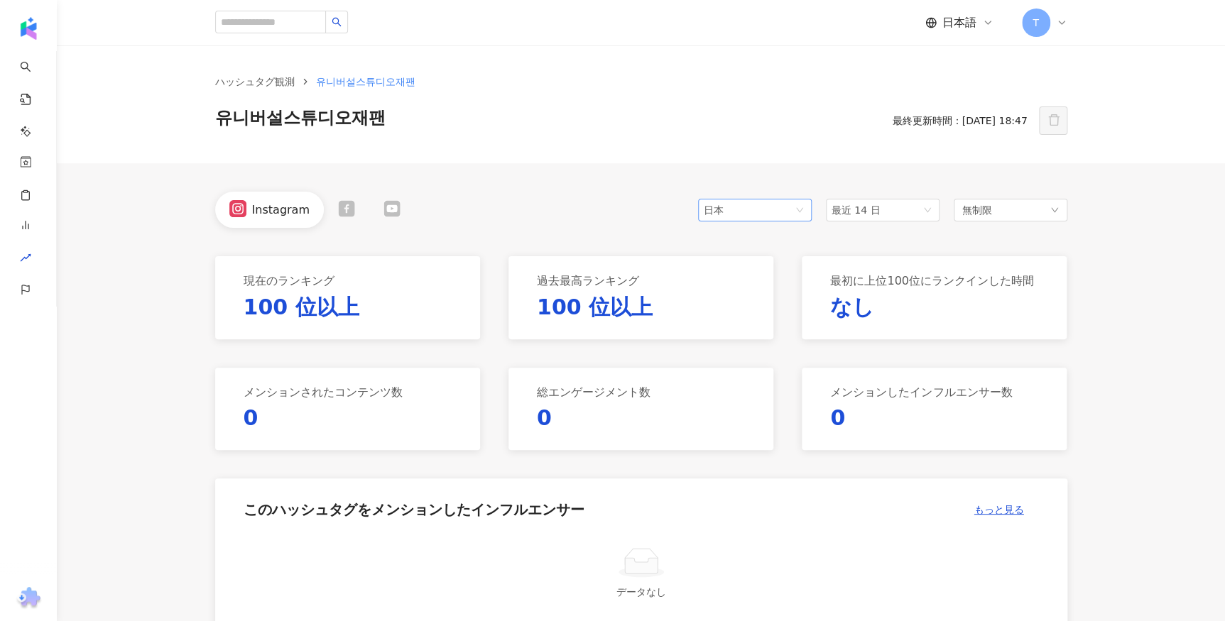
click at [706, 213] on div "日本" at bounding box center [727, 209] width 46 height 21
click at [603, 200] on div "Instagram 日本 my id 台湾 日本 香港 マレーシア インドネシア 最近 14 日 無制限" at bounding box center [641, 210] width 852 height 36
click at [752, 221] on div "日本 my id 台湾 日本 香港 マレーシア インドネシア 最近 14 日 無制限" at bounding box center [882, 210] width 369 height 36
click at [753, 215] on span "日本" at bounding box center [755, 209] width 102 height 21
click at [547, 213] on div "Instagram 日本 jp hk my 台湾 日本 香港 マレーシア インドネシア 最近 14 日 無制限" at bounding box center [641, 210] width 852 height 36
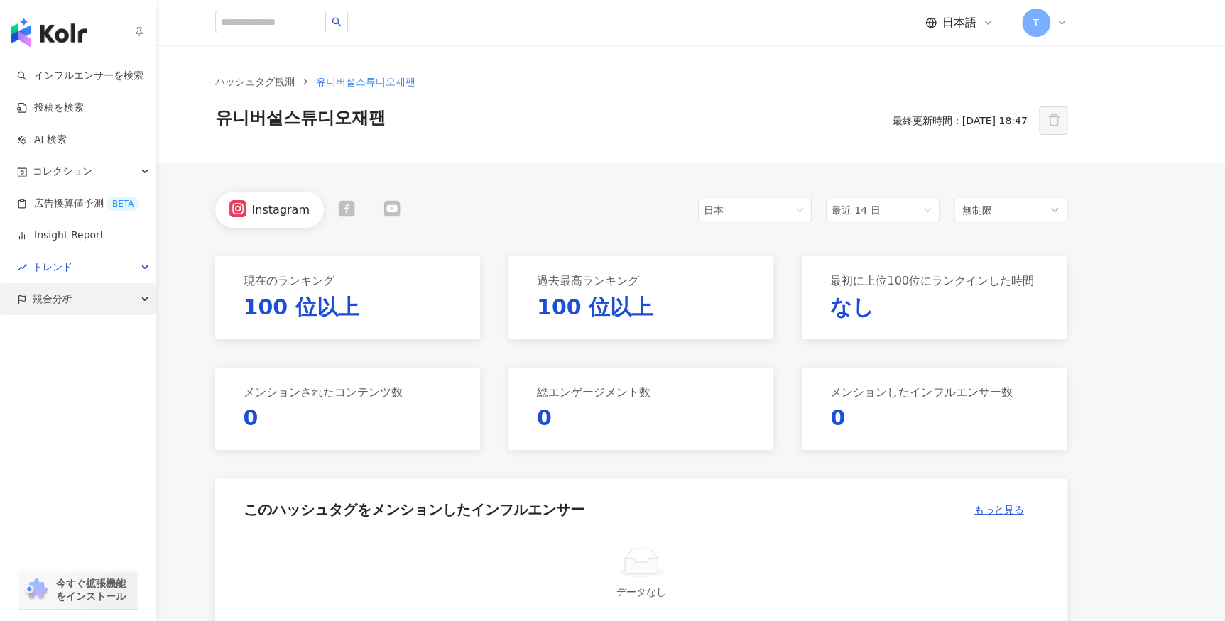
click at [31, 293] on div "競合分析" at bounding box center [77, 299] width 155 height 32
click at [94, 336] on link "アカウント分析" at bounding box center [69, 331] width 70 height 14
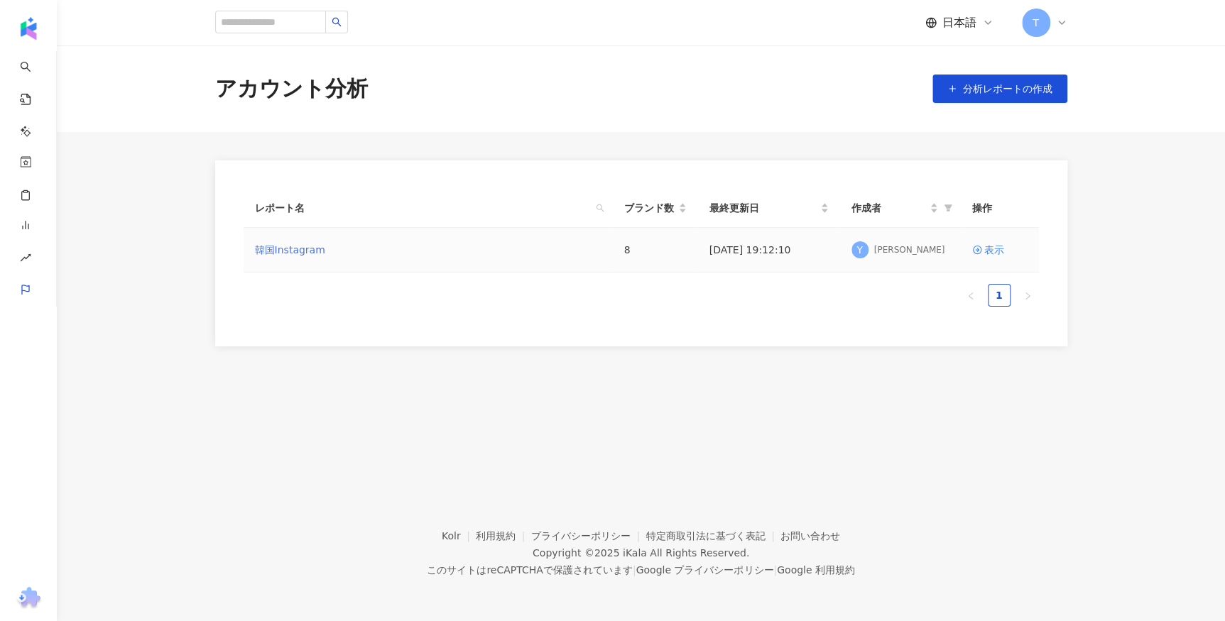
click at [302, 248] on link "韓国Instagram" at bounding box center [290, 250] width 70 height 16
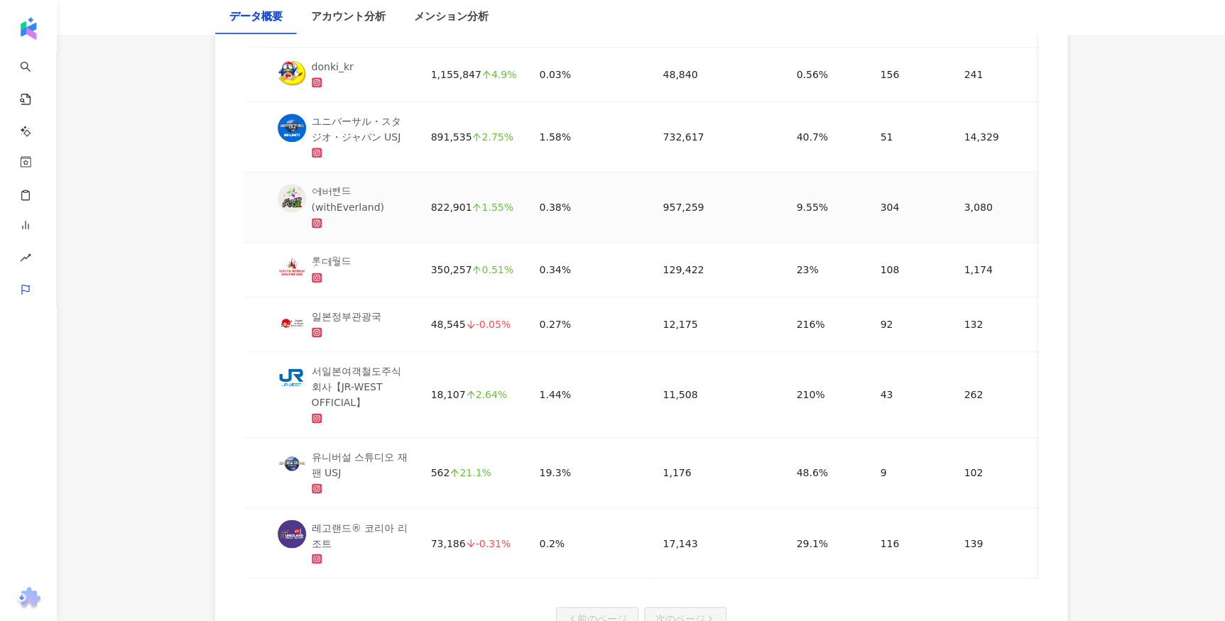
scroll to position [968, 0]
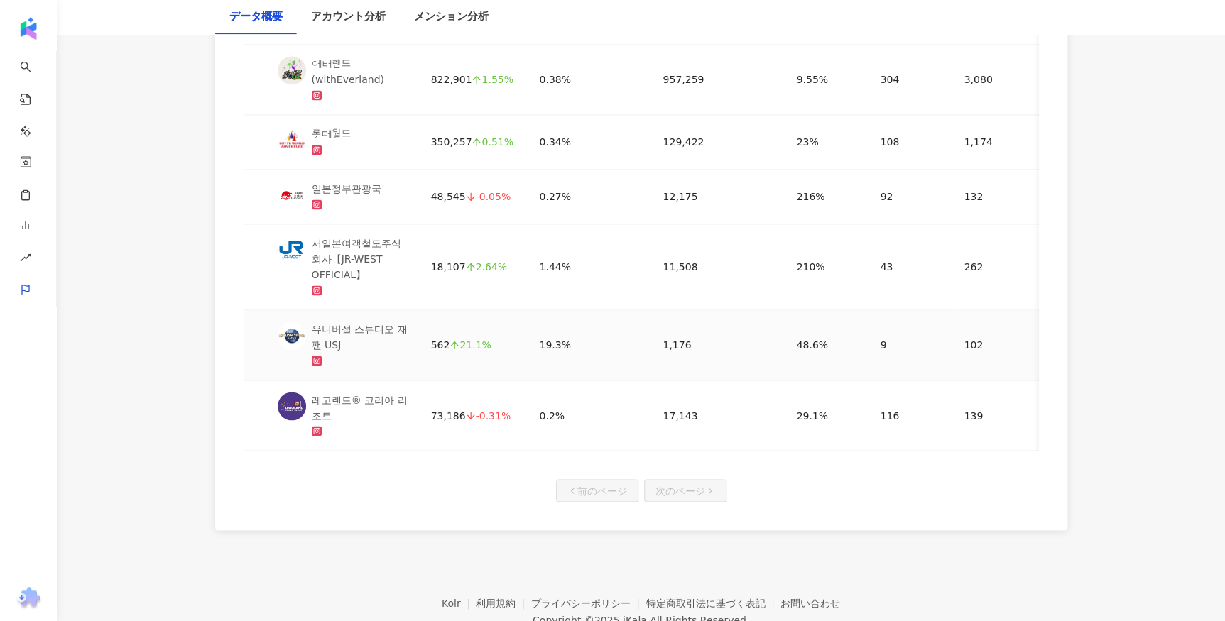
click at [337, 339] on div "유니버설 스튜디오 재팬 USJ" at bounding box center [360, 337] width 97 height 31
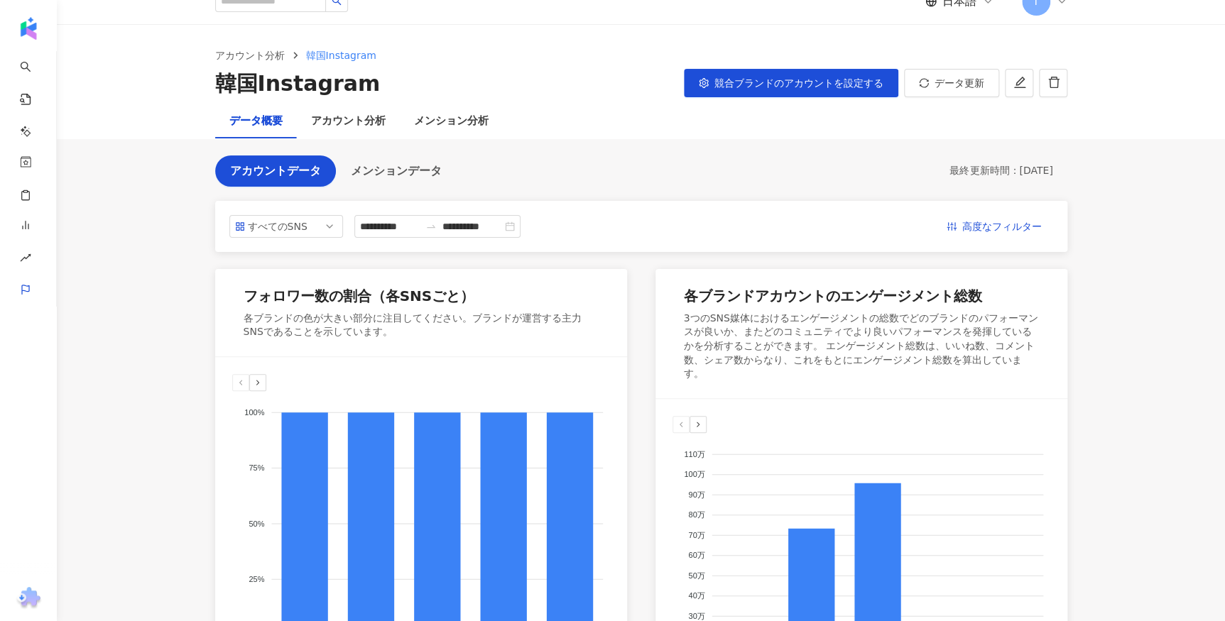
scroll to position [0, 0]
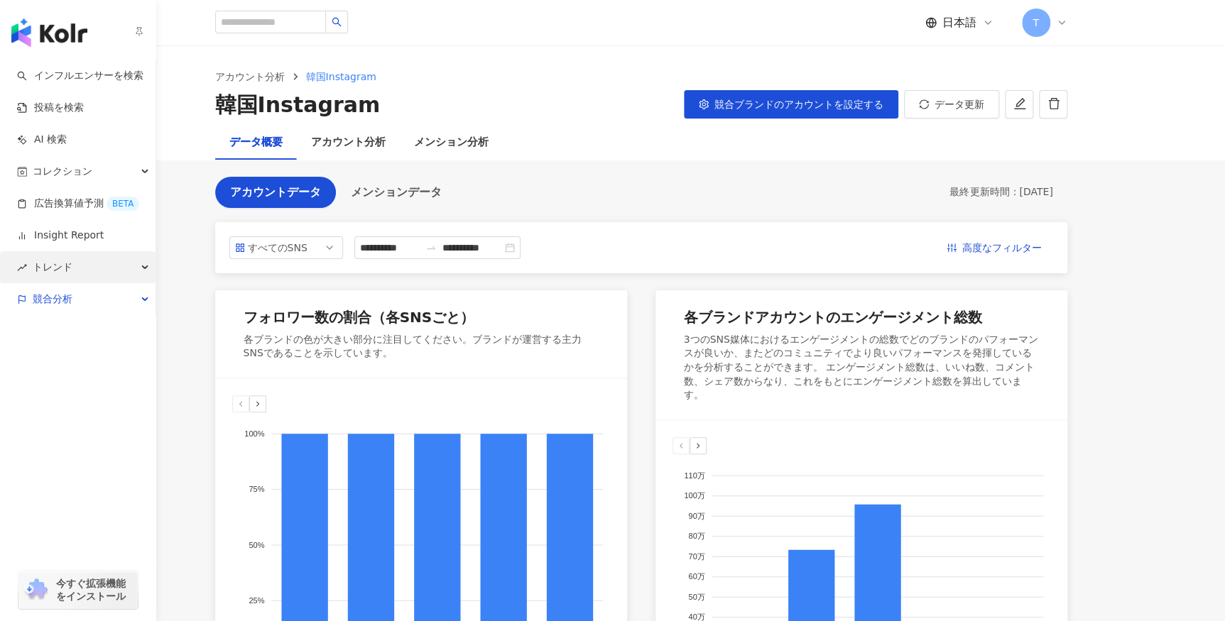
click at [66, 271] on span "トレンド" at bounding box center [53, 267] width 40 height 32
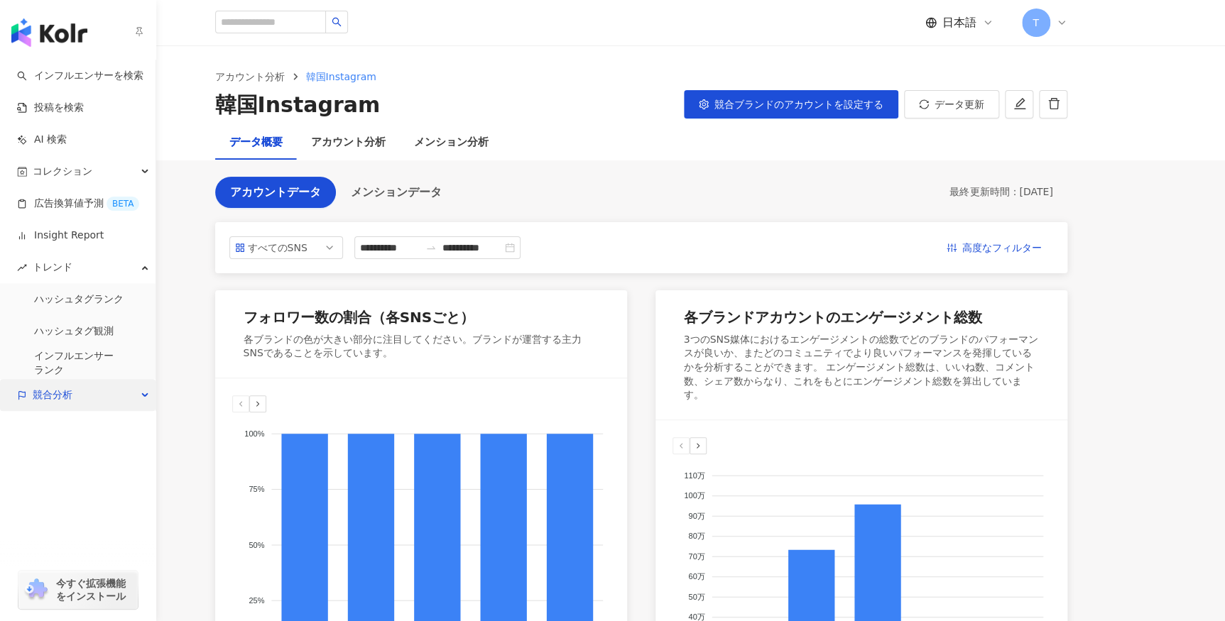
click at [90, 400] on div "競合分析" at bounding box center [77, 395] width 155 height 32
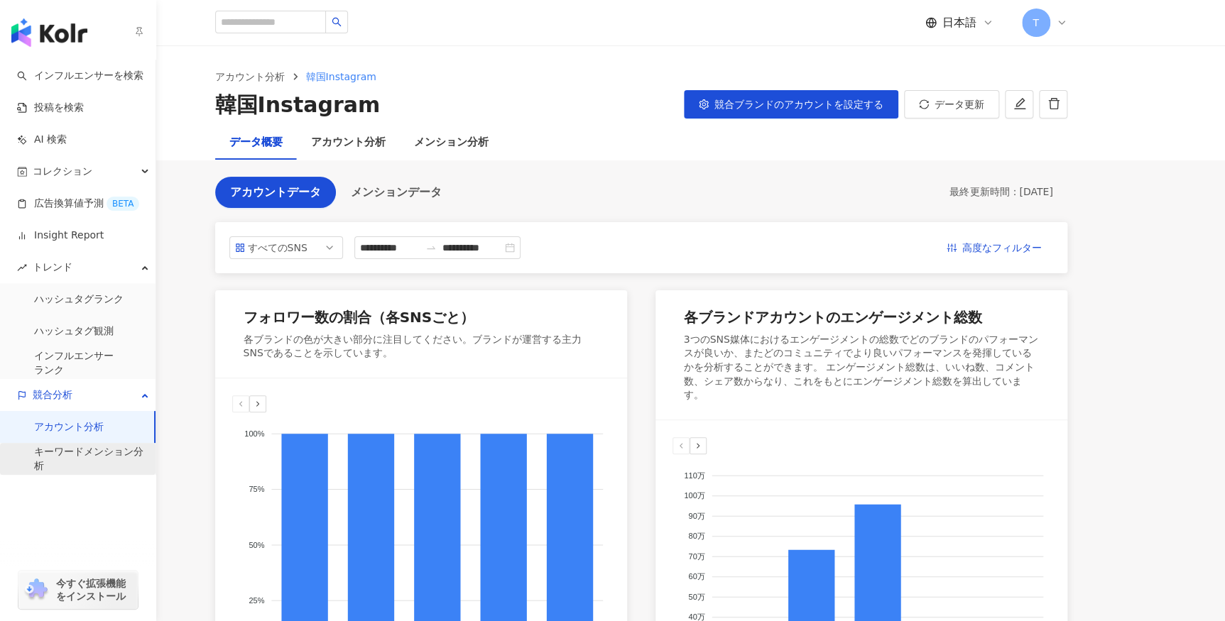
click at [77, 447] on link "キーワードメンション分析" at bounding box center [89, 459] width 110 height 28
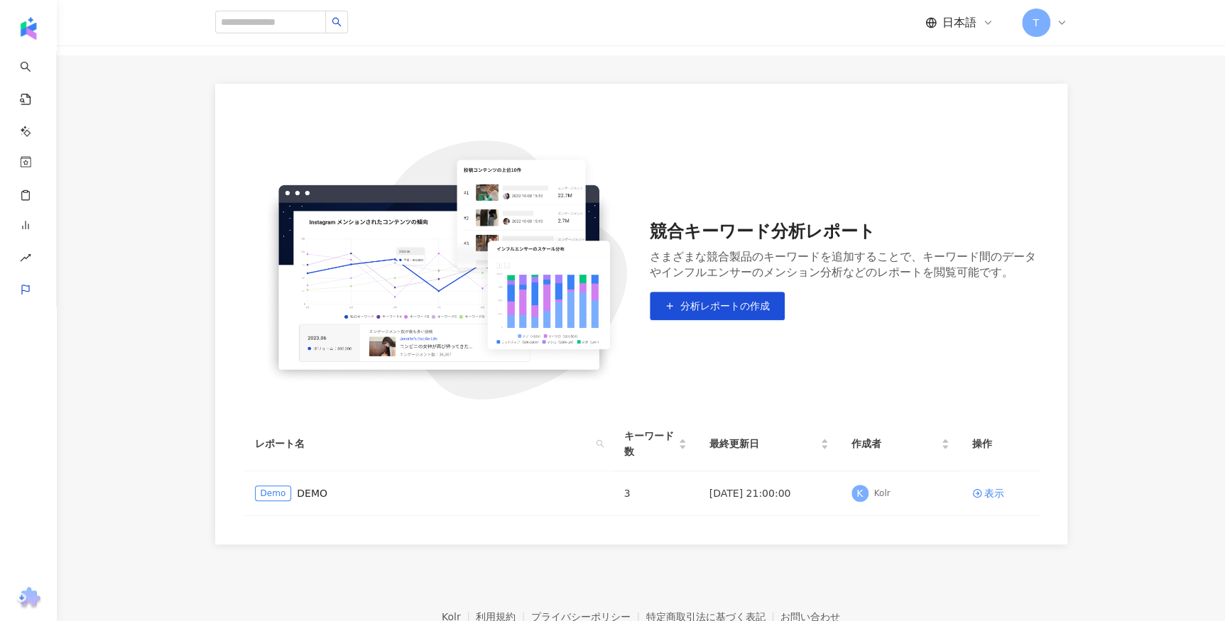
scroll to position [158, 0]
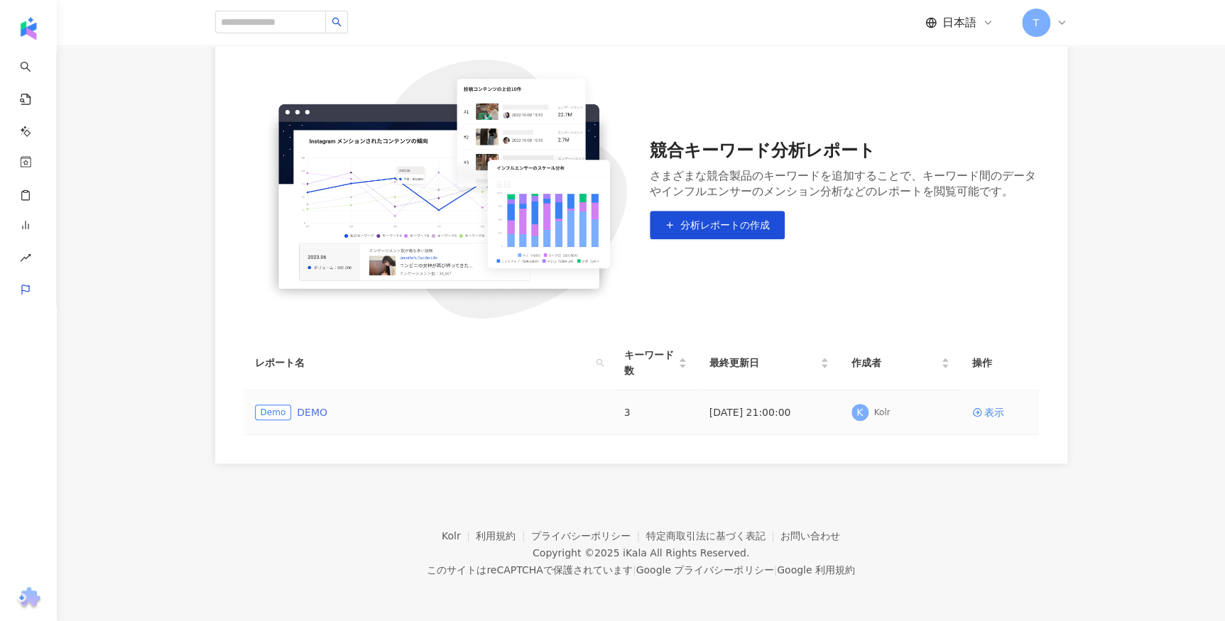
click at [305, 413] on link "DEMO" at bounding box center [312, 413] width 31 height 16
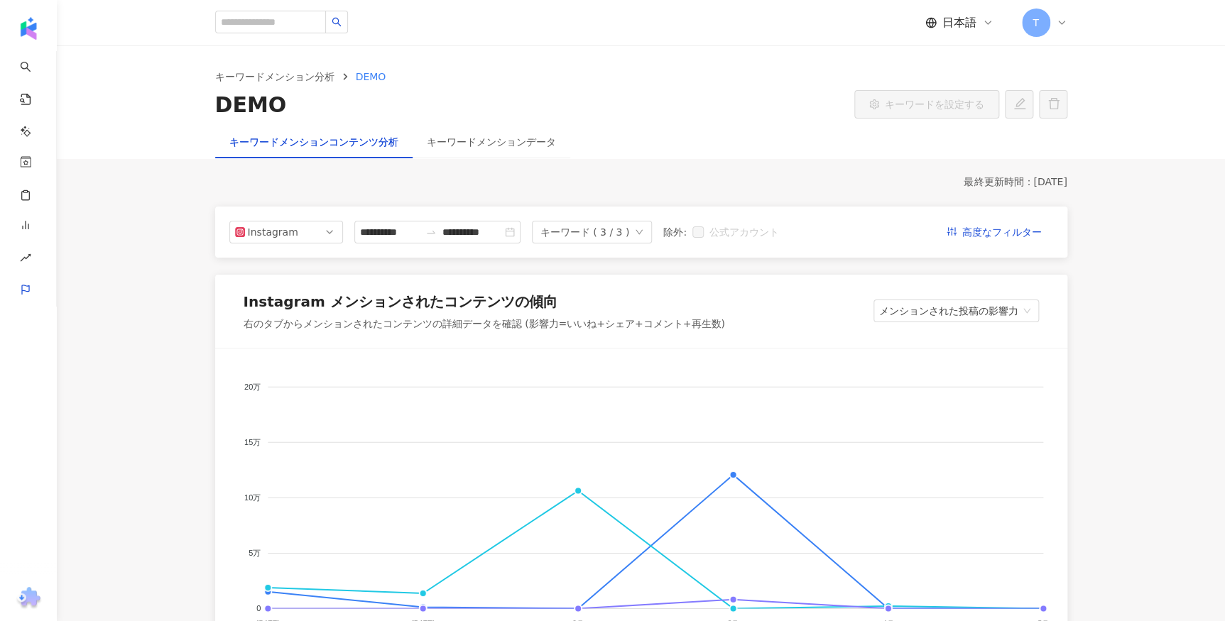
drag, startPoint x: 1093, startPoint y: 314, endPoint x: 1076, endPoint y: 94, distance: 220.7
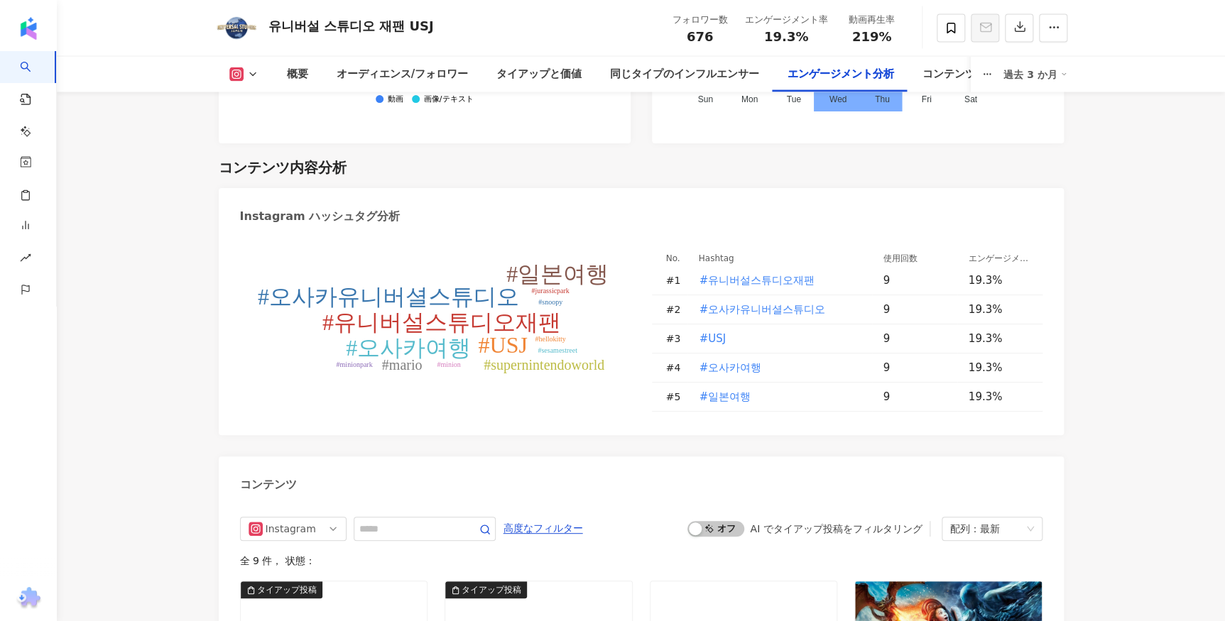
scroll to position [4066, 0]
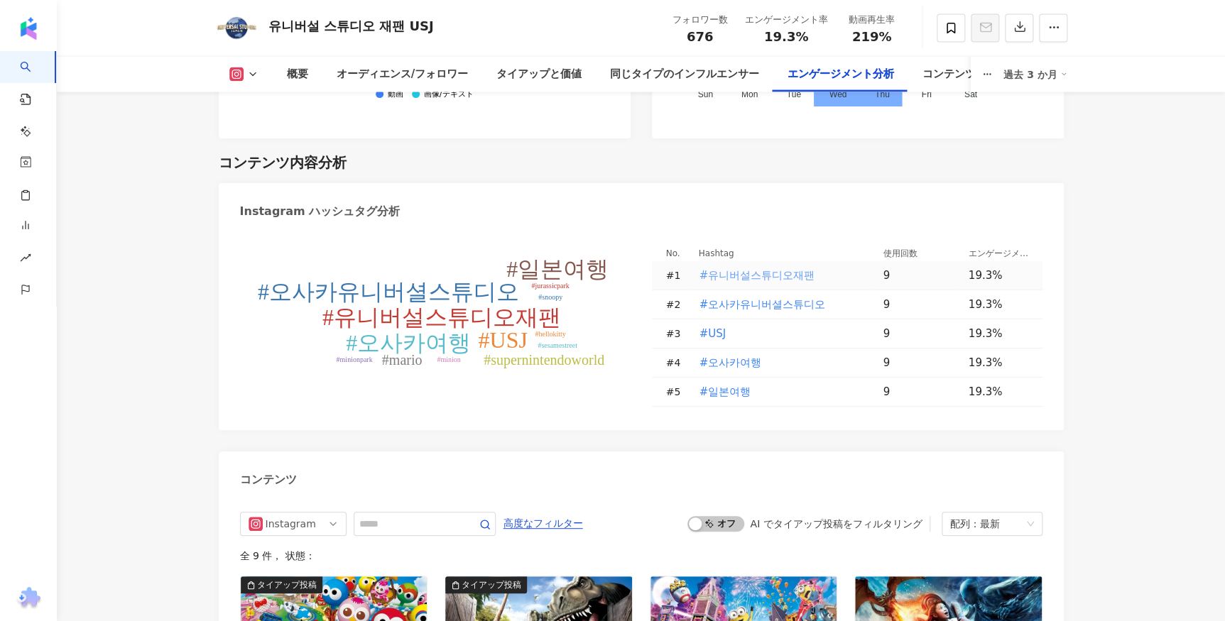
click at [752, 277] on span "#유니버설스튜디오재팬" at bounding box center [757, 276] width 116 height 16
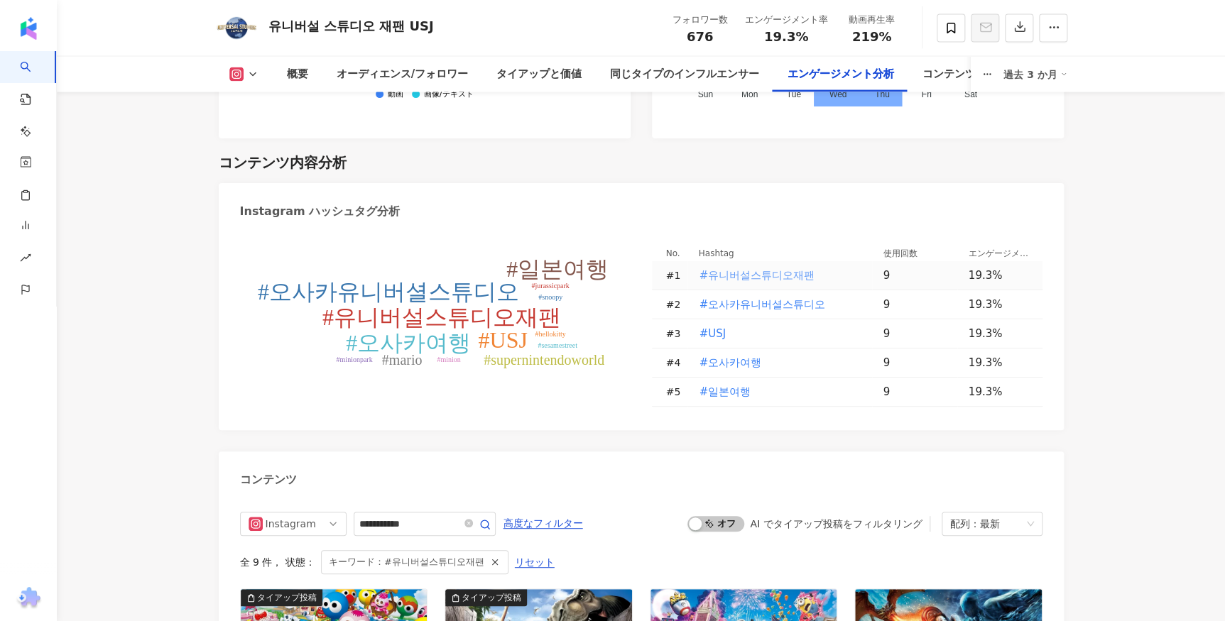
type input "**********"
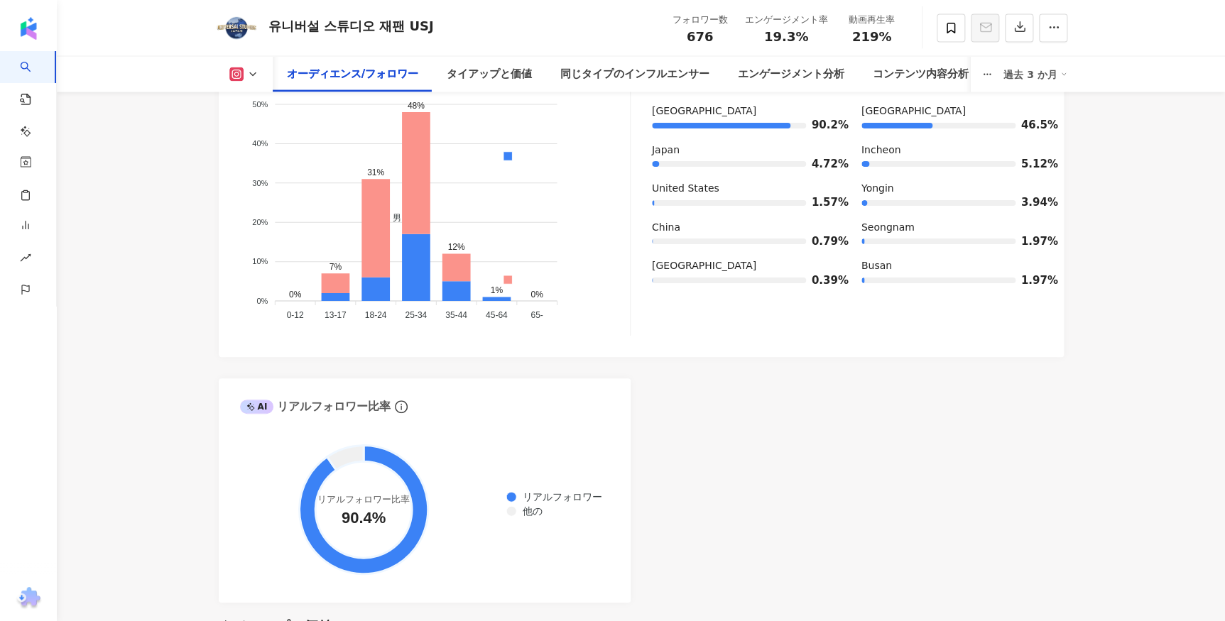
scroll to position [1391, 0]
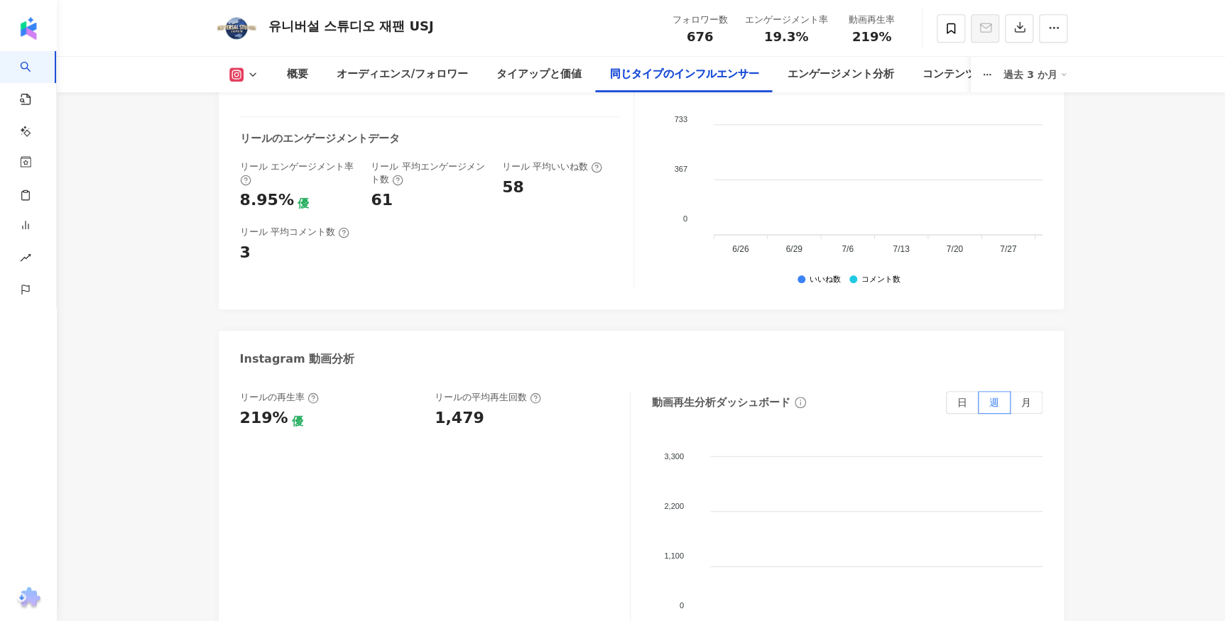
scroll to position [3162, 0]
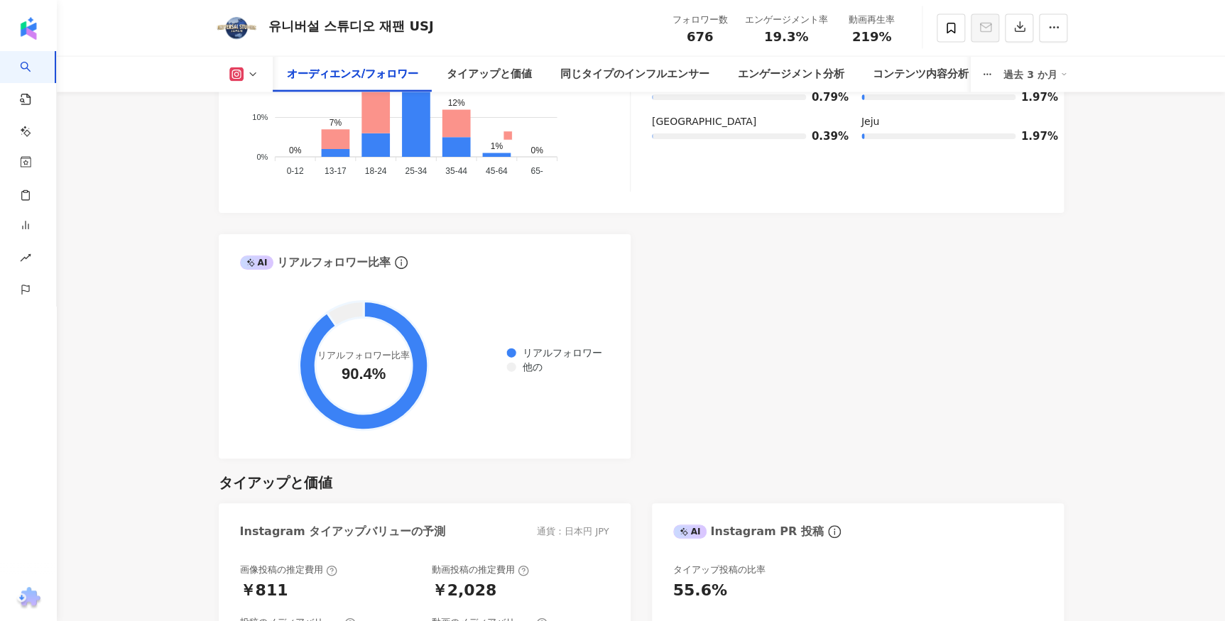
drag, startPoint x: 234, startPoint y: 289, endPoint x: 312, endPoint y: 86, distance: 217.8
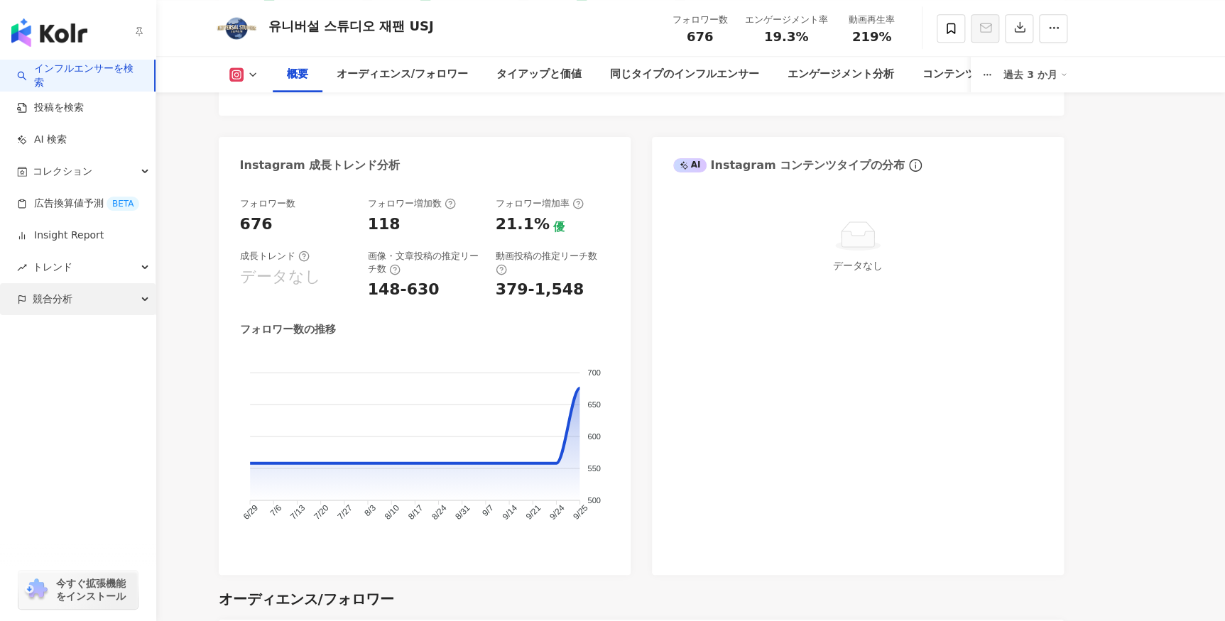
click at [70, 297] on span "競合分析" at bounding box center [53, 299] width 40 height 32
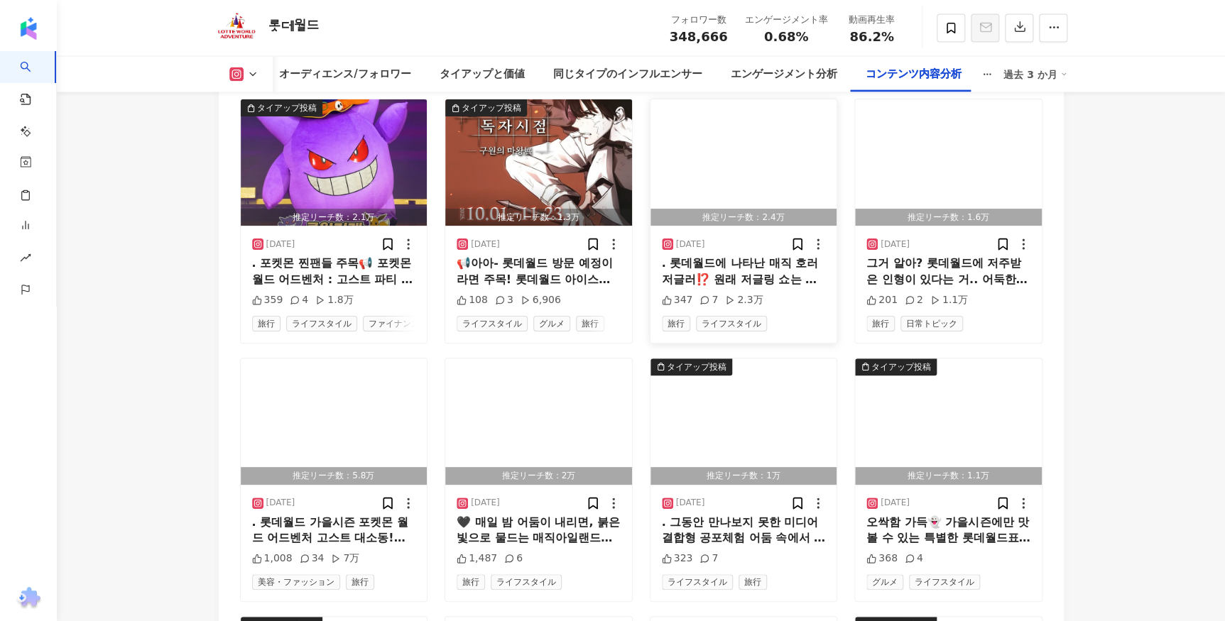
scroll to position [4066, 0]
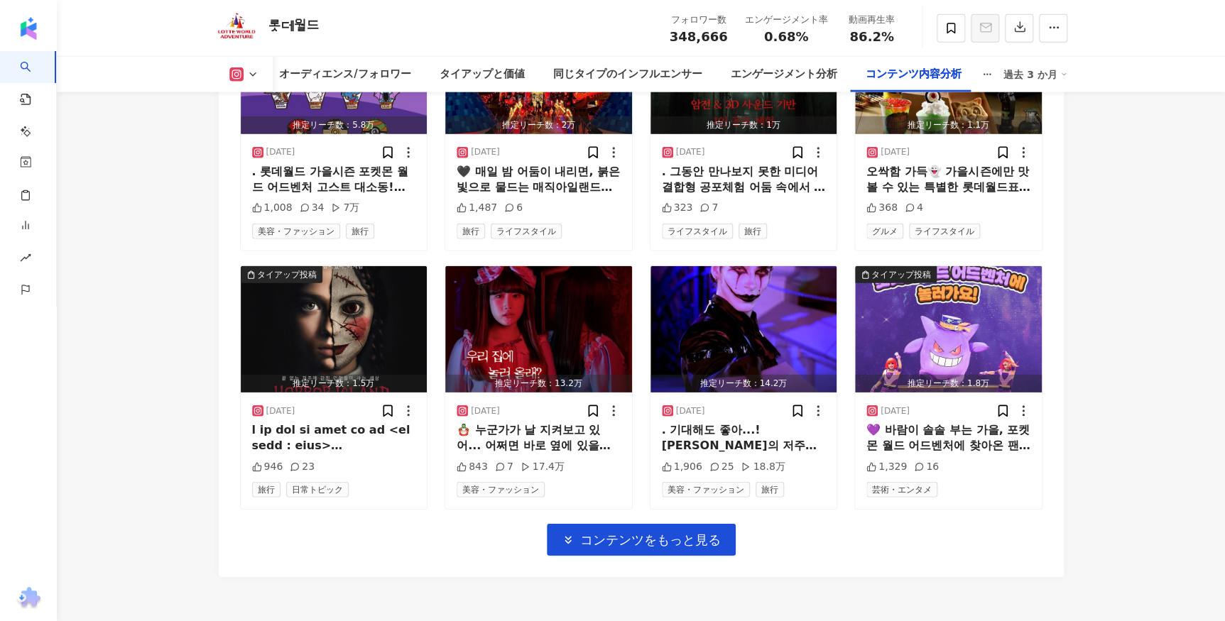
scroll to position [4517, 0]
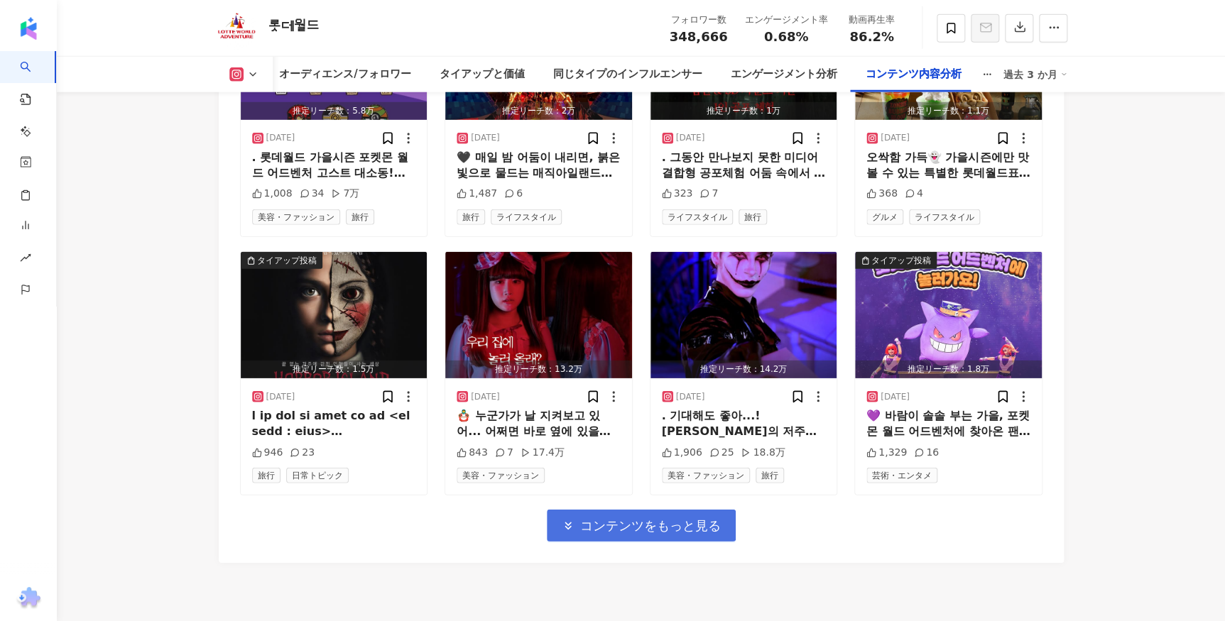
click at [711, 518] on span "コンテンツをもっと見る" at bounding box center [650, 526] width 141 height 16
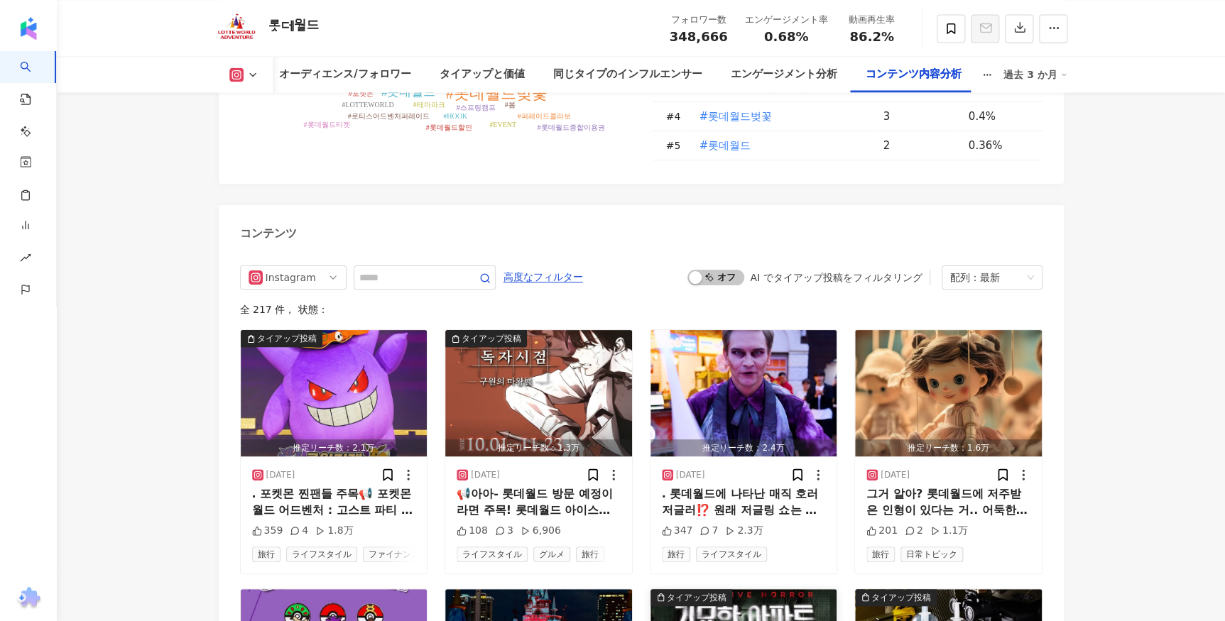
scroll to position [4001, 0]
